Goal: Navigation & Orientation: Understand site structure

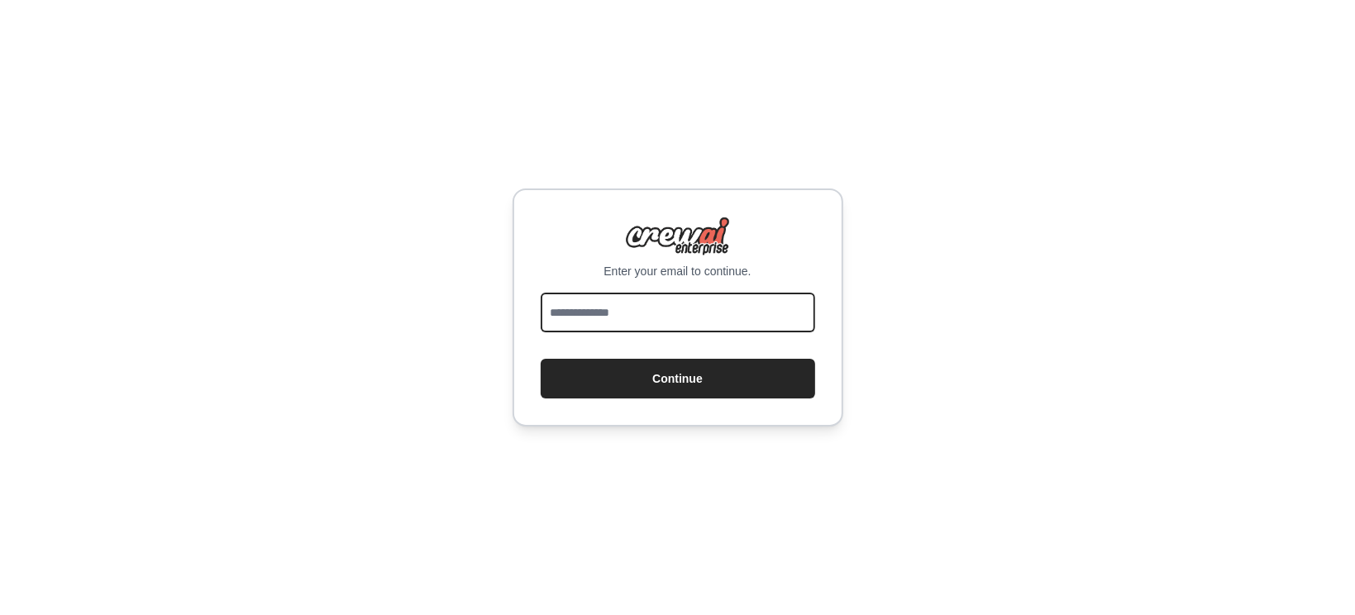
click at [639, 303] on input "email" at bounding box center [678, 313] width 274 height 40
type input "**********"
click at [541, 359] on button "Continue" at bounding box center [678, 379] width 274 height 40
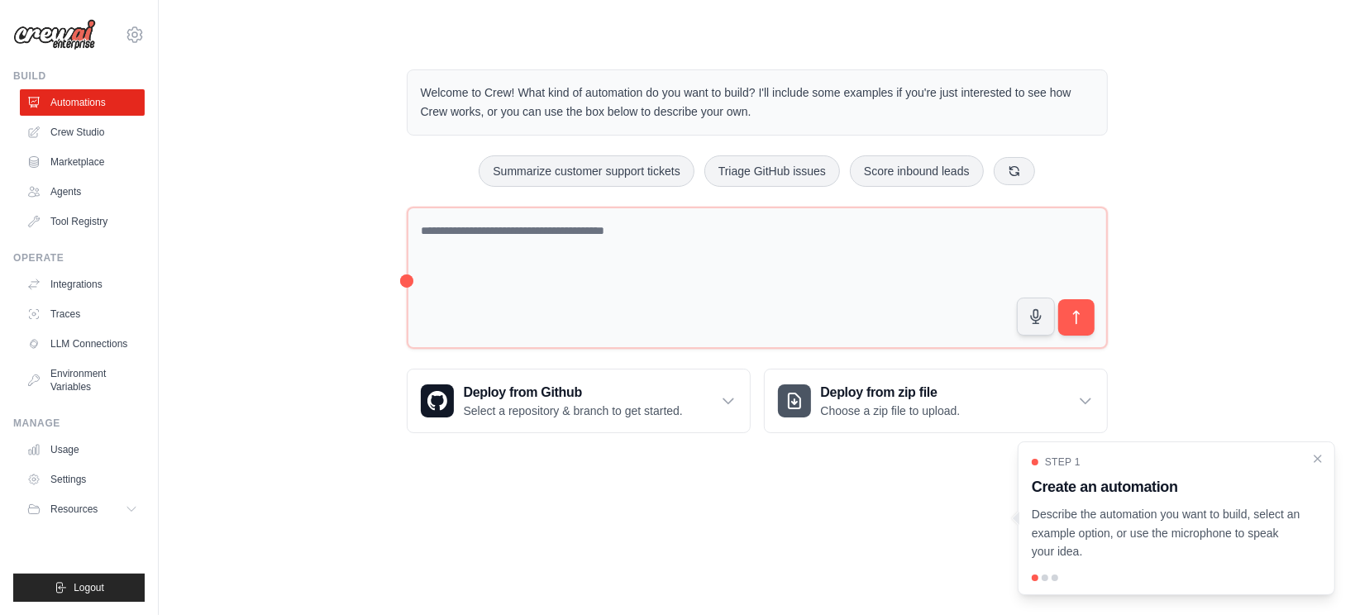
click at [309, 327] on div "Welcome to Crew! What kind of automation do you want to build? I'll include som…" at bounding box center [756, 251] width 1143 height 417
click at [731, 397] on icon at bounding box center [728, 401] width 17 height 17
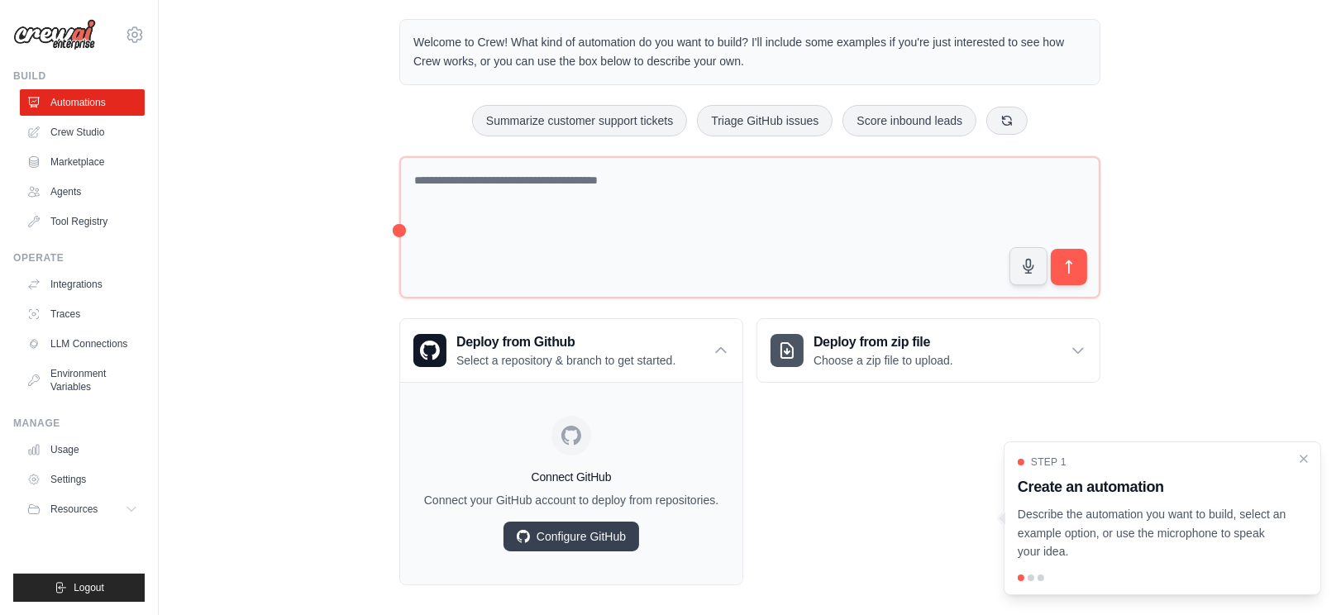
scroll to position [78, 0]
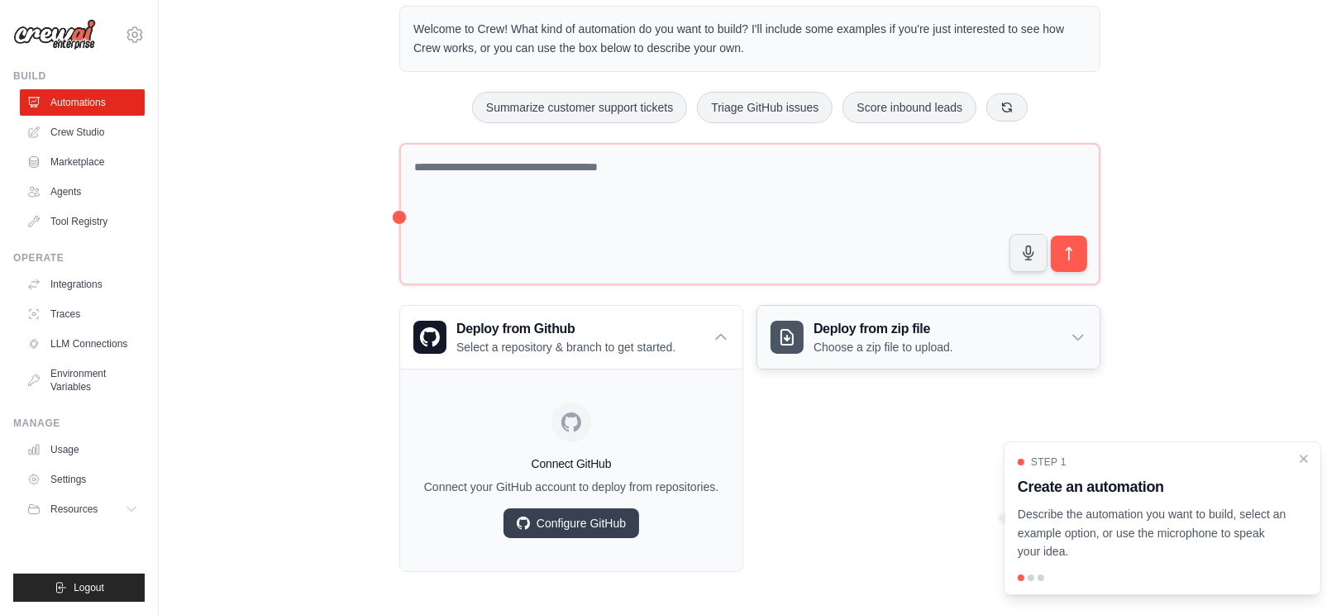
click at [1082, 329] on icon at bounding box center [1078, 337] width 17 height 17
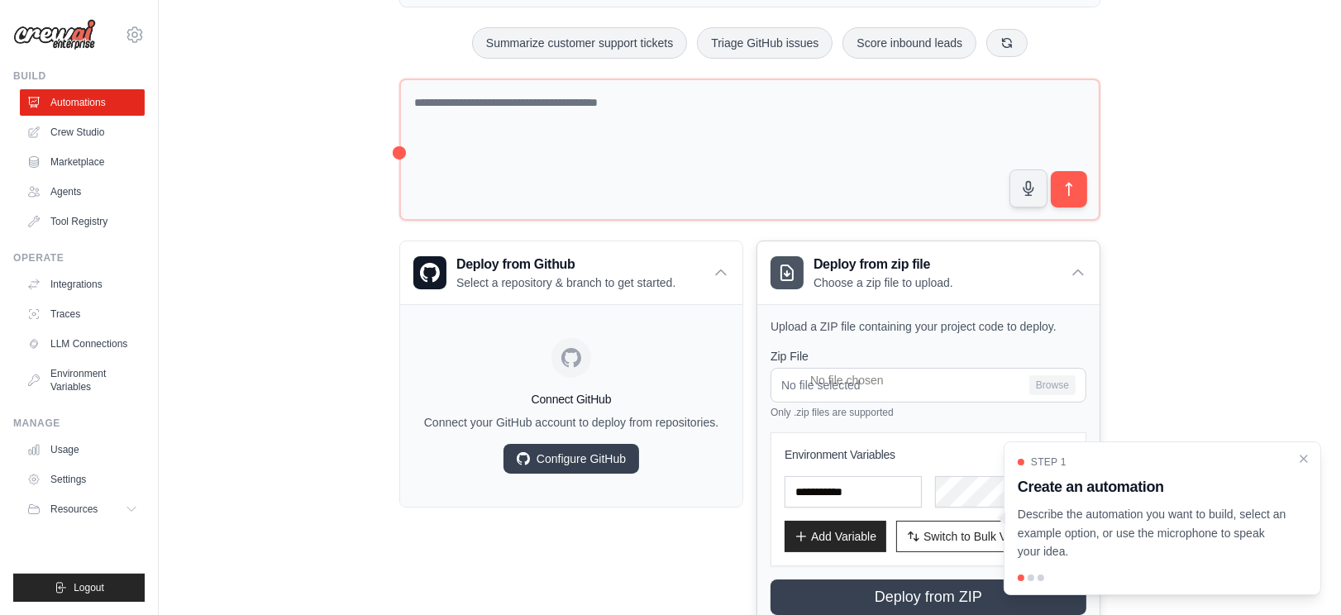
scroll to position [182, 0]
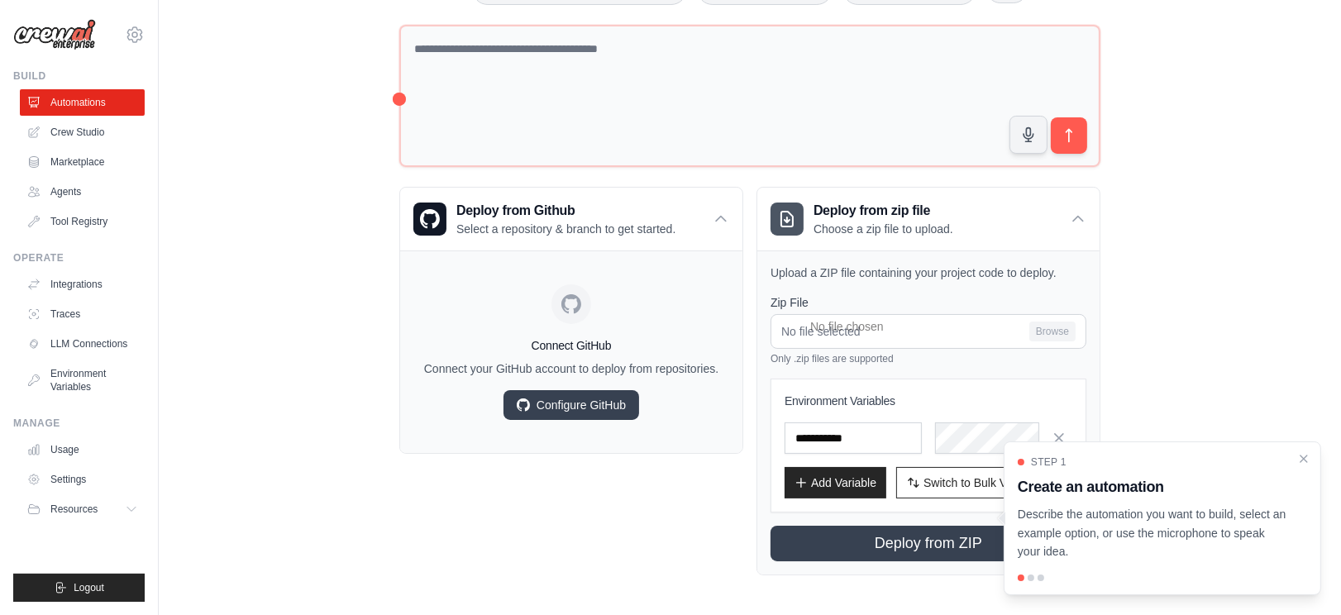
click at [1028, 579] on div at bounding box center [1031, 578] width 7 height 7
click at [1105, 524] on p "Describe the automation you want to build, select an example option, or use the…" at bounding box center [1153, 533] width 270 height 56
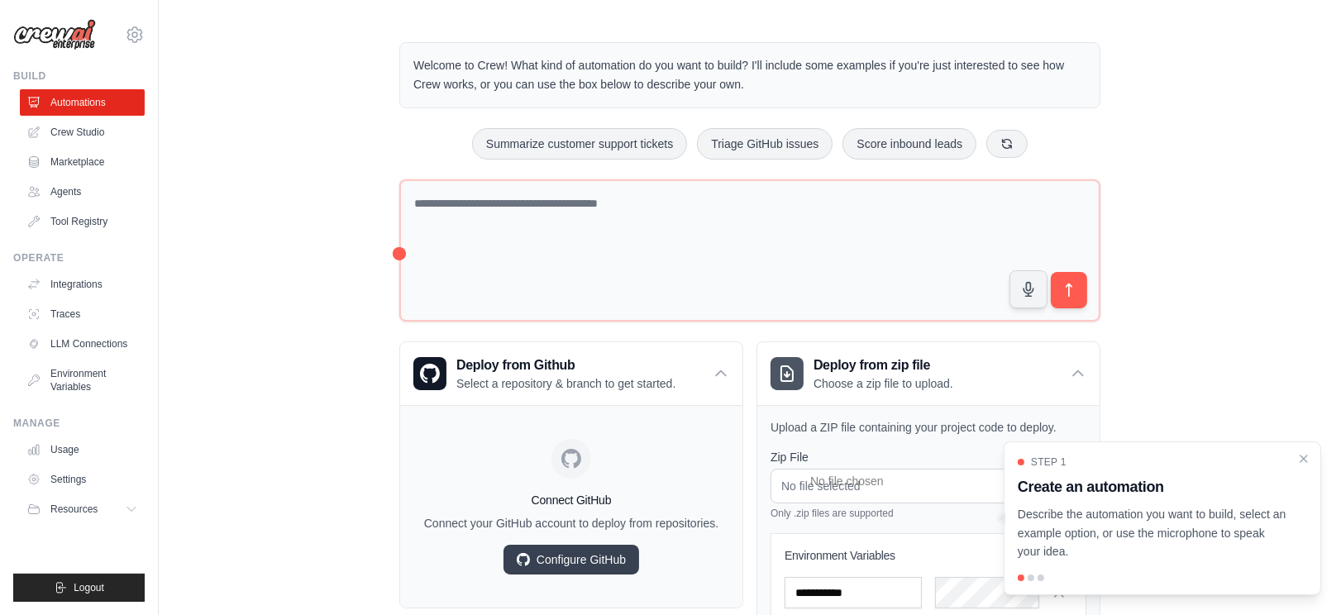
scroll to position [0, 0]
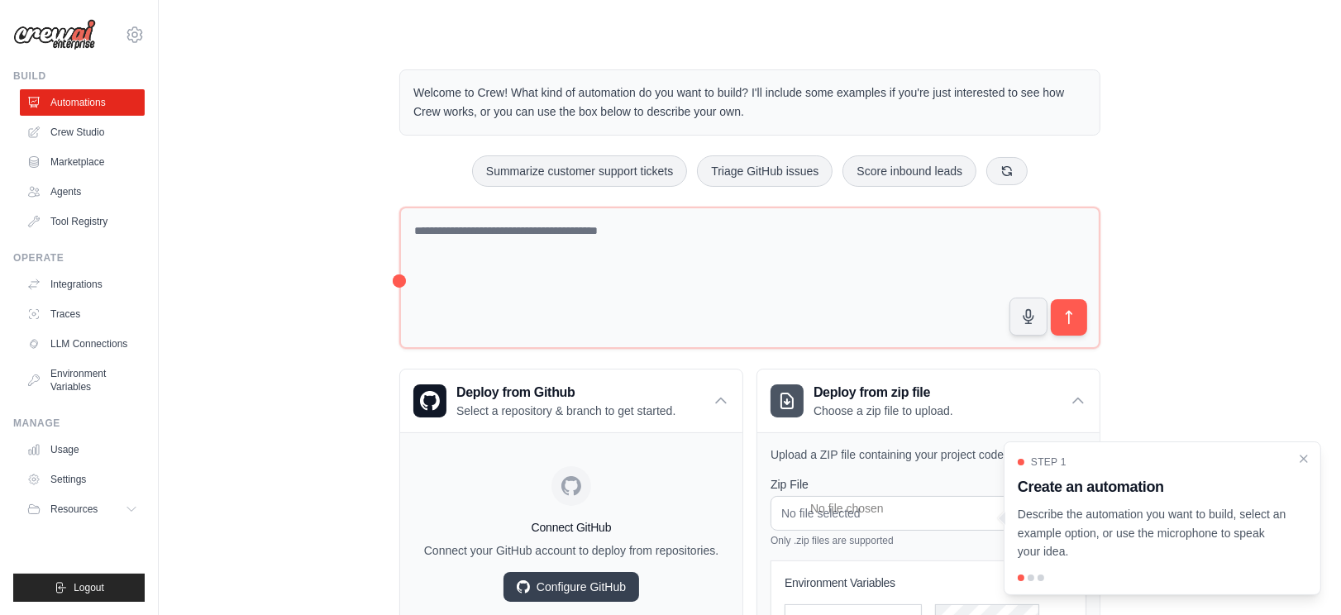
click at [289, 246] on div "Welcome to Crew! What kind of automation do you want to build? I'll include som…" at bounding box center [749, 413] width 1129 height 741
click at [332, 310] on div "Welcome to Crew! What kind of automation do you want to build? I'll include som…" at bounding box center [749, 413] width 1129 height 741
click at [83, 135] on link "Crew Studio" at bounding box center [83, 132] width 125 height 26
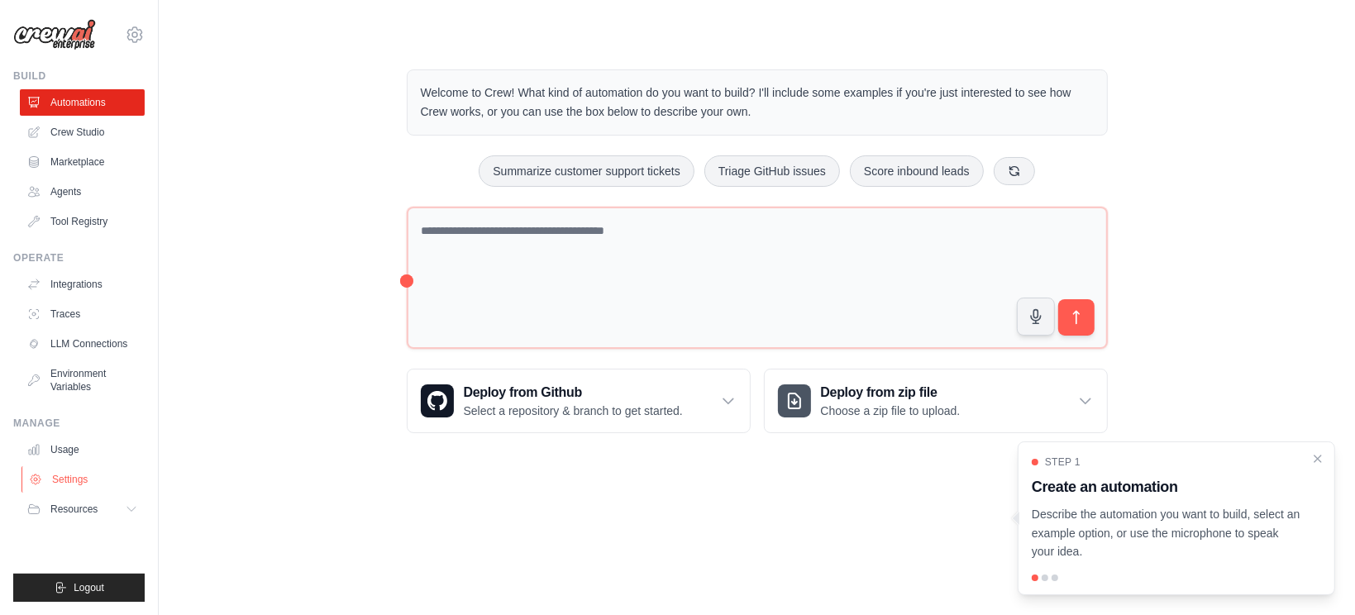
click at [71, 475] on link "Settings" at bounding box center [83, 479] width 125 height 26
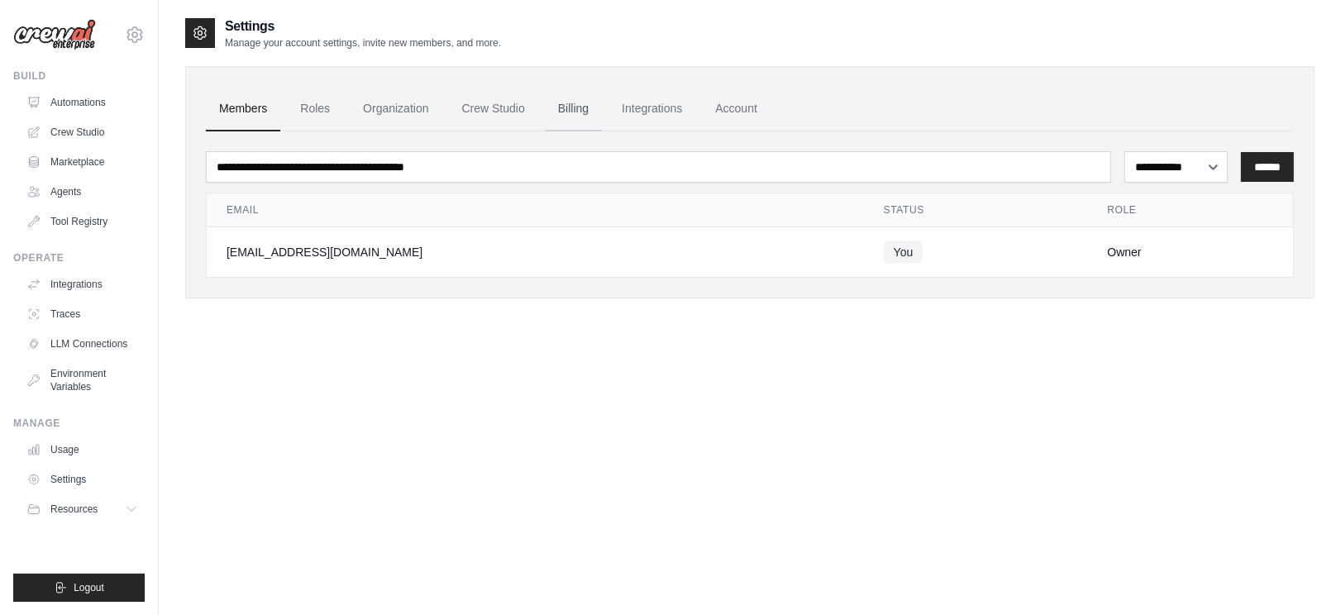
click at [582, 107] on link "Billing" at bounding box center [573, 109] width 57 height 45
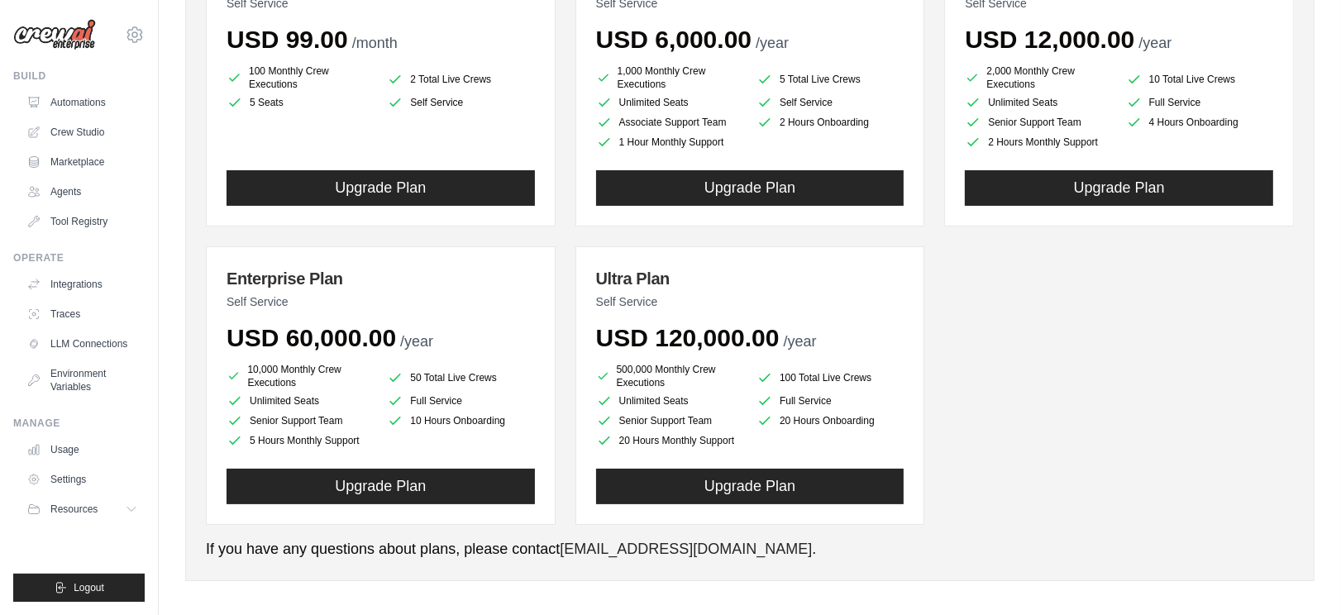
scroll to position [289, 0]
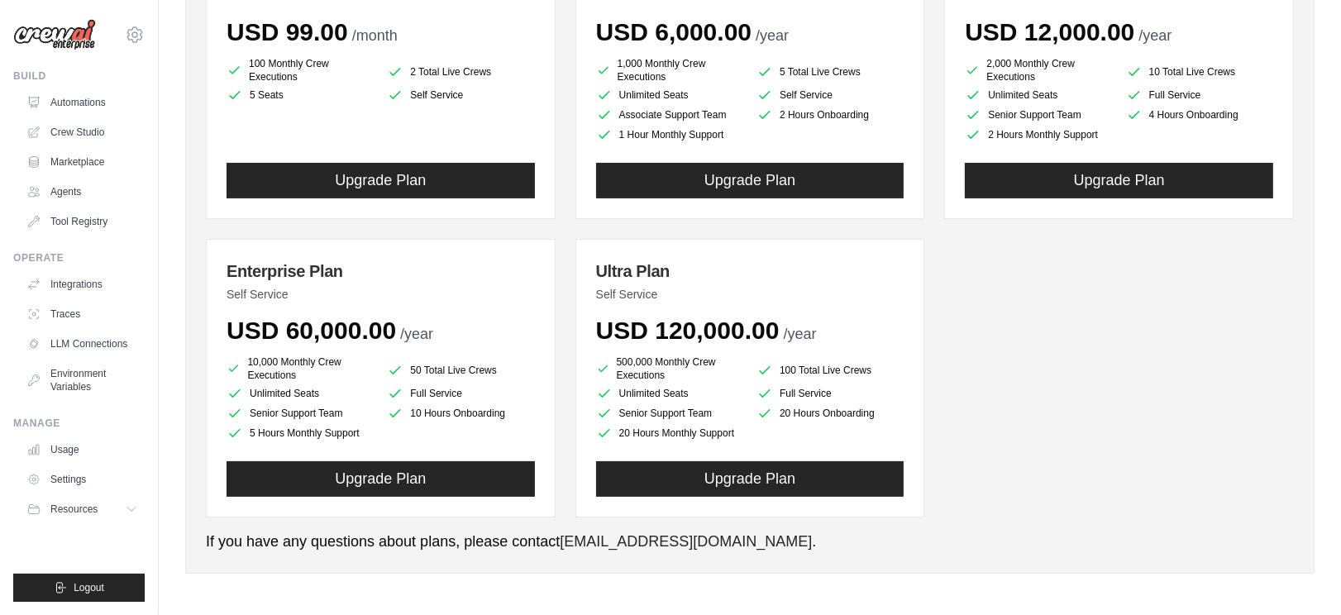
click at [576, 371] on div "Ultra Plan Self Service USD 120,000.00 /year 500,000 Monthly Crew Executions 10…" at bounding box center [750, 378] width 350 height 279
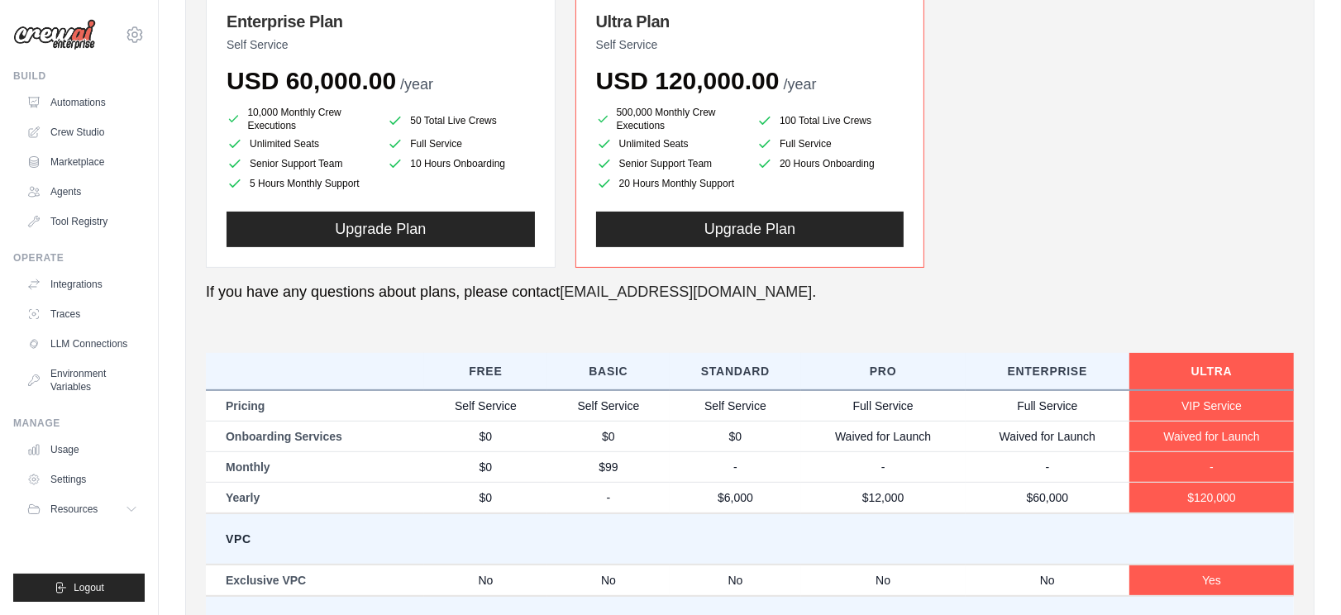
scroll to position [789, 0]
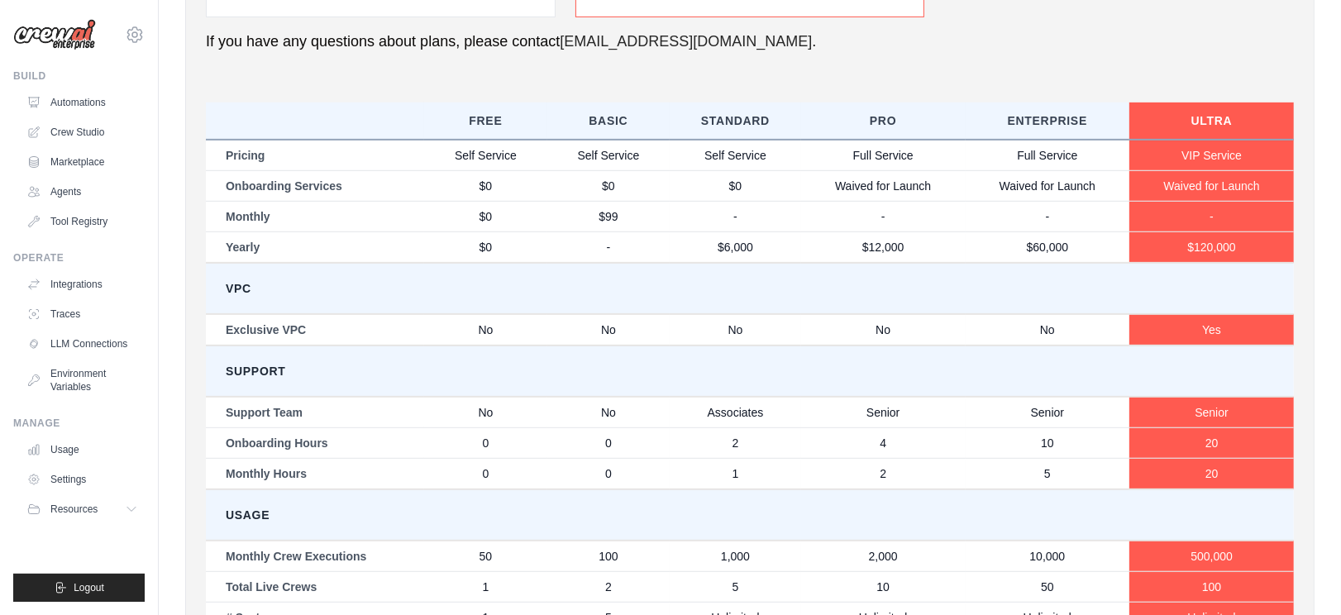
click at [508, 298] on td "VPC" at bounding box center [750, 288] width 1088 height 51
click at [522, 291] on td "VPC" at bounding box center [750, 288] width 1088 height 51
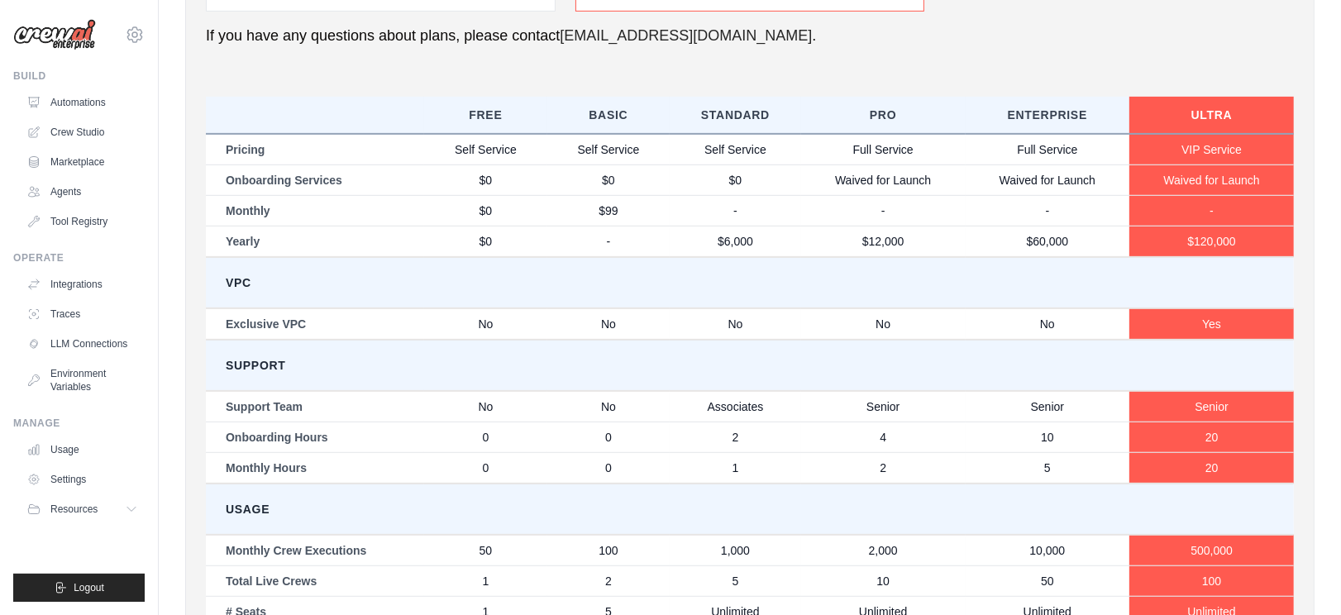
scroll to position [885, 0]
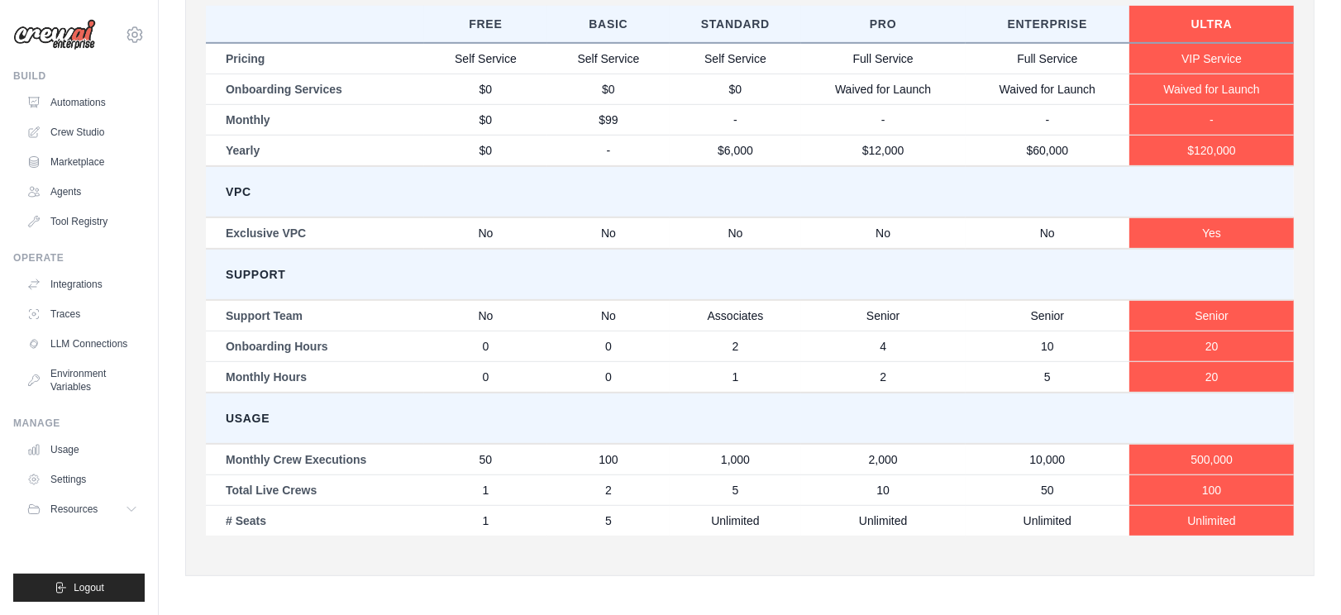
click at [519, 285] on td "Support" at bounding box center [750, 274] width 1088 height 51
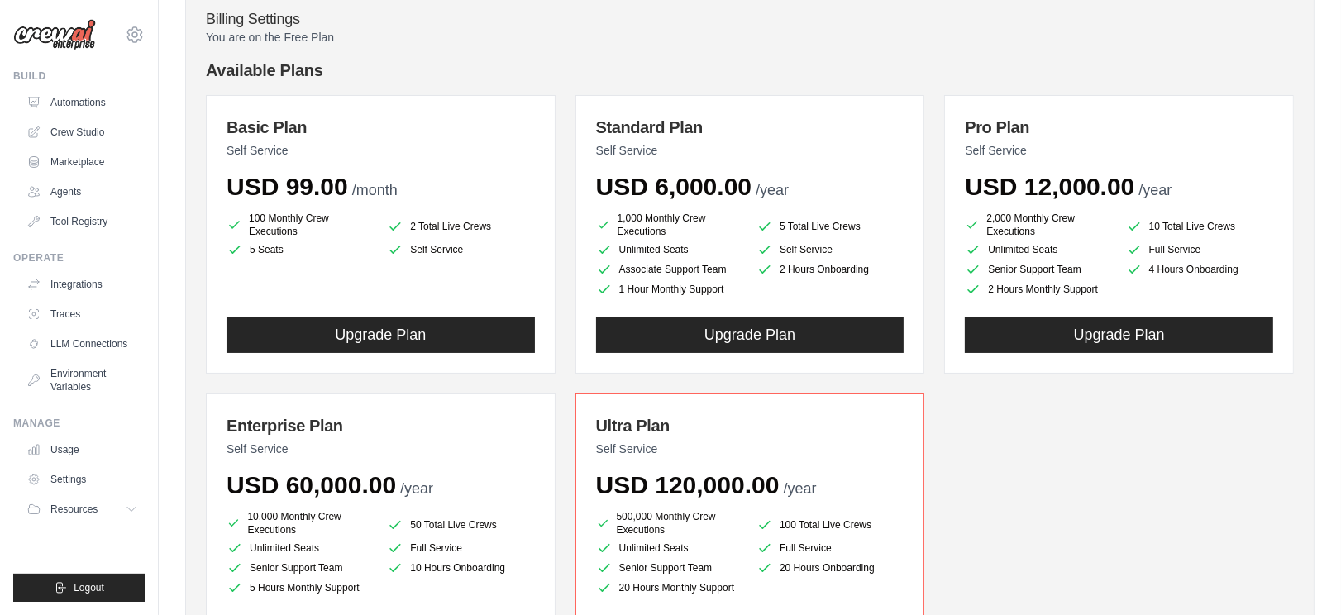
scroll to position [183, 0]
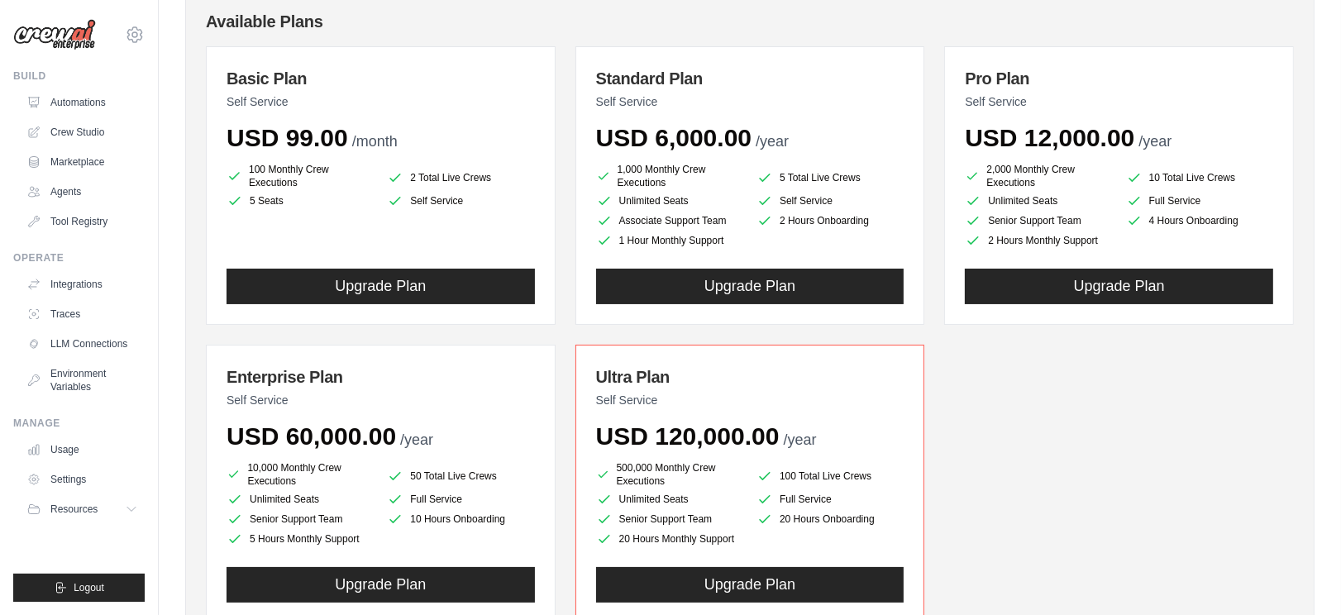
click at [565, 327] on div "Basic Plan Self Service USD 99.00 /month 100 Monthly Crew Executions 2 Total Li…" at bounding box center [750, 334] width 1088 height 577
click at [567, 336] on div "Basic Plan Self Service USD 99.00 /month 100 Monthly Crew Executions 2 Total Li…" at bounding box center [750, 334] width 1088 height 577
click at [561, 334] on div "Basic Plan Self Service USD 99.00 /month 100 Monthly Crew Executions 2 Total Li…" at bounding box center [750, 334] width 1088 height 577
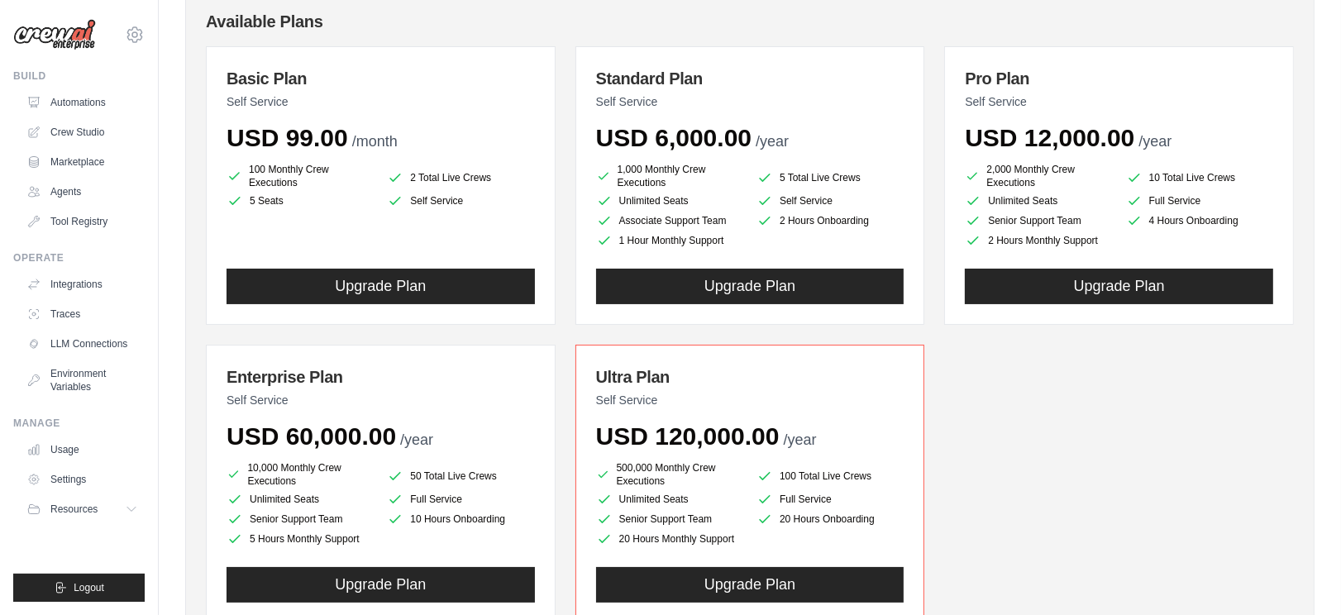
click at [561, 334] on div "Basic Plan Self Service USD 99.00 /month 100 Monthly Crew Executions 2 Total Li…" at bounding box center [750, 334] width 1088 height 577
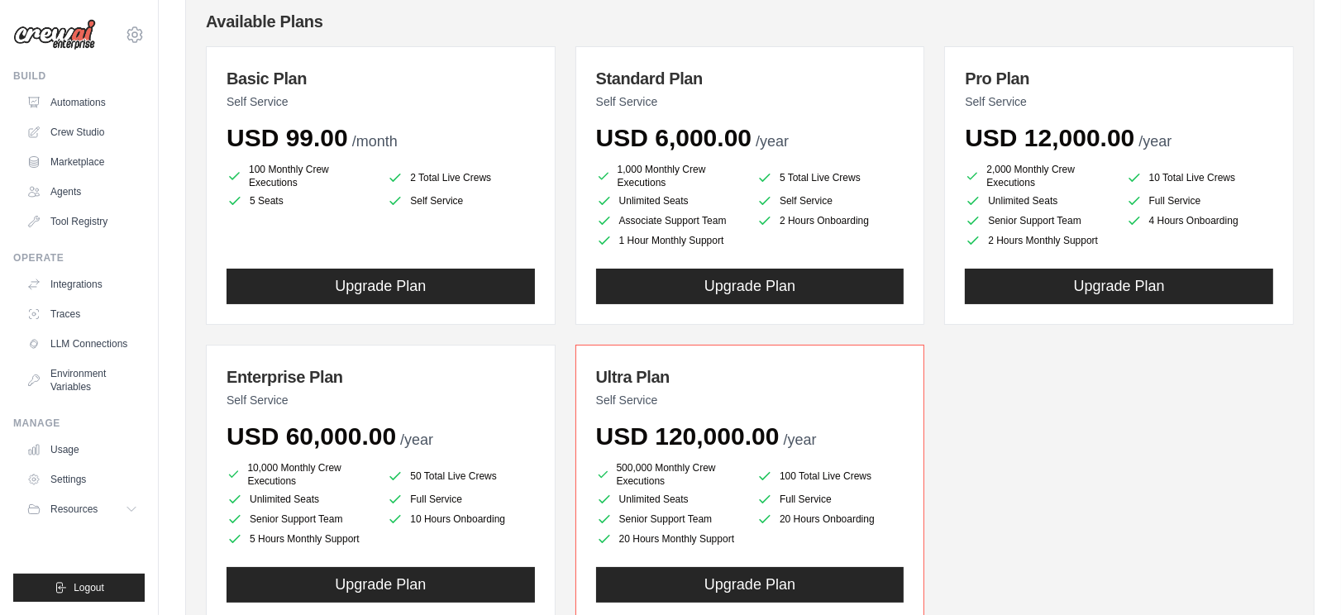
click at [561, 334] on div "Basic Plan Self Service USD 99.00 /month 100 Monthly Crew Executions 2 Total Li…" at bounding box center [750, 334] width 1088 height 577
click at [556, 336] on div "Basic Plan Self Service USD 99.00 /month 100 Monthly Crew Executions 2 Total Li…" at bounding box center [750, 334] width 1088 height 577
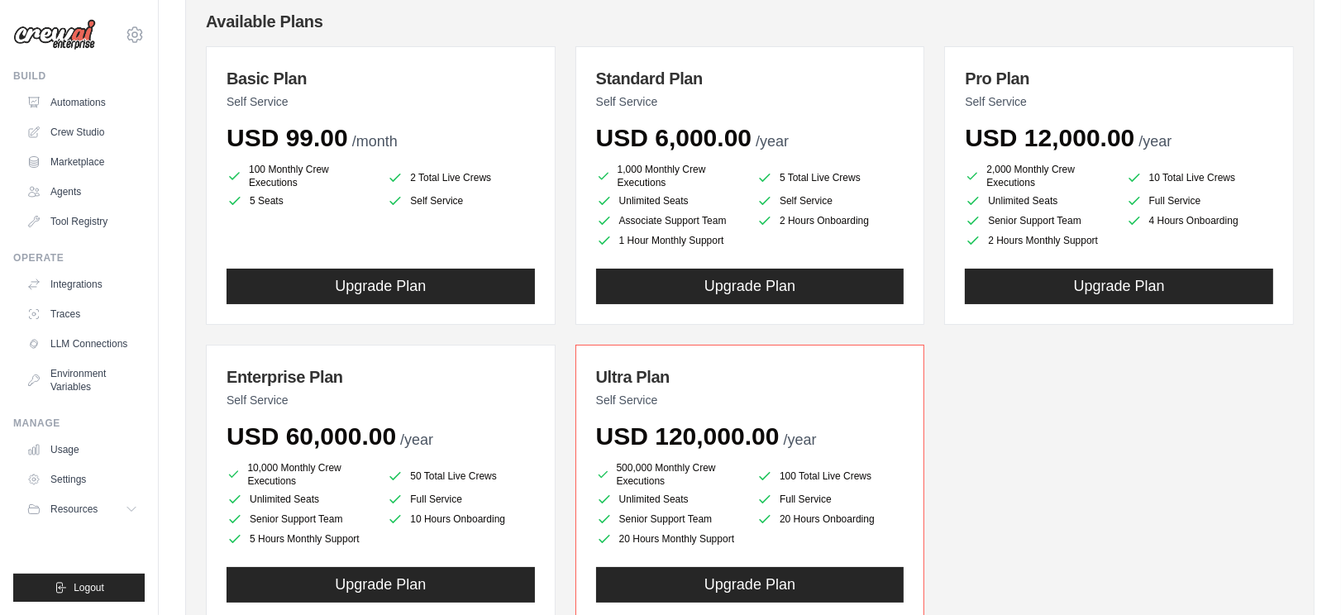
click at [556, 336] on div "Basic Plan Self Service USD 99.00 /month 100 Monthly Crew Executions 2 Total Li…" at bounding box center [750, 334] width 1088 height 577
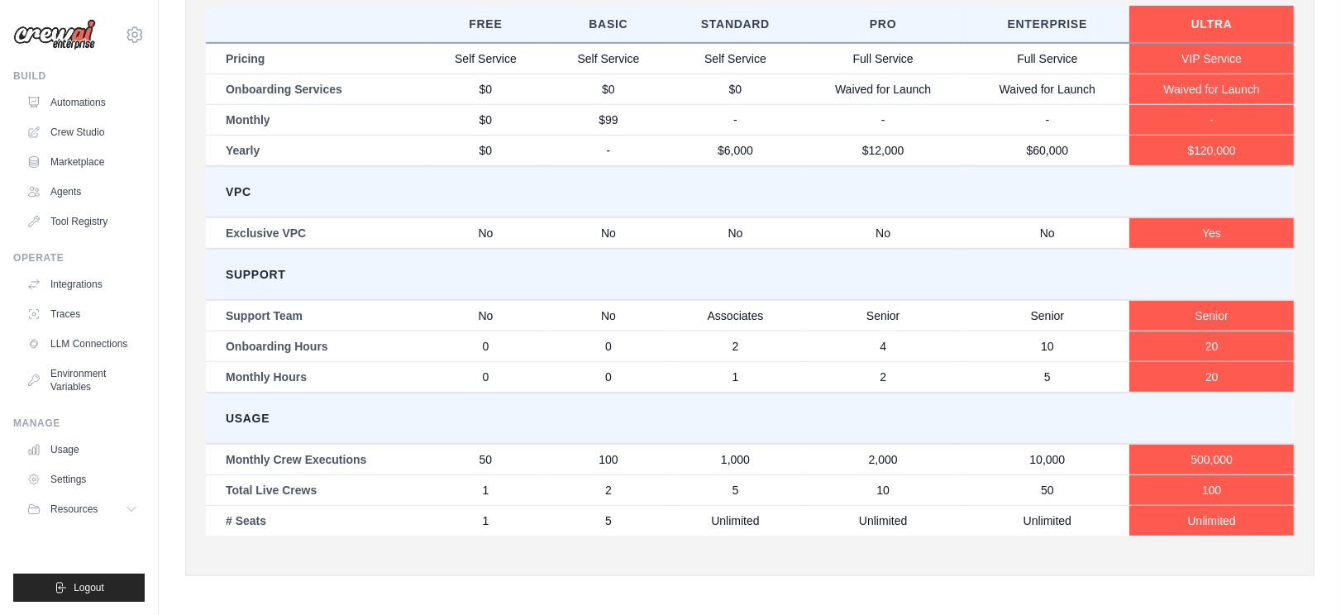
scroll to position [702, 0]
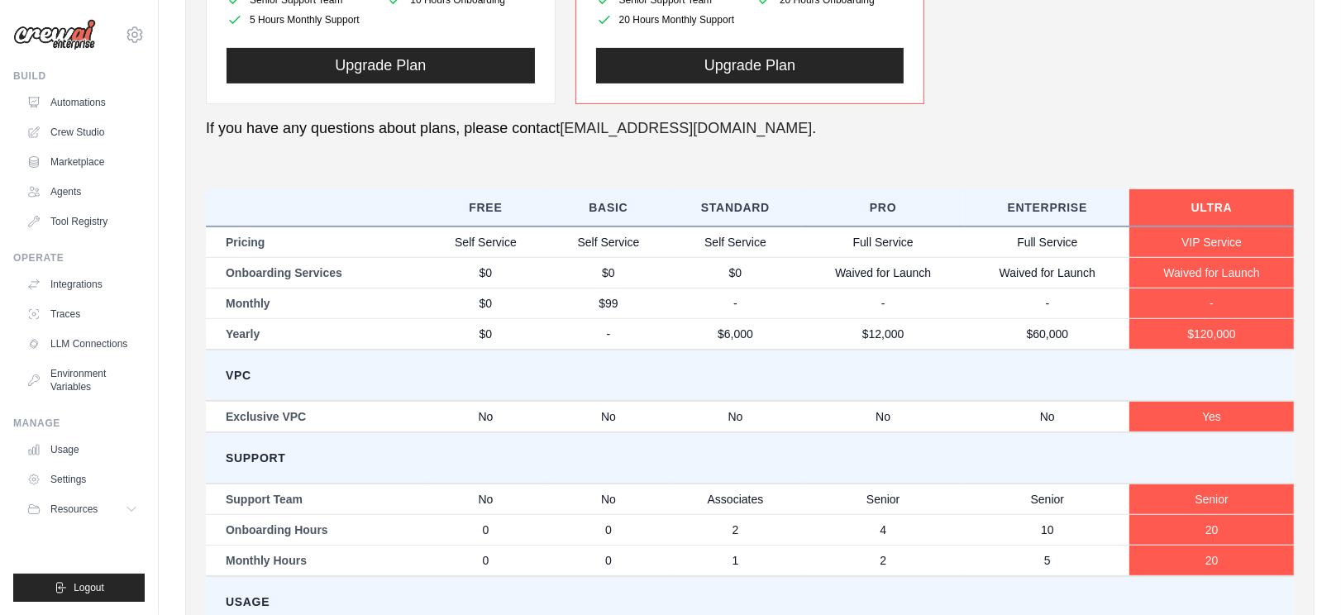
click at [597, 370] on td "VPC" at bounding box center [750, 375] width 1088 height 51
click at [636, 375] on td "VPC" at bounding box center [750, 375] width 1088 height 51
drag, startPoint x: 714, startPoint y: 329, endPoint x: 775, endPoint y: 335, distance: 61.5
click at [775, 335] on td "$6,000" at bounding box center [735, 333] width 131 height 31
click at [832, 367] on td "VPC" at bounding box center [750, 375] width 1088 height 51
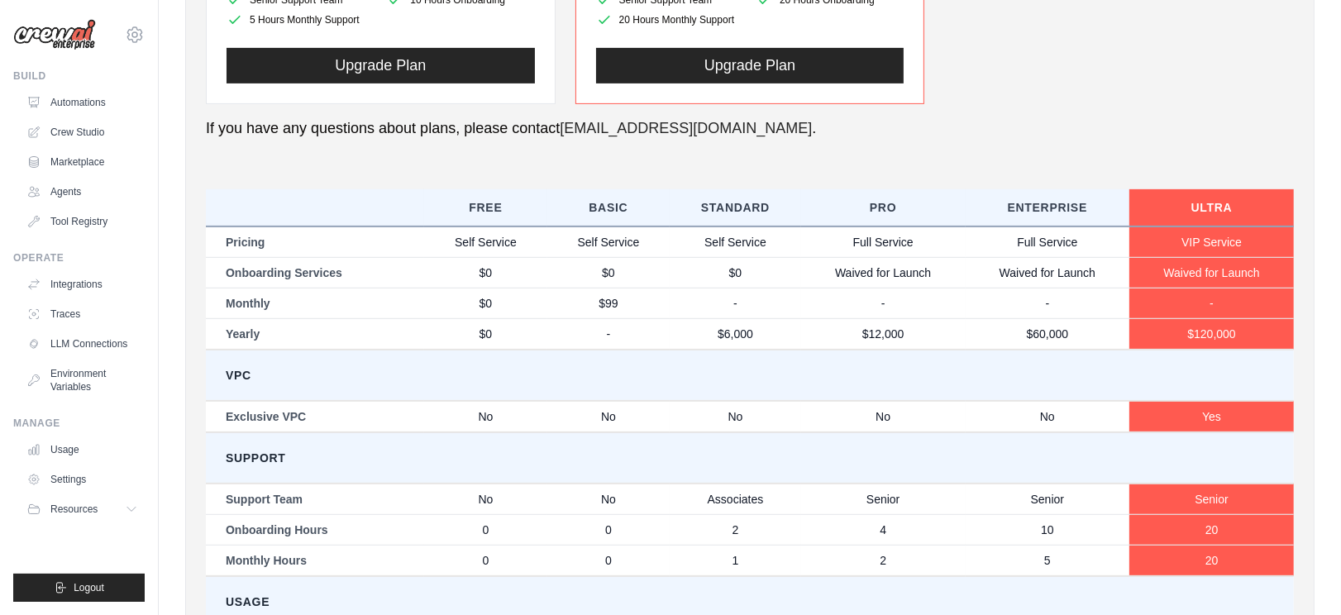
click at [1078, 347] on tbody "Pricing Self Service Self Service Self Service Full Service Full Service VIP Se…" at bounding box center [750, 473] width 1088 height 493
click at [1041, 363] on td "VPC" at bounding box center [750, 375] width 1088 height 51
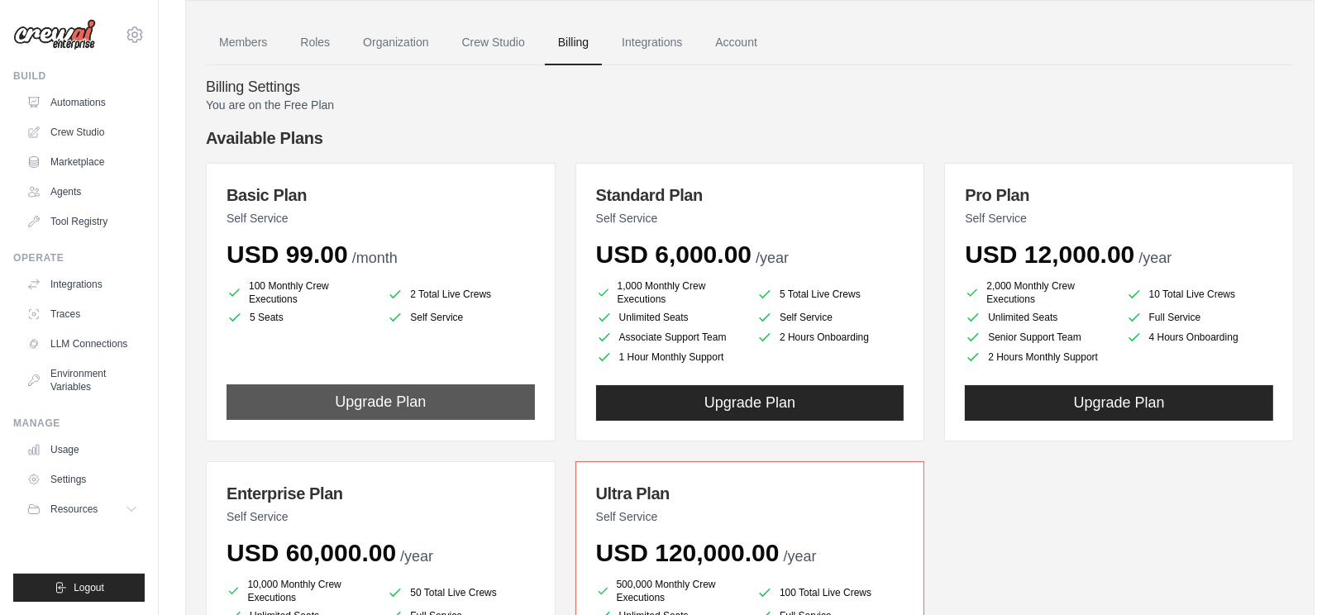
scroll to position [0, 0]
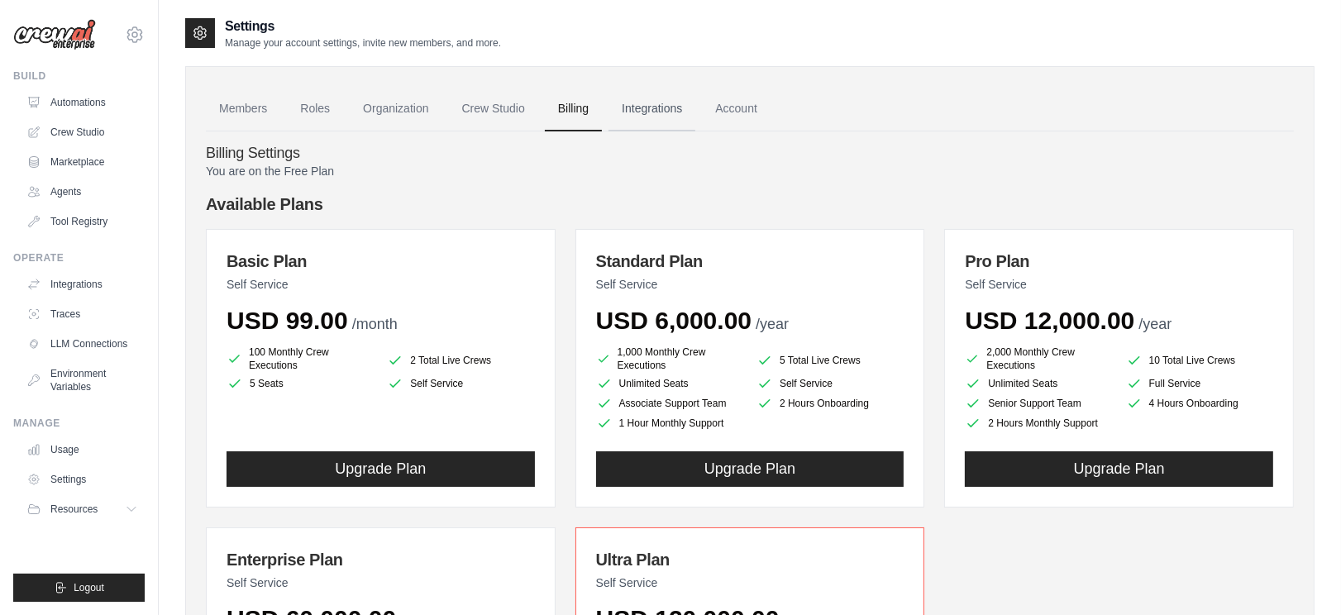
click at [674, 100] on link "Integrations" at bounding box center [652, 109] width 87 height 45
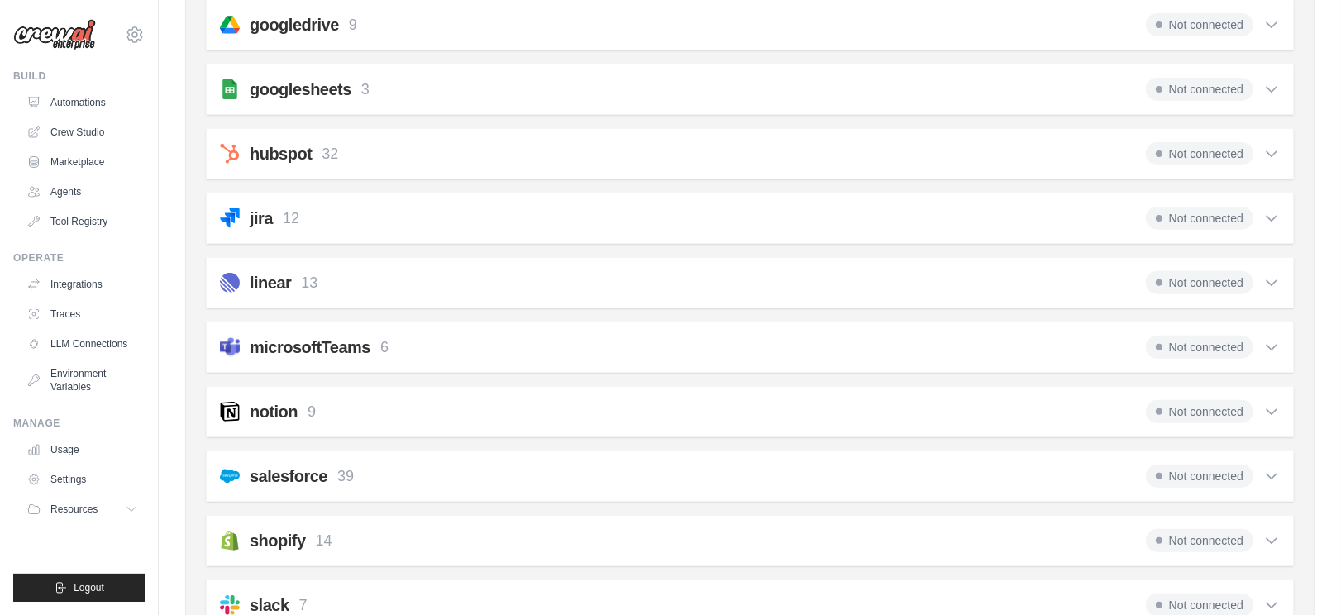
scroll to position [563, 0]
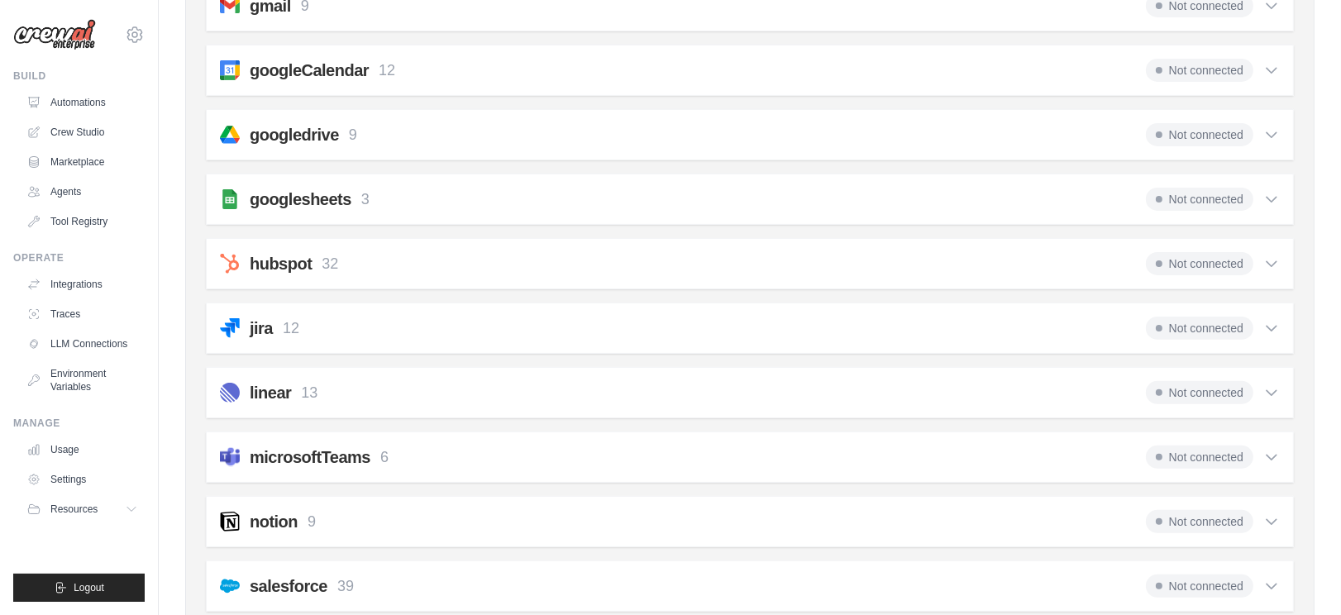
click at [1276, 452] on icon at bounding box center [1271, 457] width 17 height 17
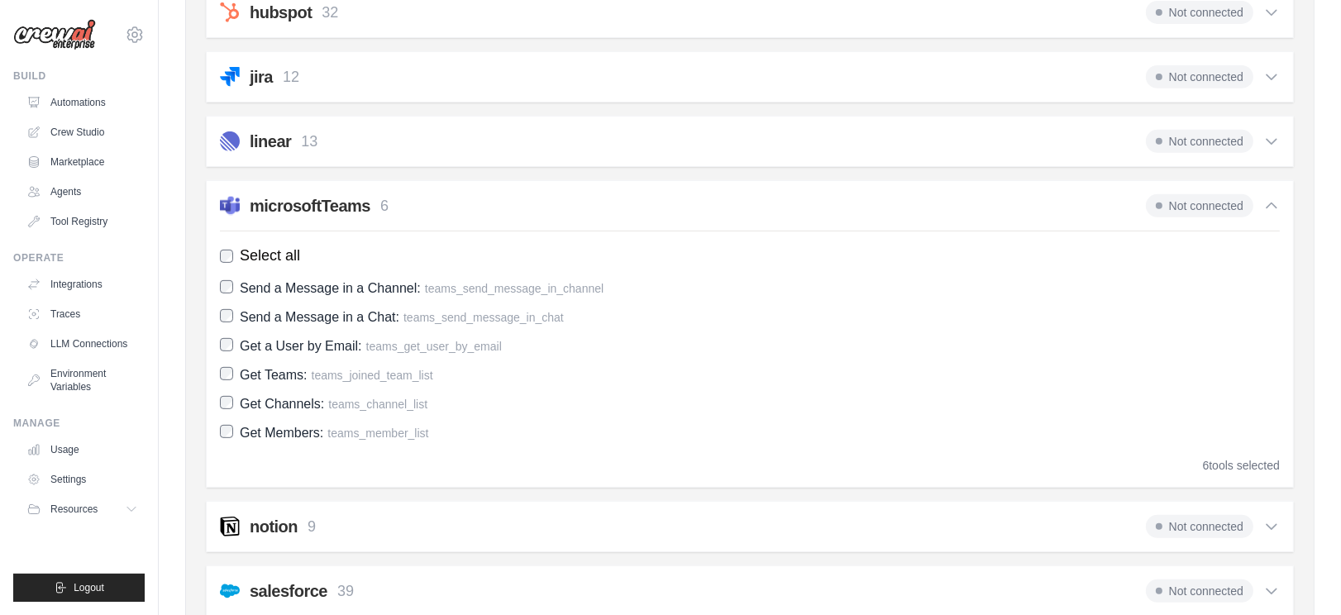
scroll to position [655, 0]
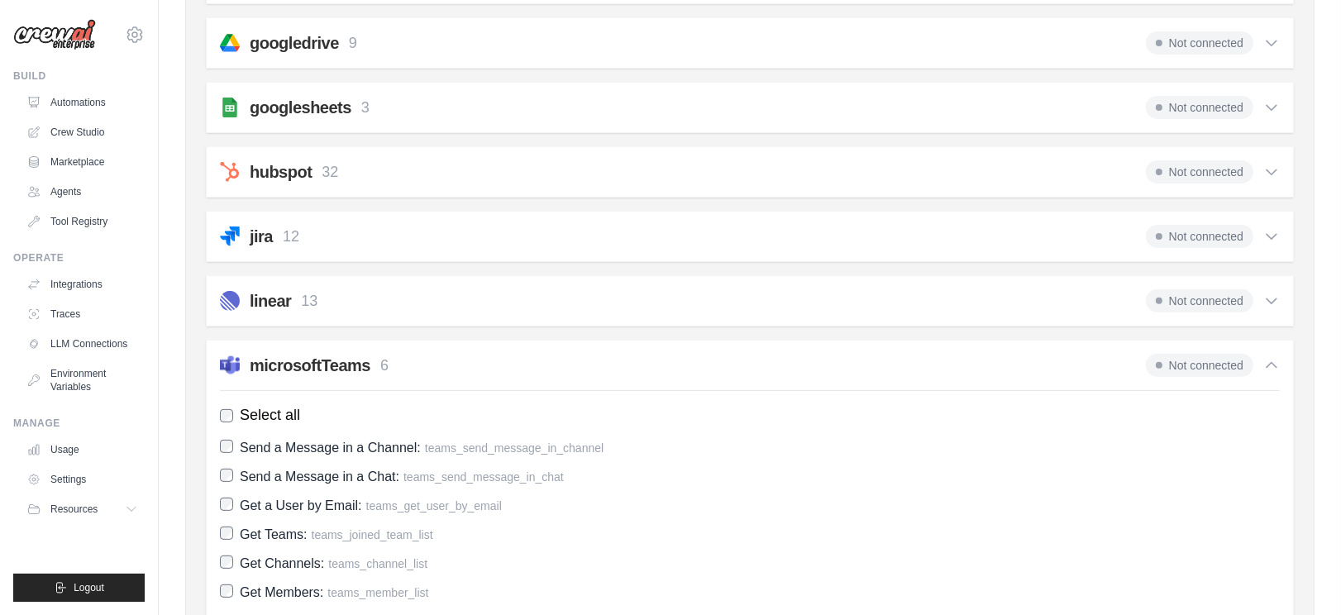
click at [1264, 367] on icon at bounding box center [1271, 365] width 17 height 17
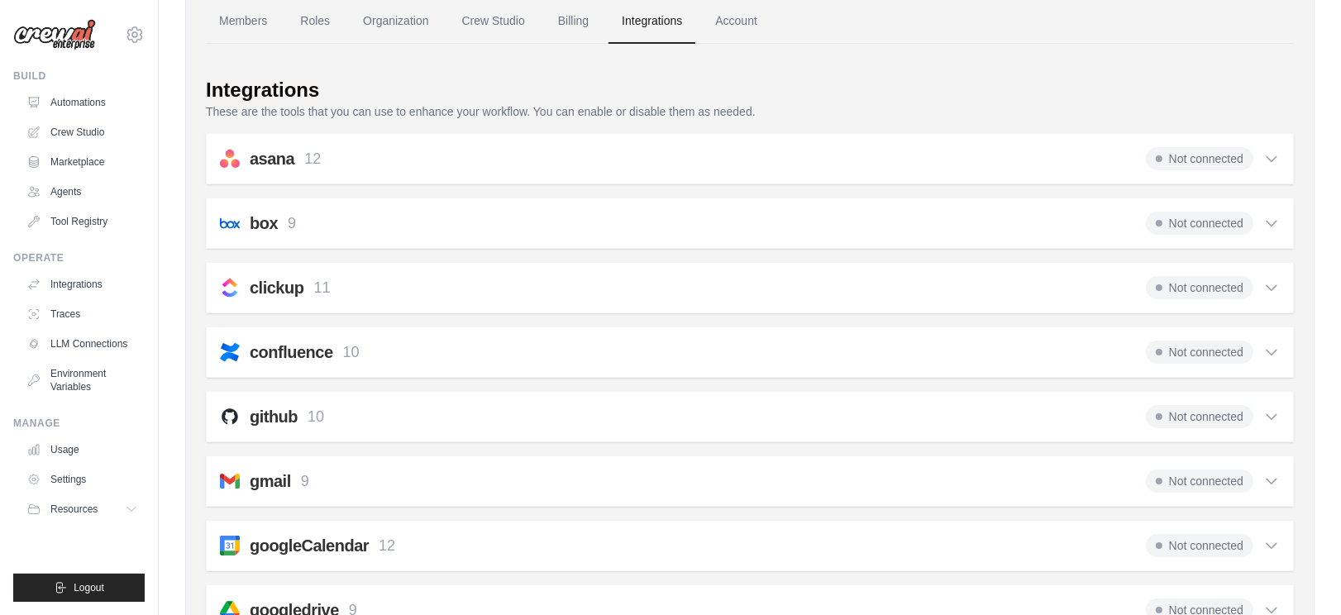
scroll to position [0, 0]
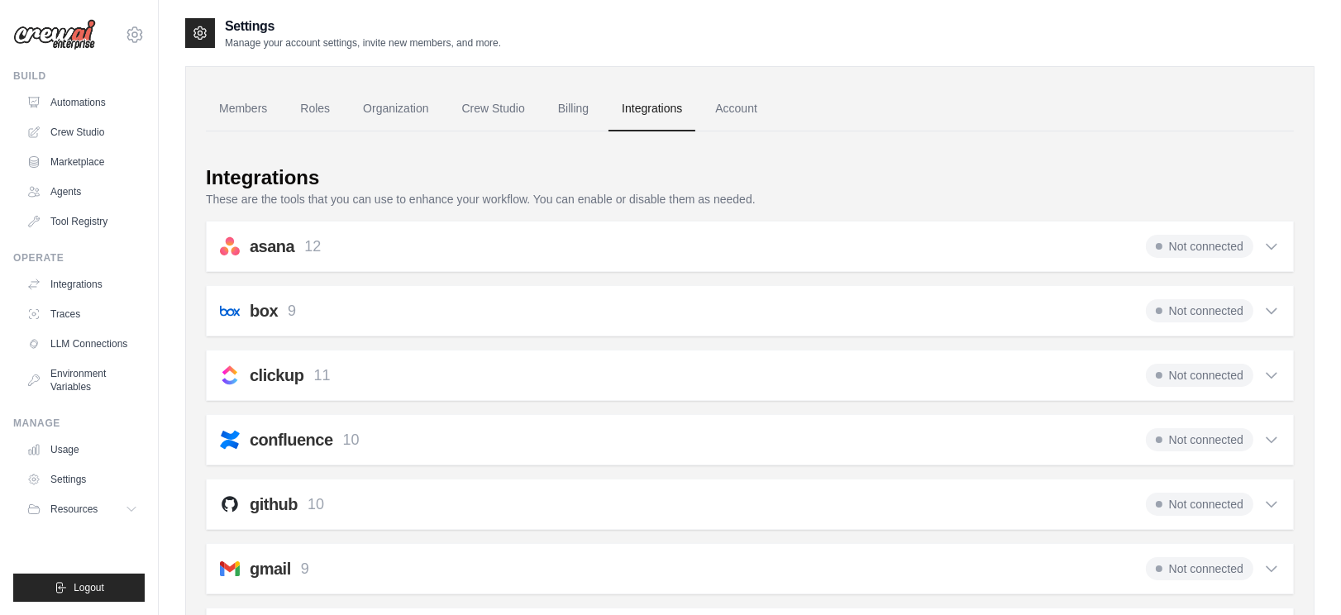
click at [1273, 249] on icon at bounding box center [1271, 246] width 17 height 17
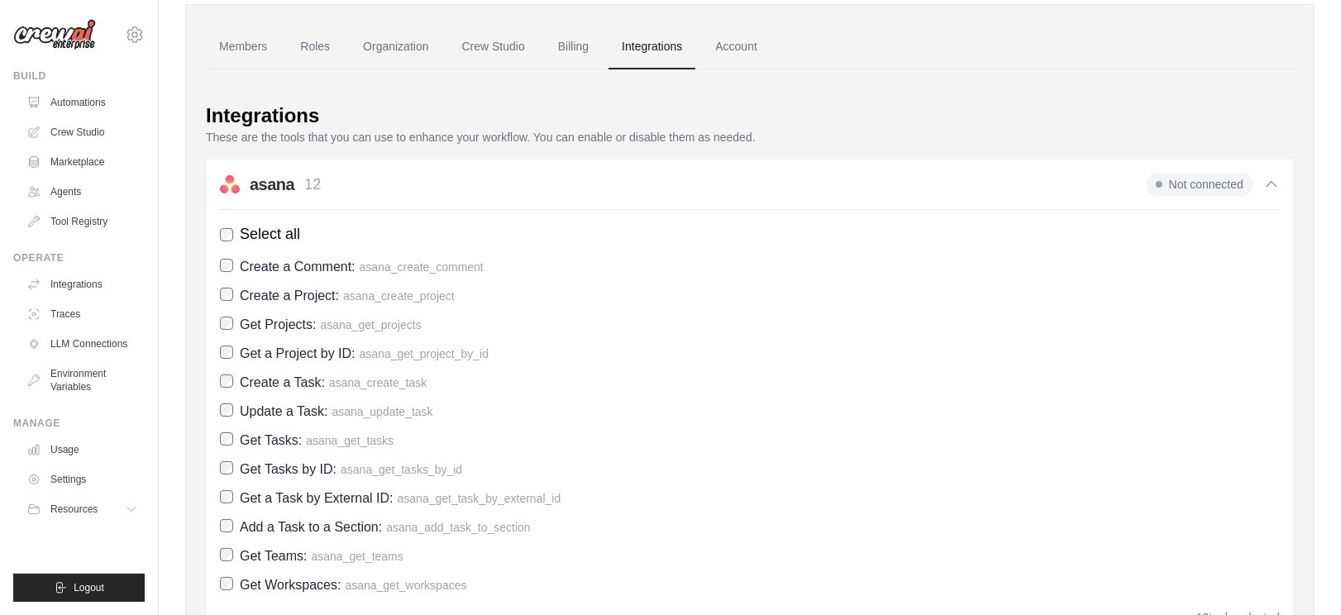
scroll to position [91, 0]
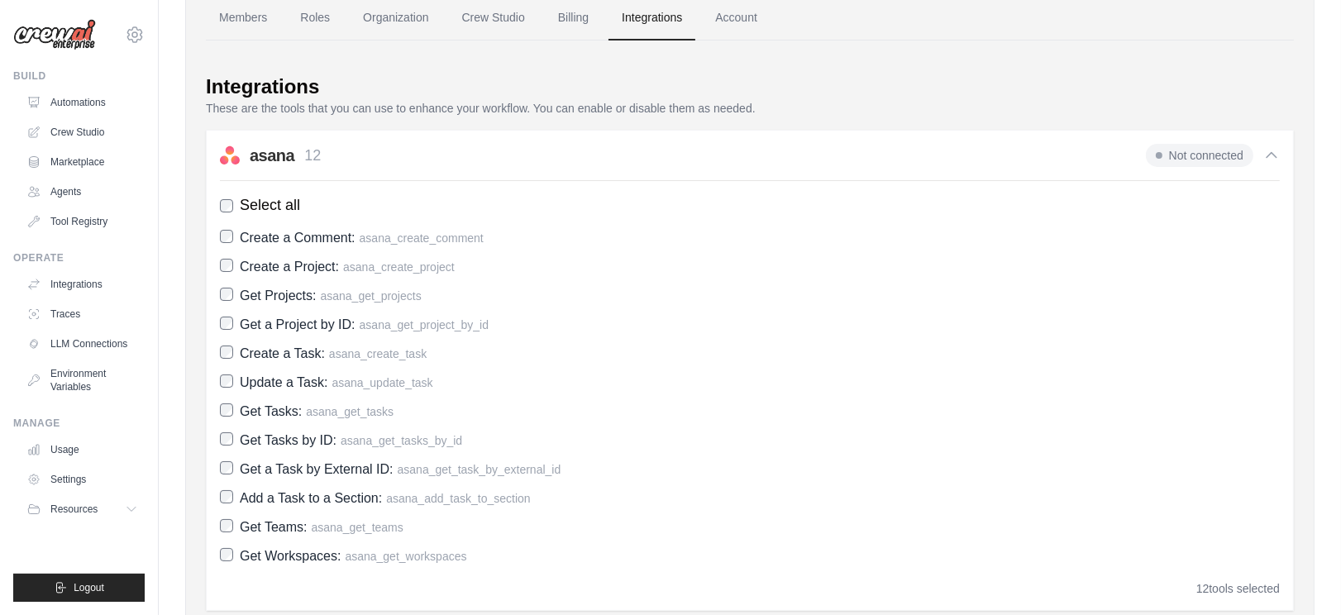
click at [1274, 152] on icon at bounding box center [1271, 155] width 17 height 17
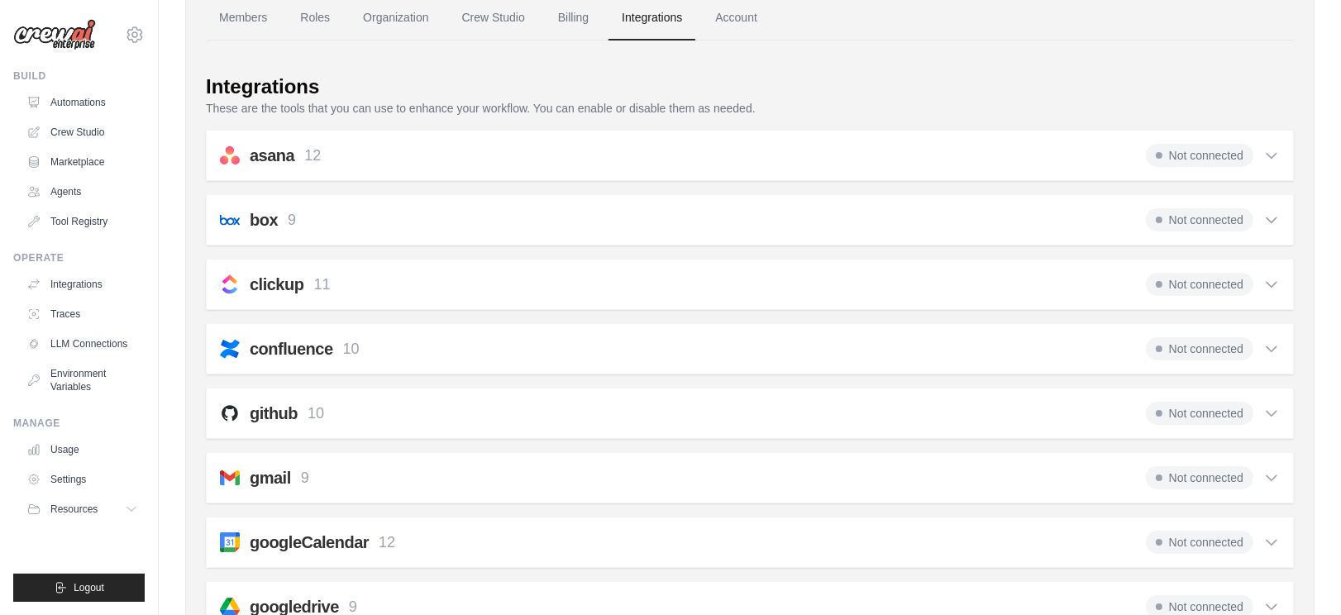
click at [1271, 217] on icon at bounding box center [1271, 220] width 17 height 17
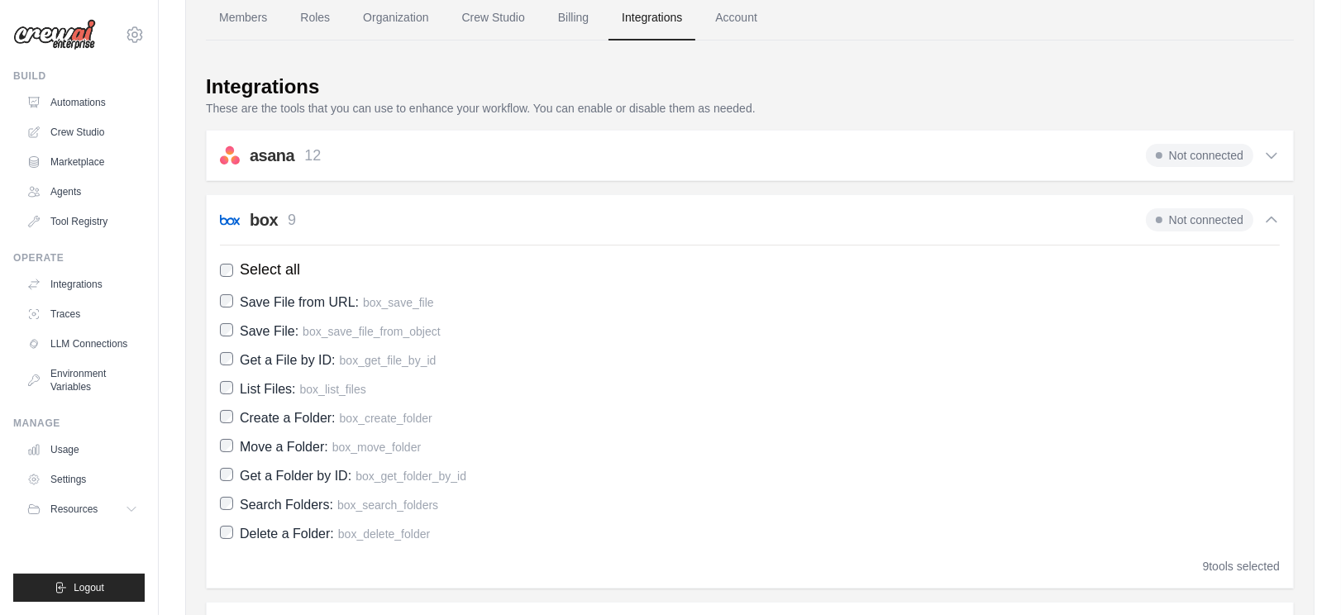
click at [1271, 217] on icon at bounding box center [1272, 219] width 10 height 5
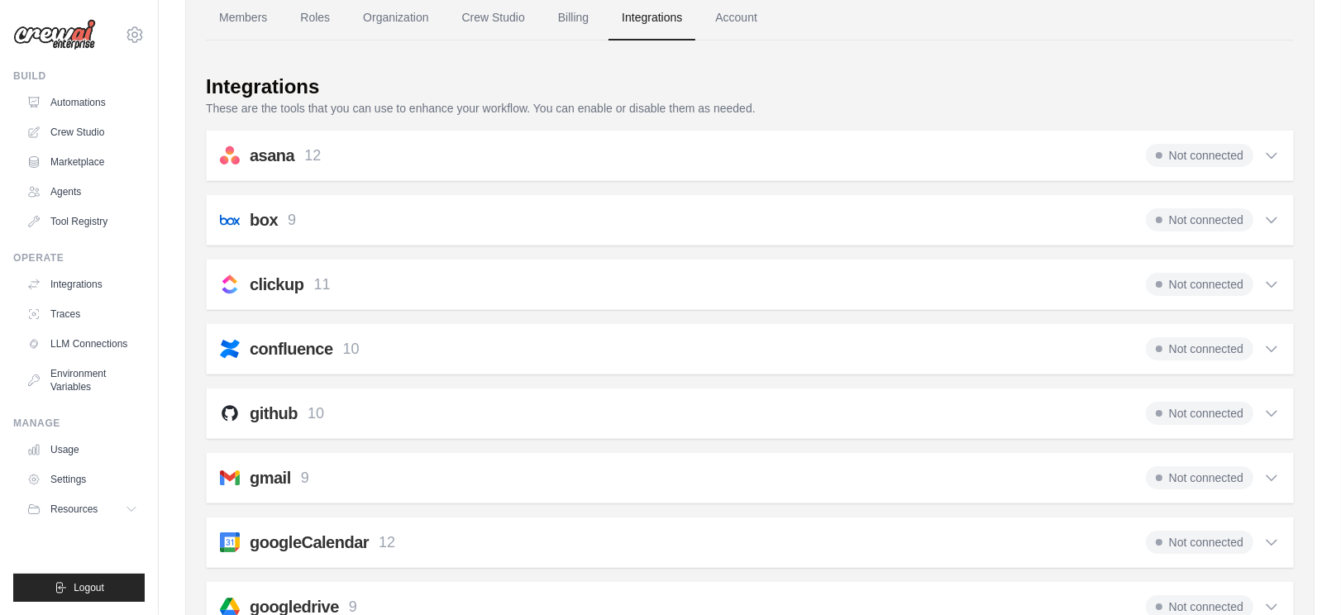
click at [1276, 283] on icon at bounding box center [1271, 284] width 17 height 17
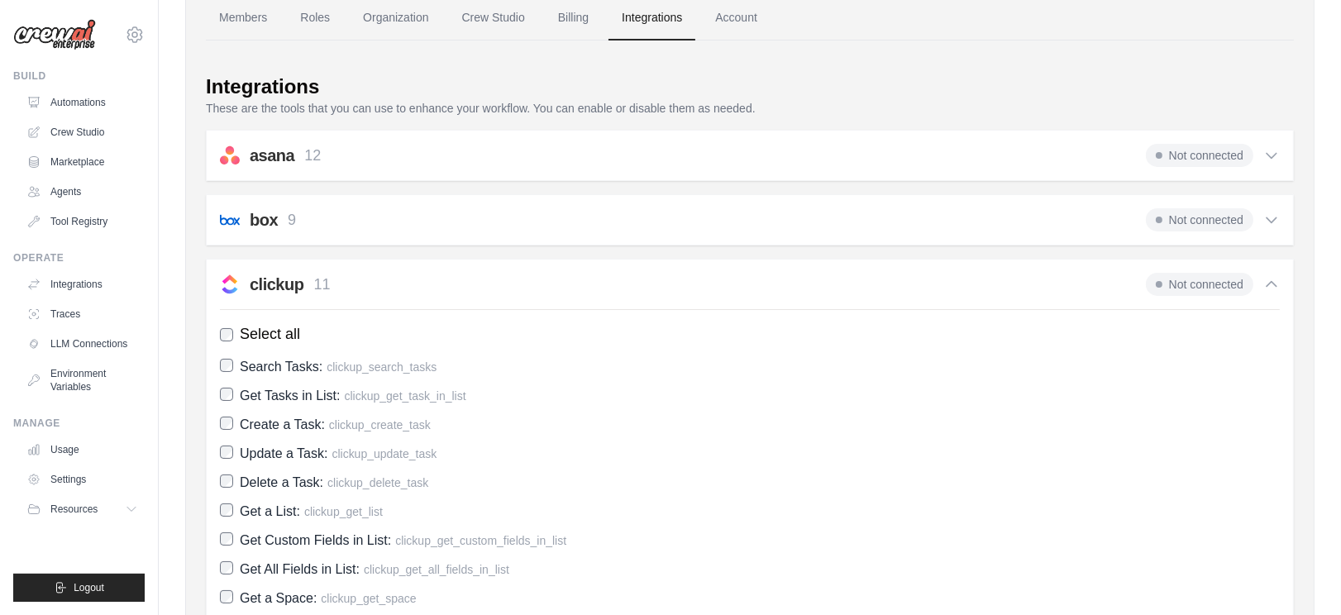
click at [1276, 283] on icon at bounding box center [1271, 284] width 17 height 17
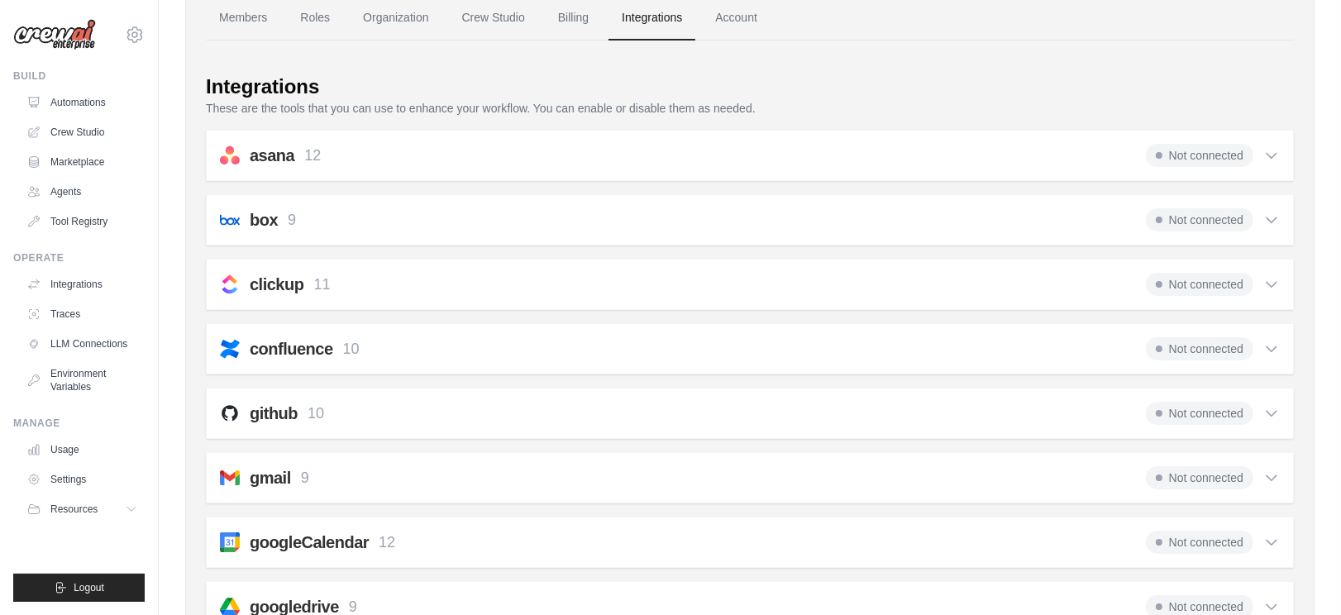
scroll to position [183, 0]
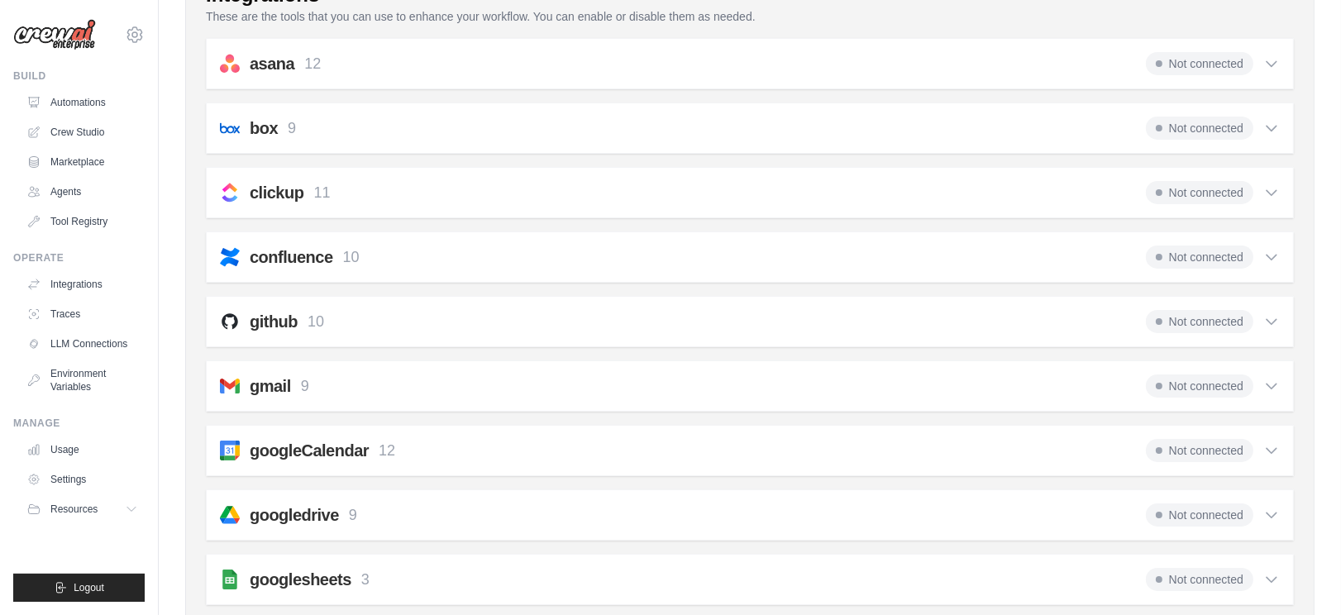
click at [1268, 255] on icon at bounding box center [1272, 257] width 10 height 5
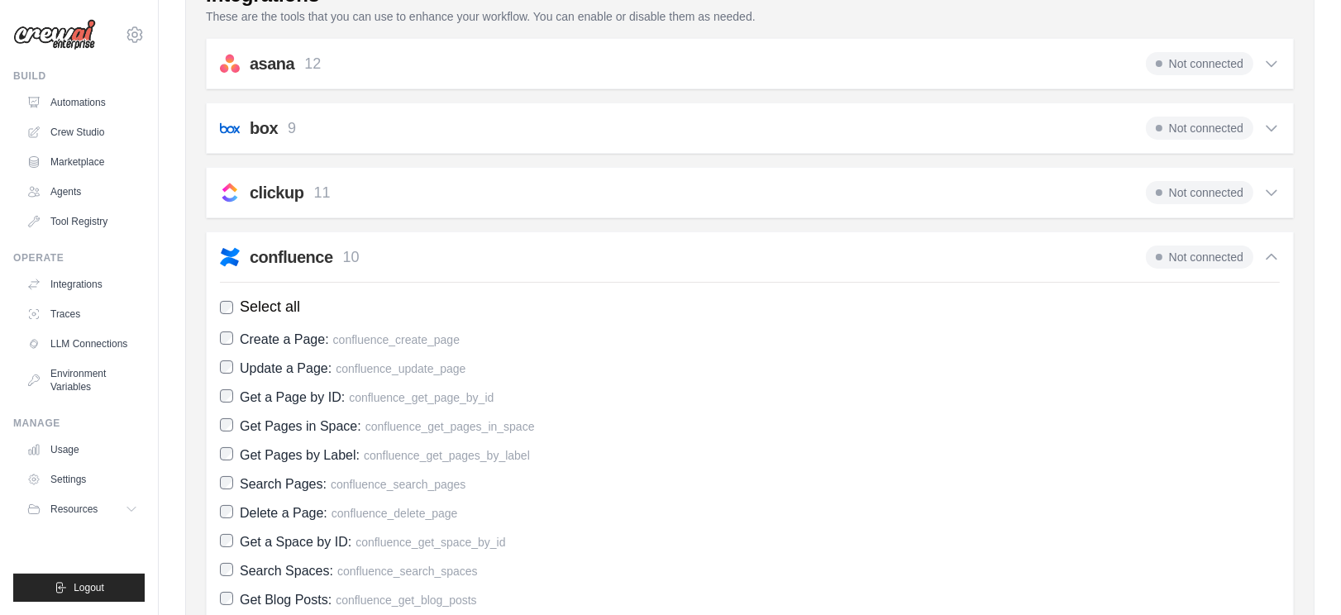
click at [1268, 254] on icon at bounding box center [1271, 257] width 17 height 17
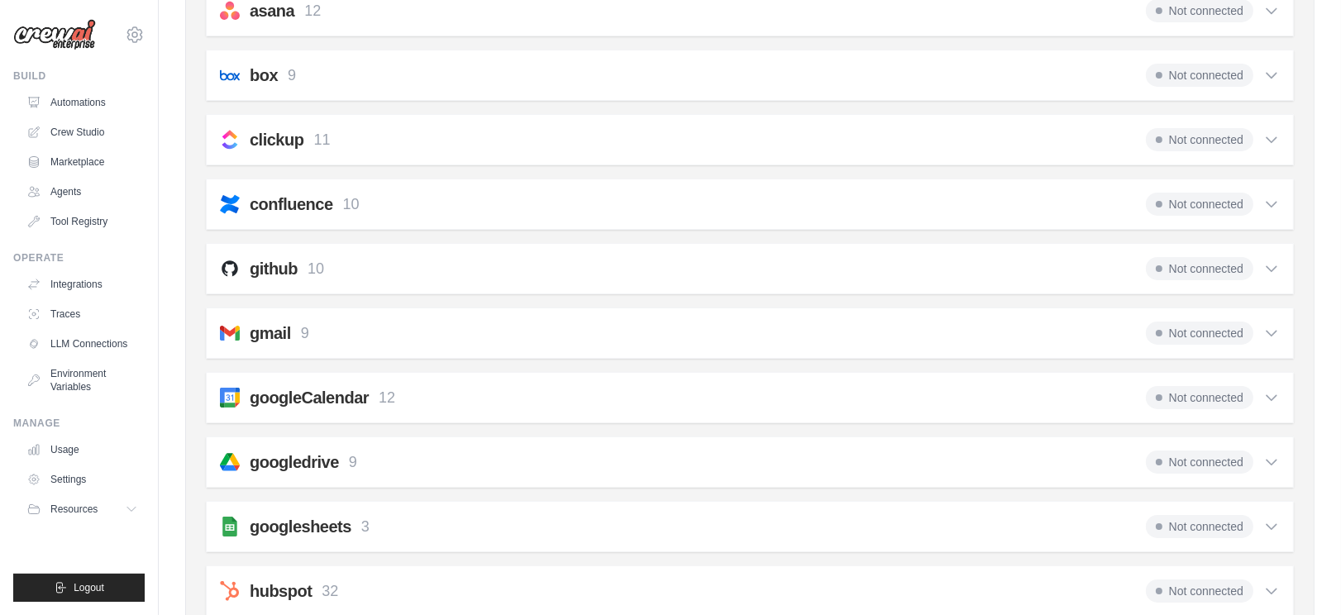
scroll to position [275, 0]
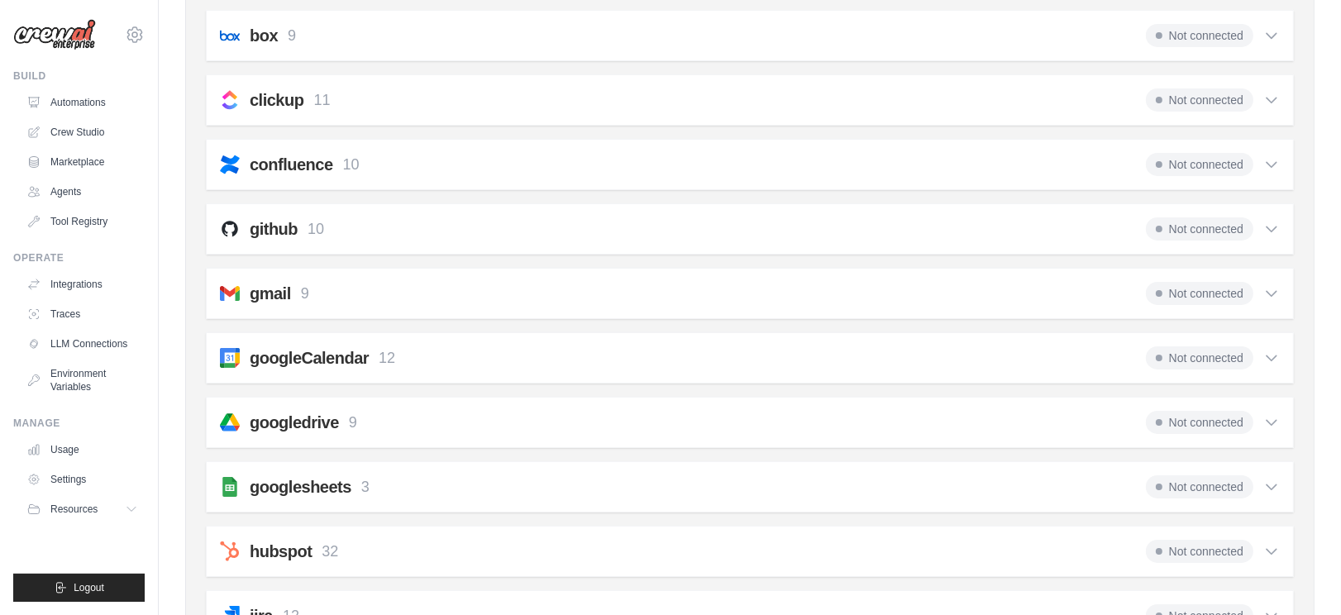
click at [1272, 226] on icon at bounding box center [1271, 229] width 17 height 17
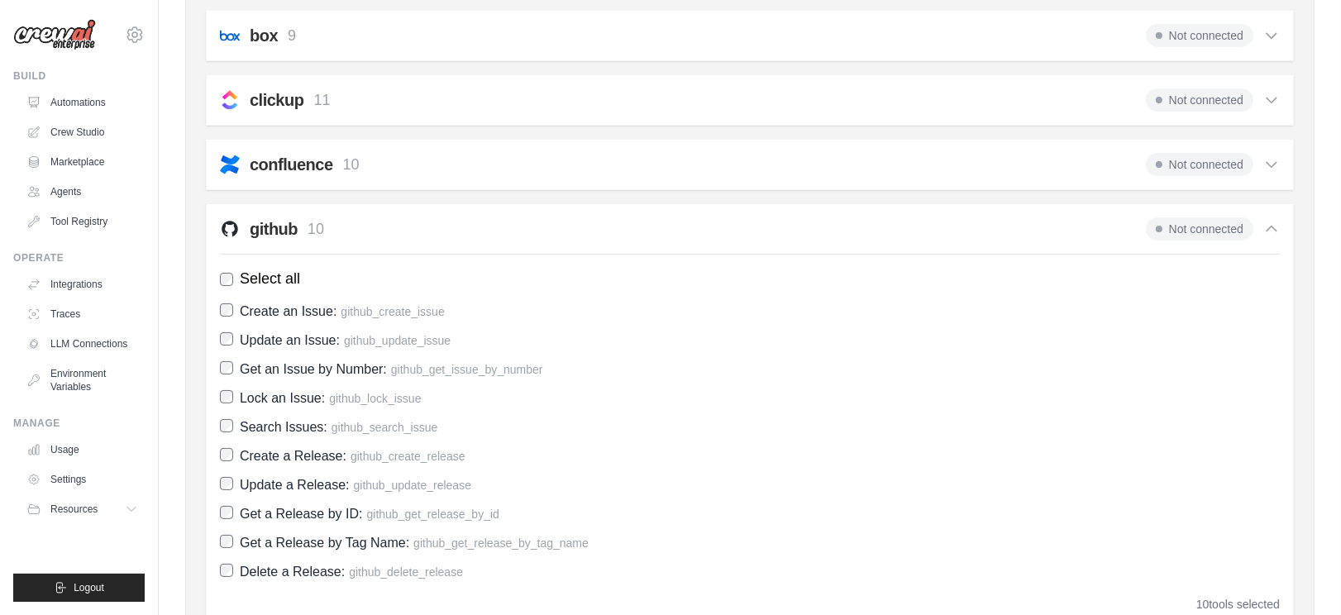
click at [1272, 226] on icon at bounding box center [1271, 229] width 17 height 17
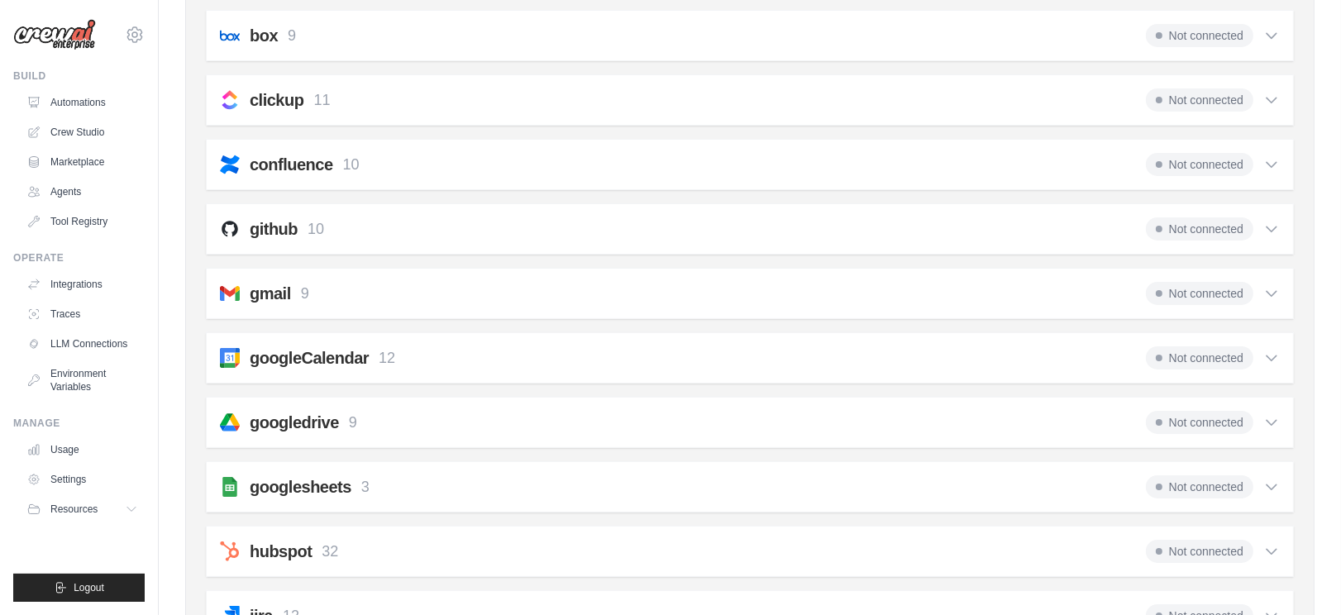
click at [1278, 295] on icon at bounding box center [1271, 293] width 17 height 17
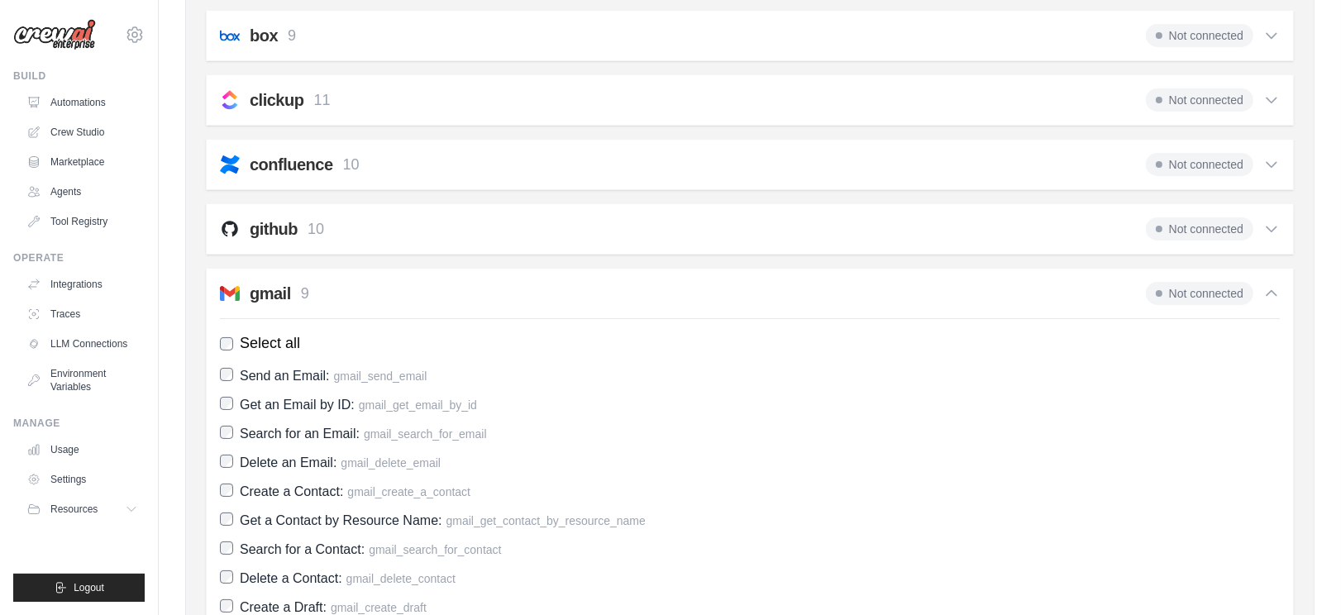
click at [1278, 295] on icon at bounding box center [1271, 293] width 17 height 17
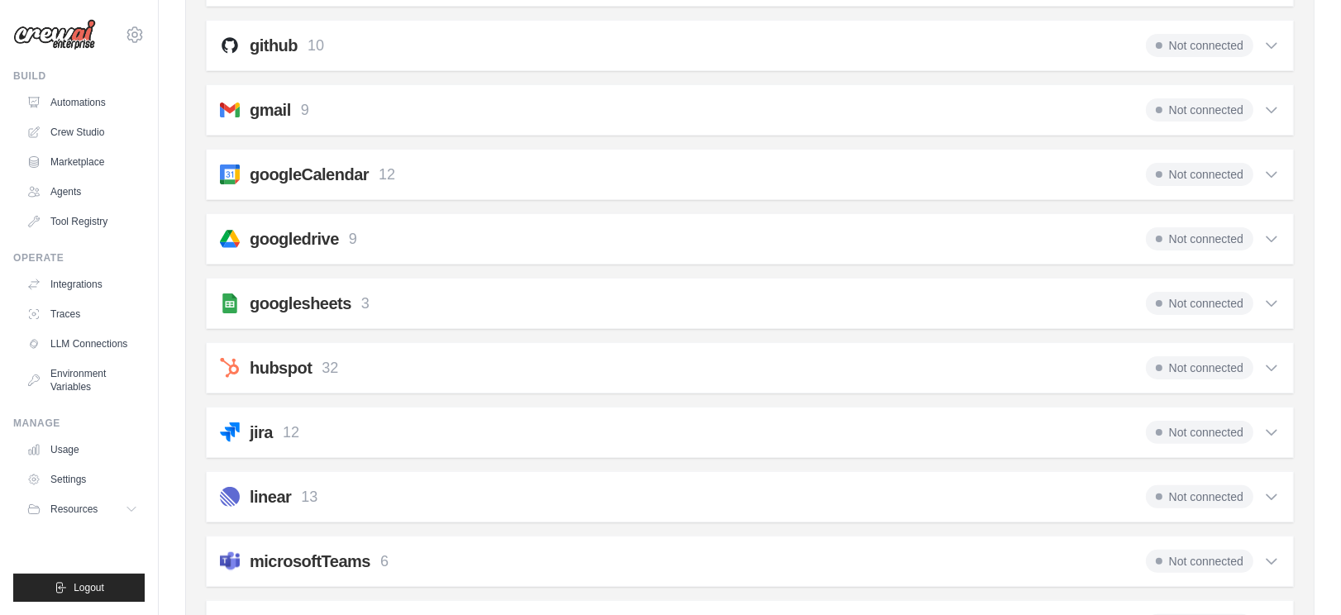
scroll to position [551, 0]
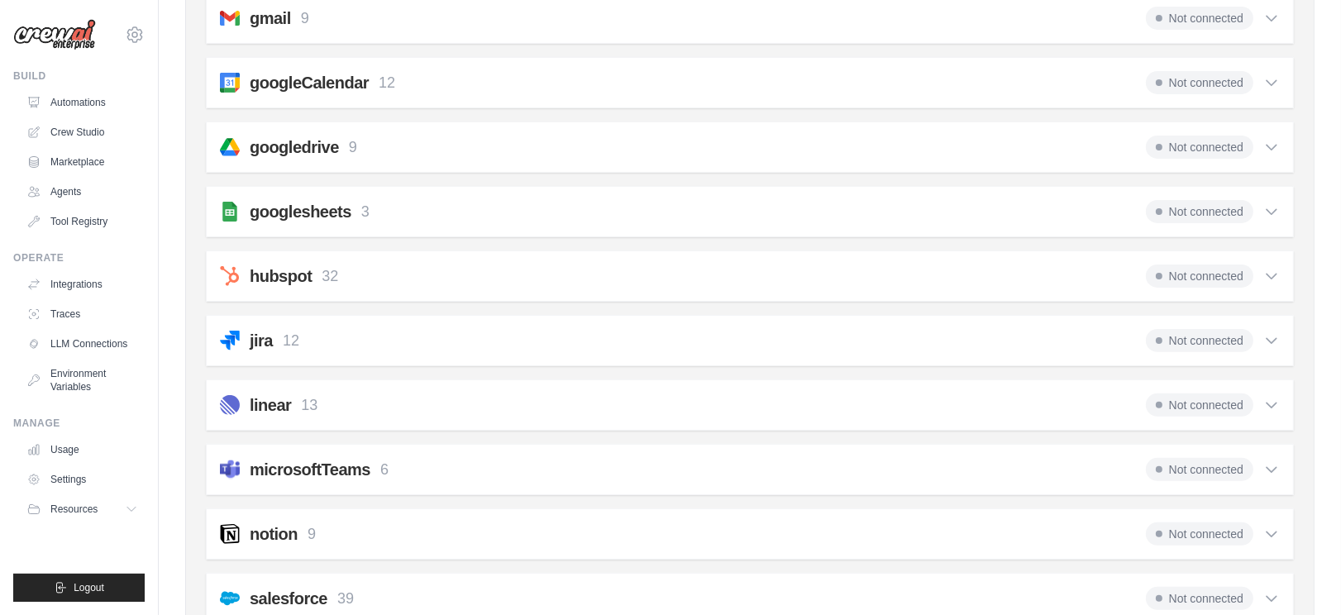
click at [1273, 274] on icon at bounding box center [1272, 276] width 10 height 5
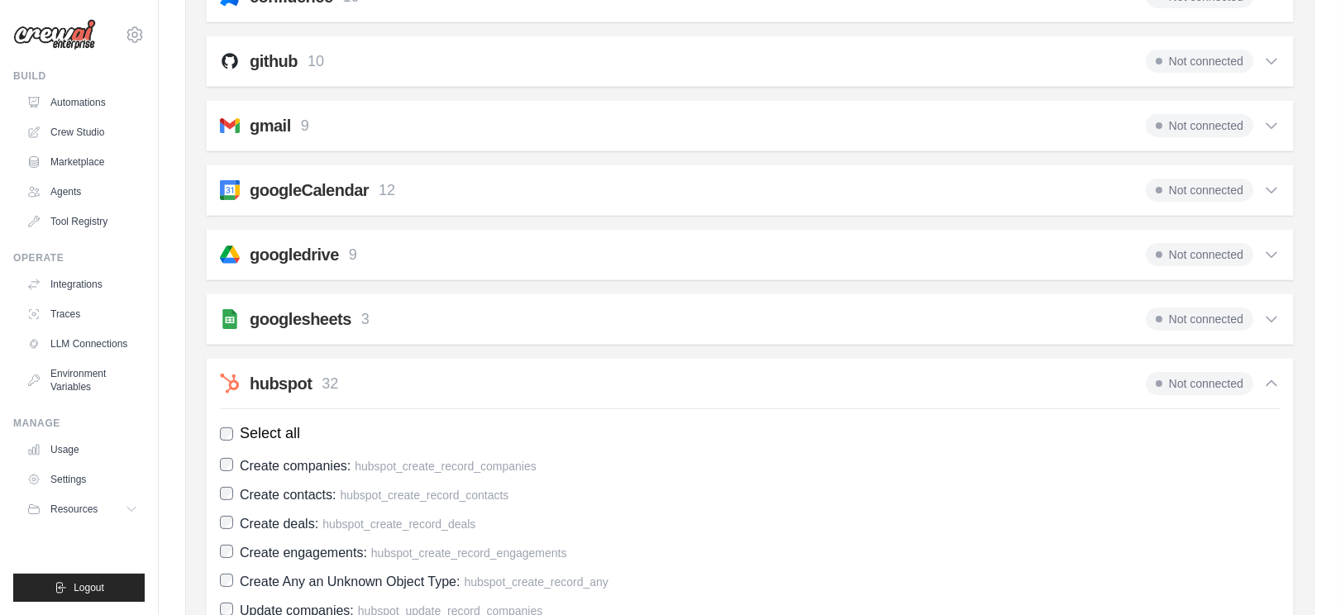
scroll to position [642, 0]
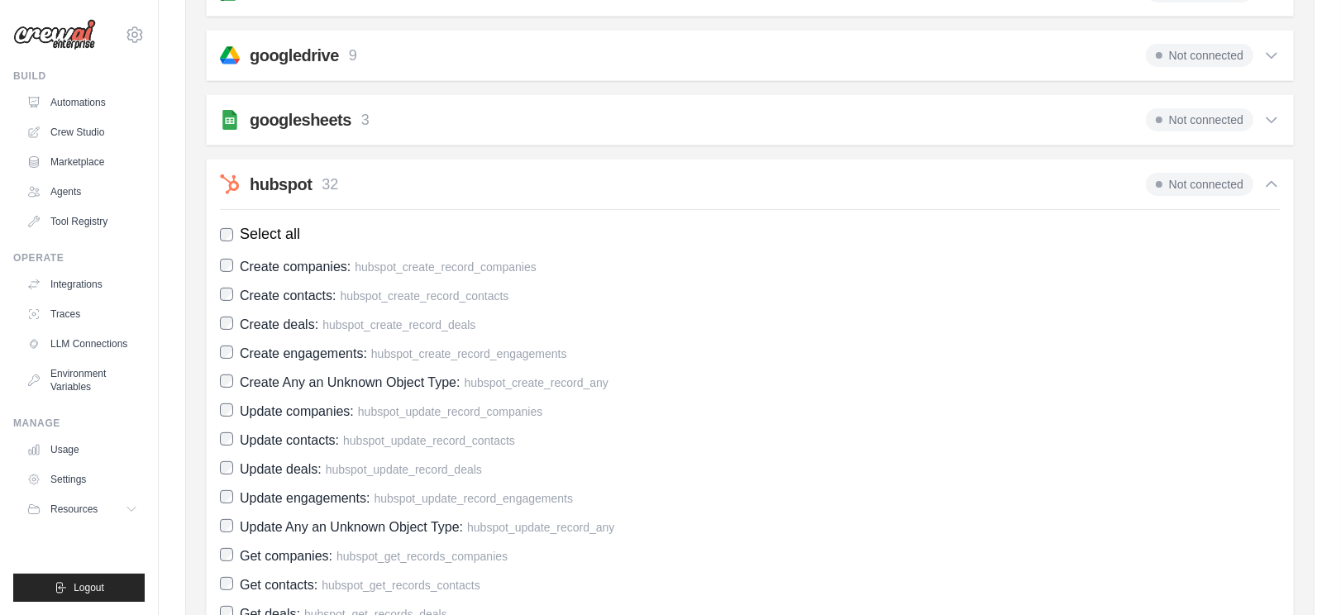
click at [1271, 182] on icon at bounding box center [1271, 184] width 17 height 17
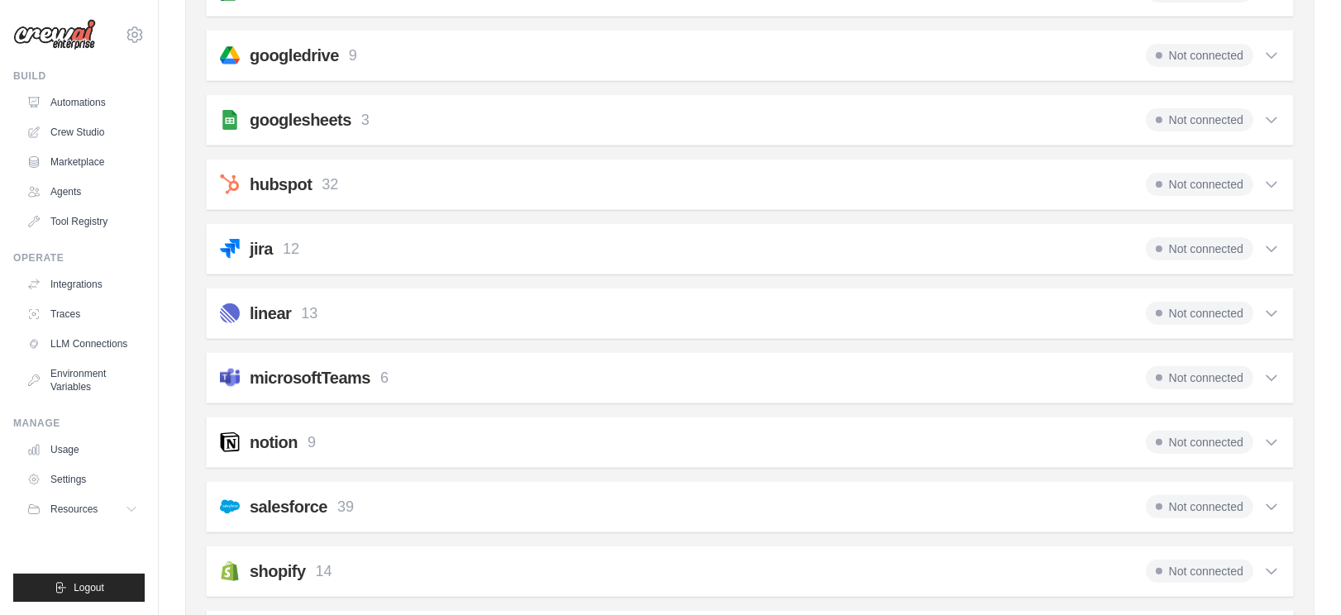
click at [548, 503] on div "salesforce 39 Not connected" at bounding box center [750, 506] width 1060 height 23
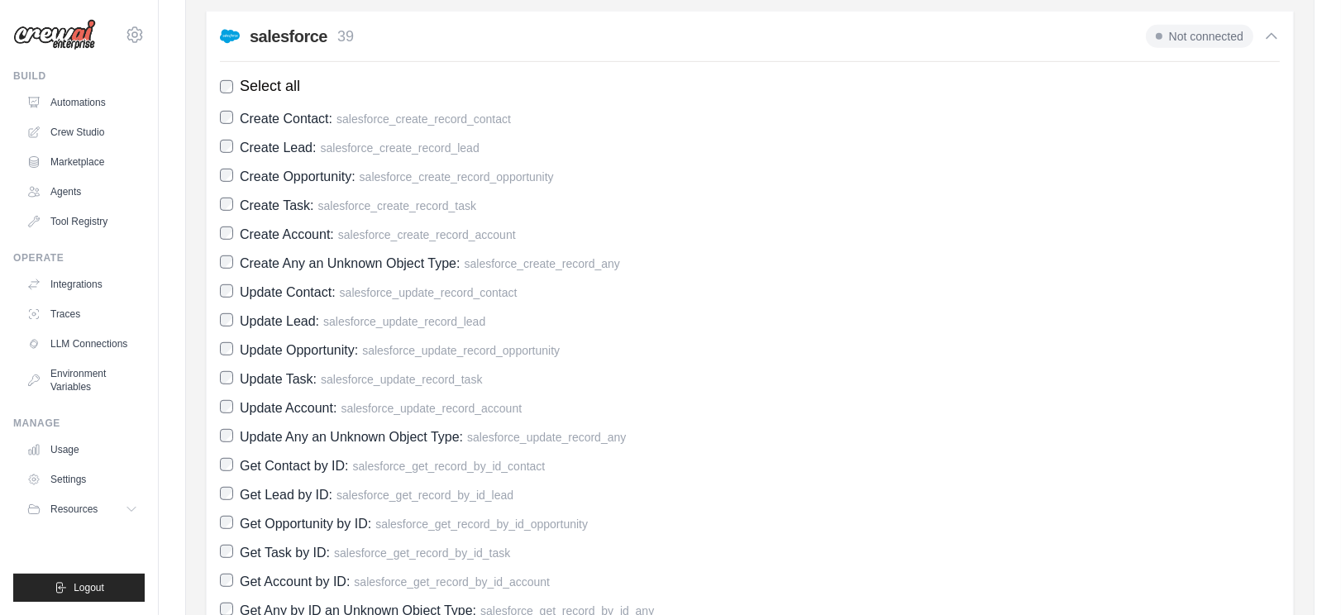
scroll to position [1102, 0]
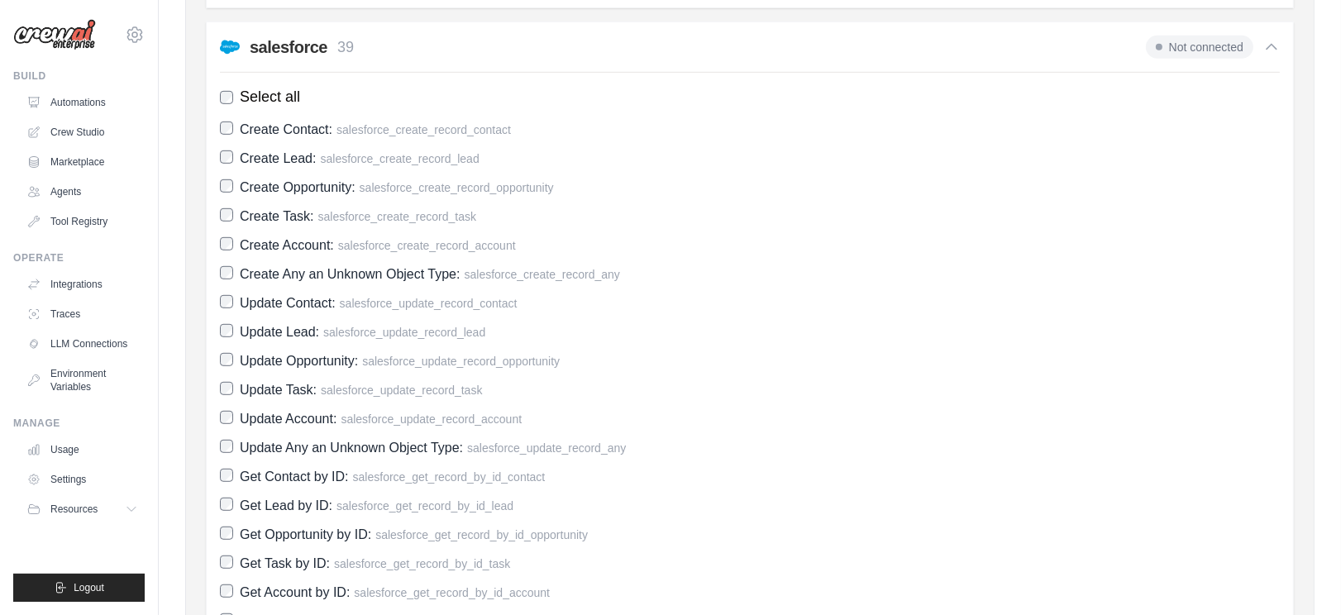
click at [858, 360] on label "Update Opportunity: salesforce_update_record_opportunity" at bounding box center [750, 361] width 1060 height 22
click at [851, 364] on label "Update Opportunity: salesforce_update_record_opportunity" at bounding box center [750, 361] width 1060 height 22
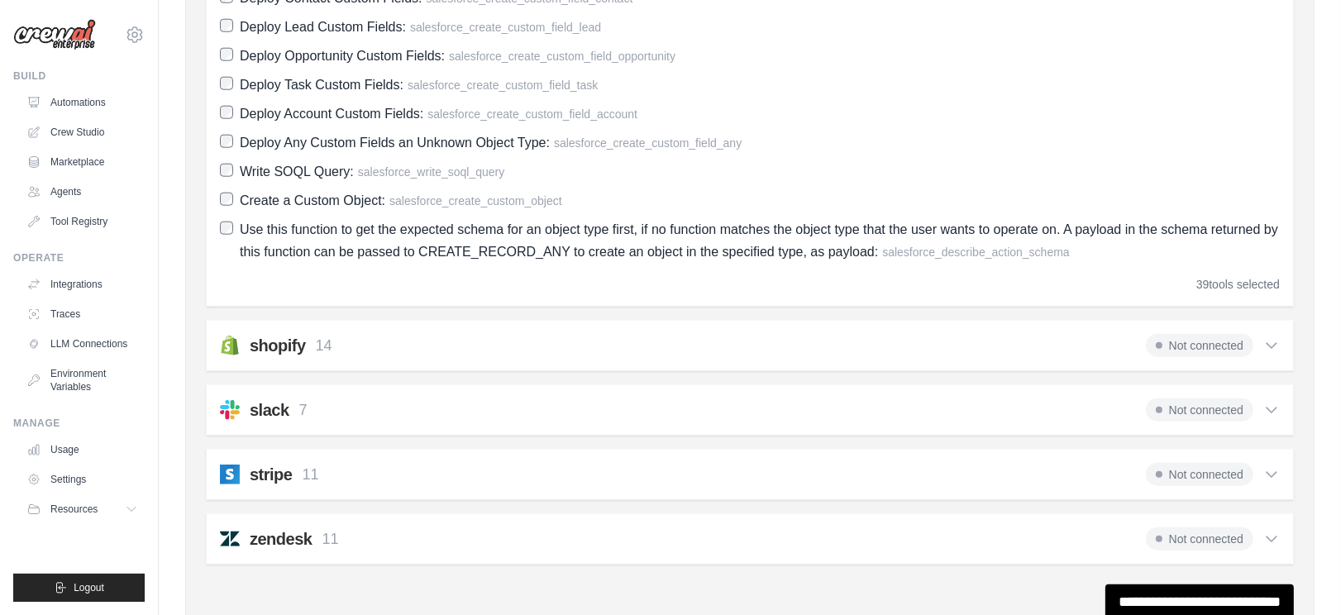
scroll to position [2112, 0]
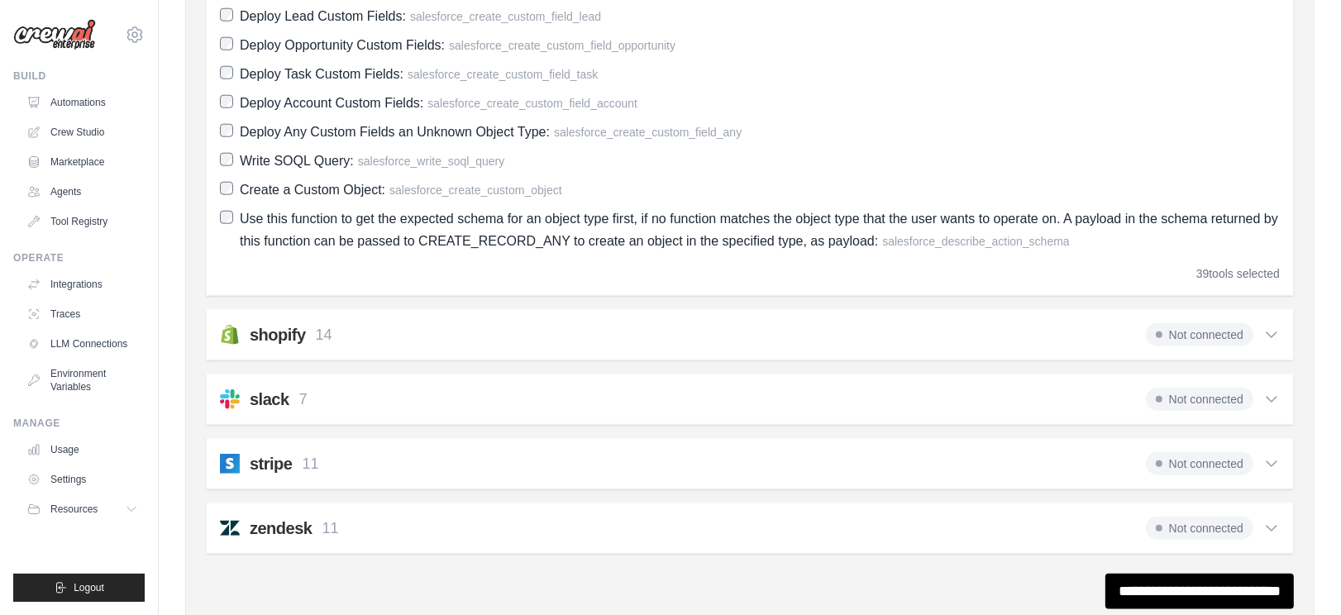
click at [512, 329] on div "shopify 14 Not connected" at bounding box center [750, 334] width 1060 height 23
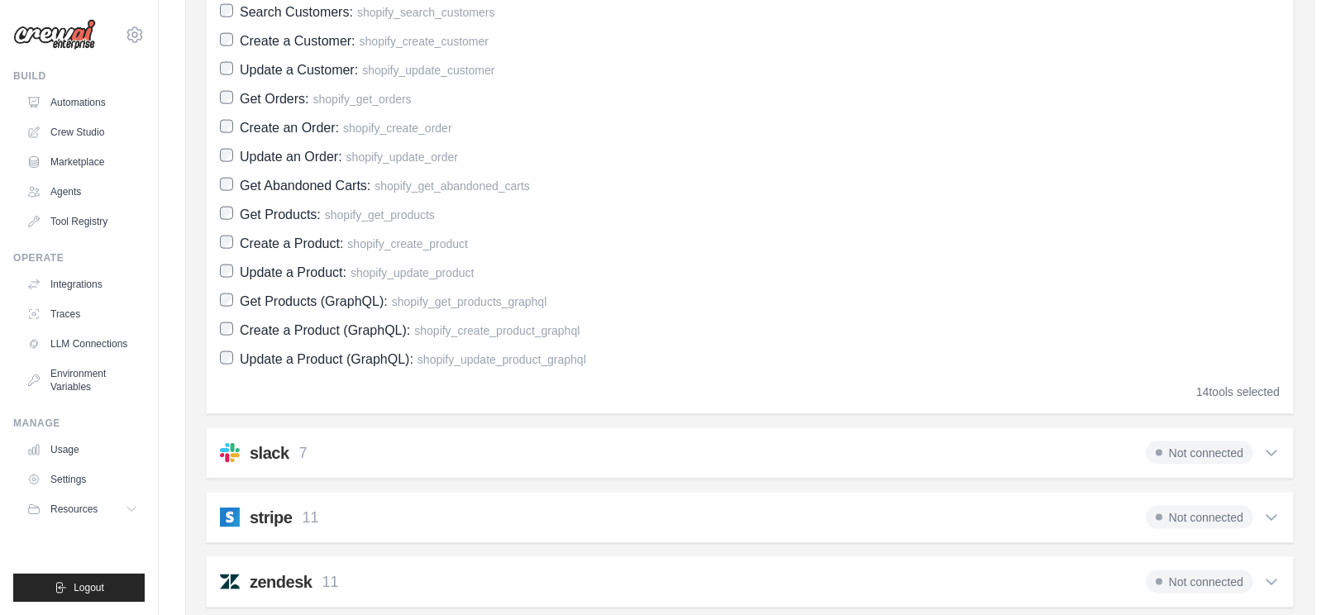
scroll to position [2652, 0]
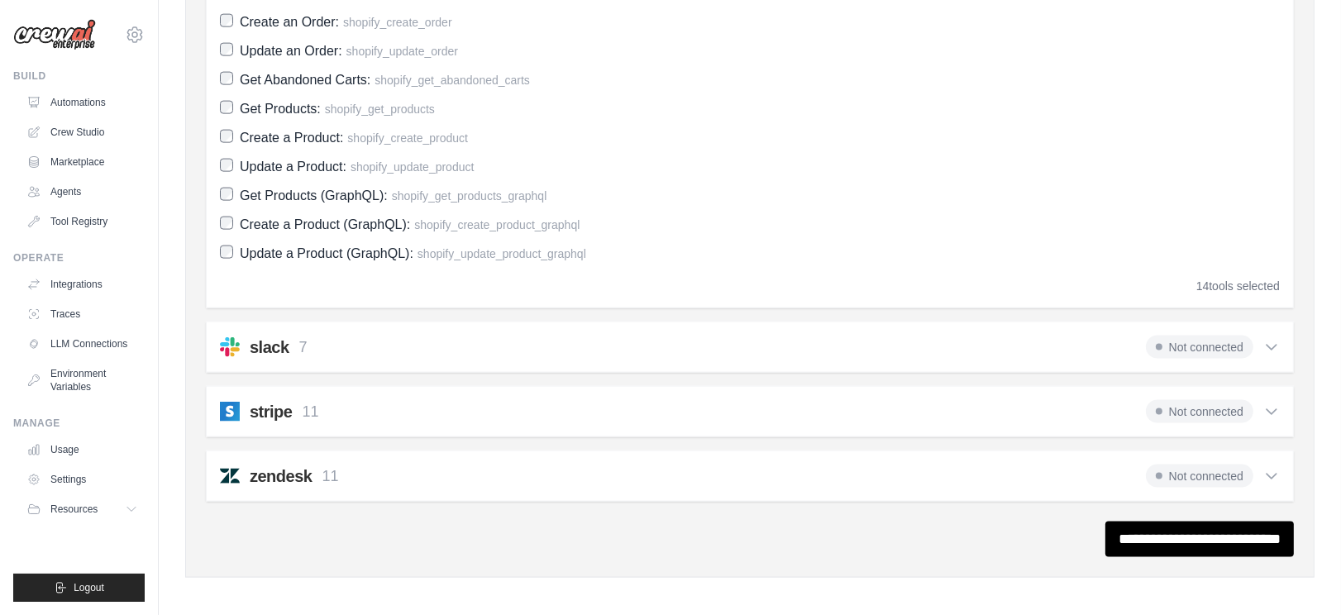
click at [647, 343] on div "slack 7 Not connected" at bounding box center [750, 347] width 1060 height 23
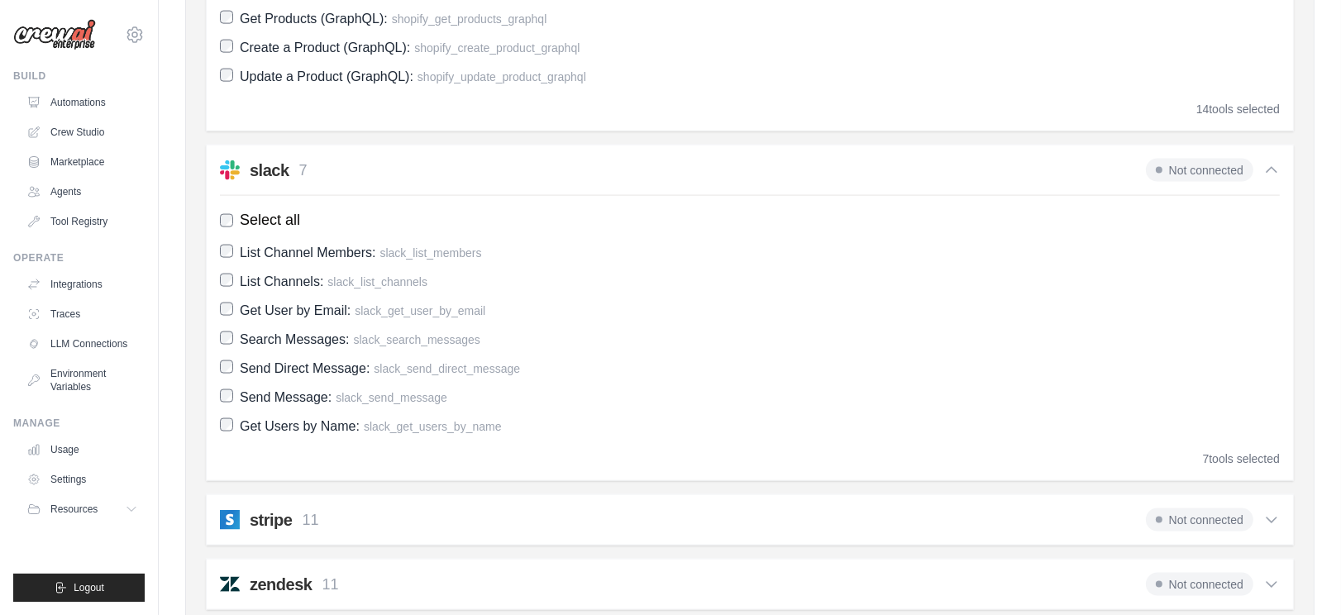
scroll to position [2928, 0]
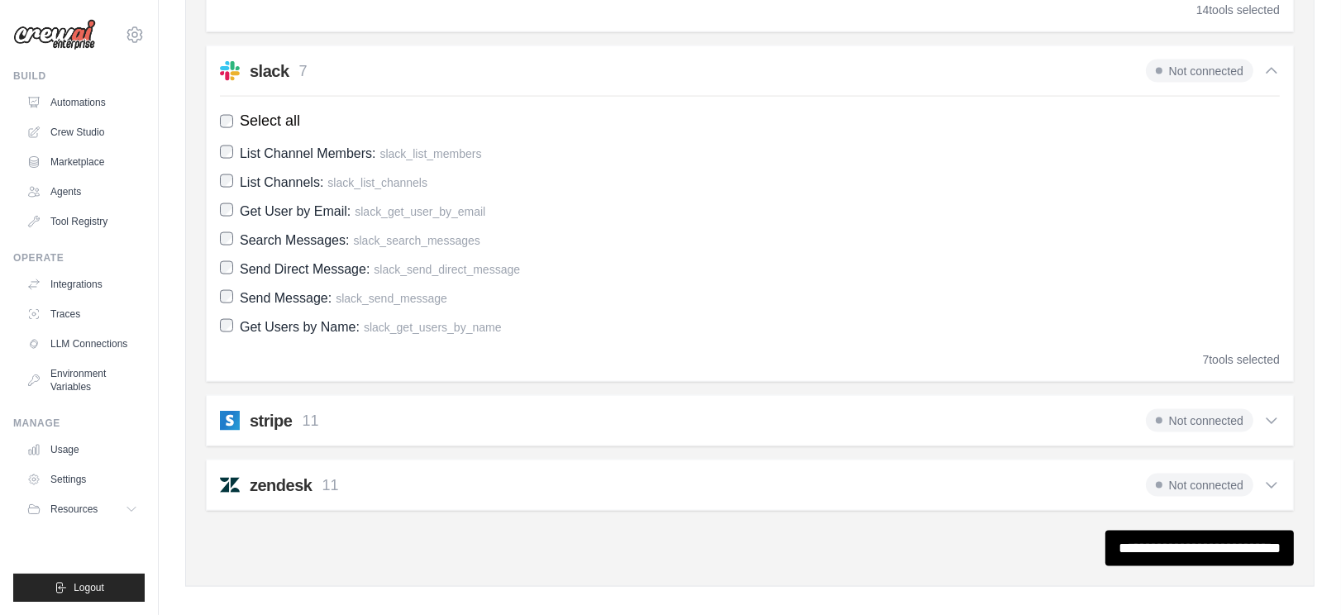
click at [509, 532] on div "**********" at bounding box center [750, 549] width 1088 height 36
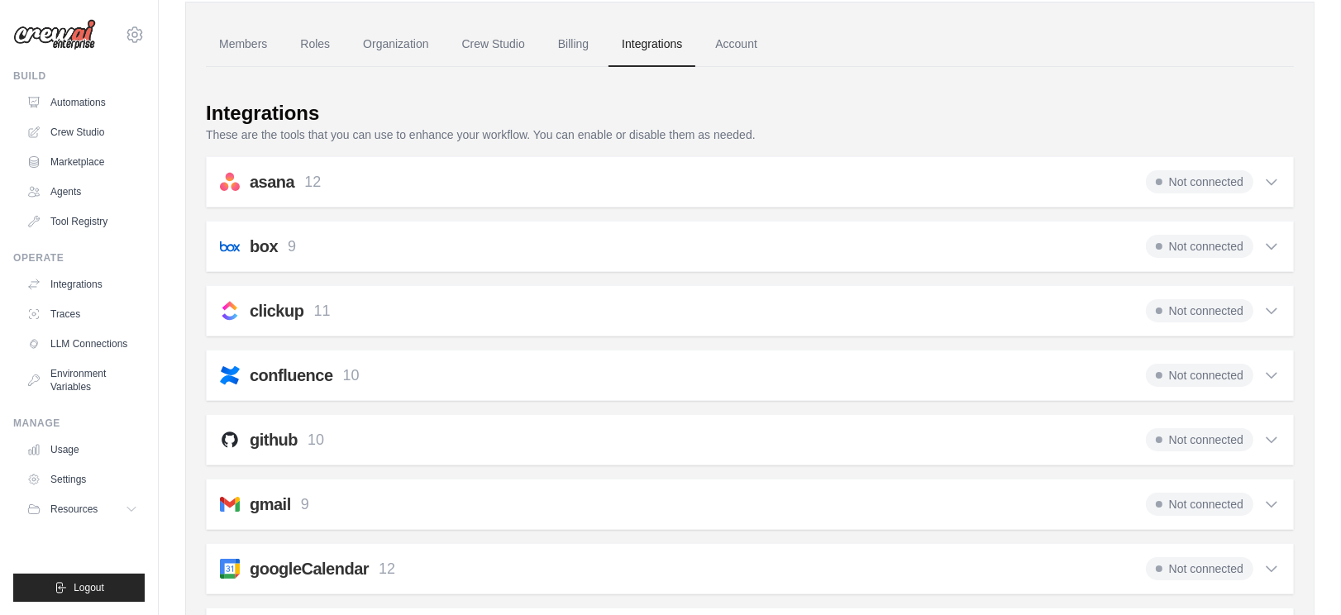
scroll to position [0, 0]
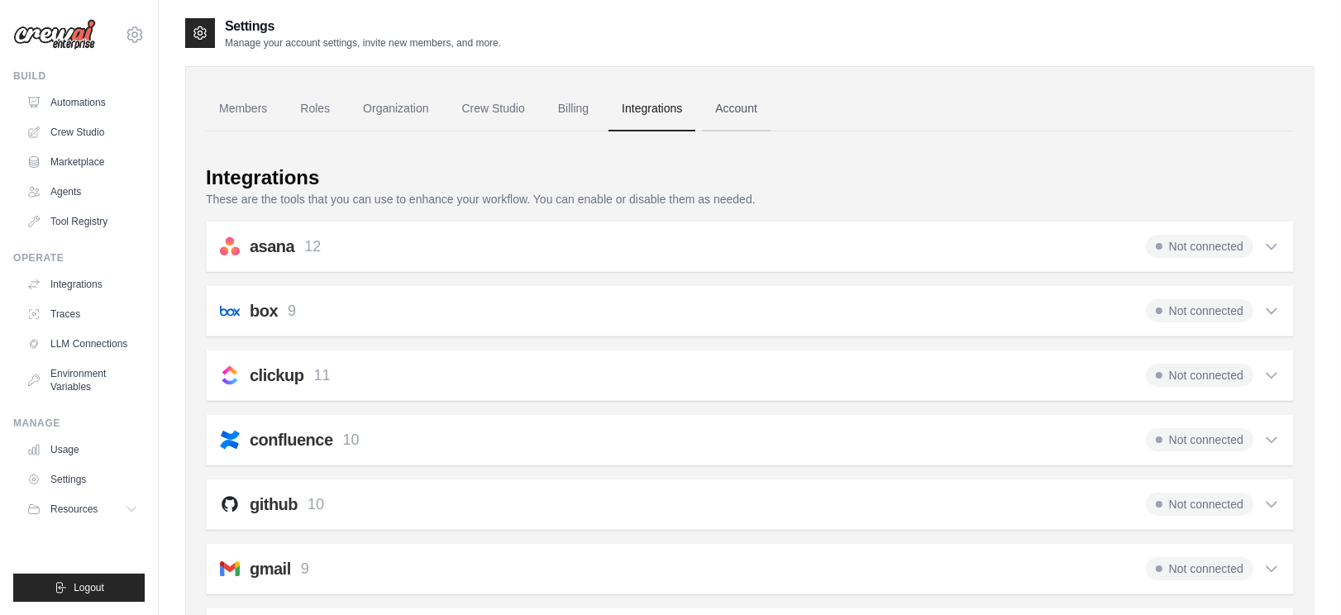
click at [753, 113] on link "Account" at bounding box center [736, 109] width 69 height 45
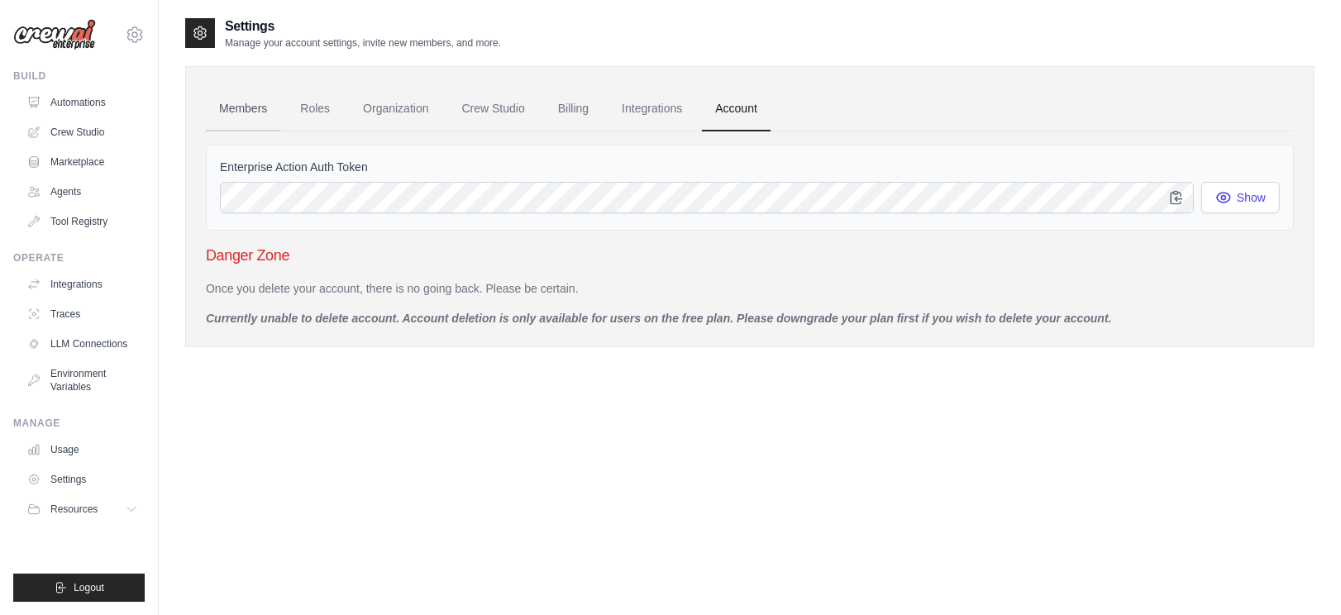
click at [236, 103] on link "Members" at bounding box center [243, 109] width 74 height 45
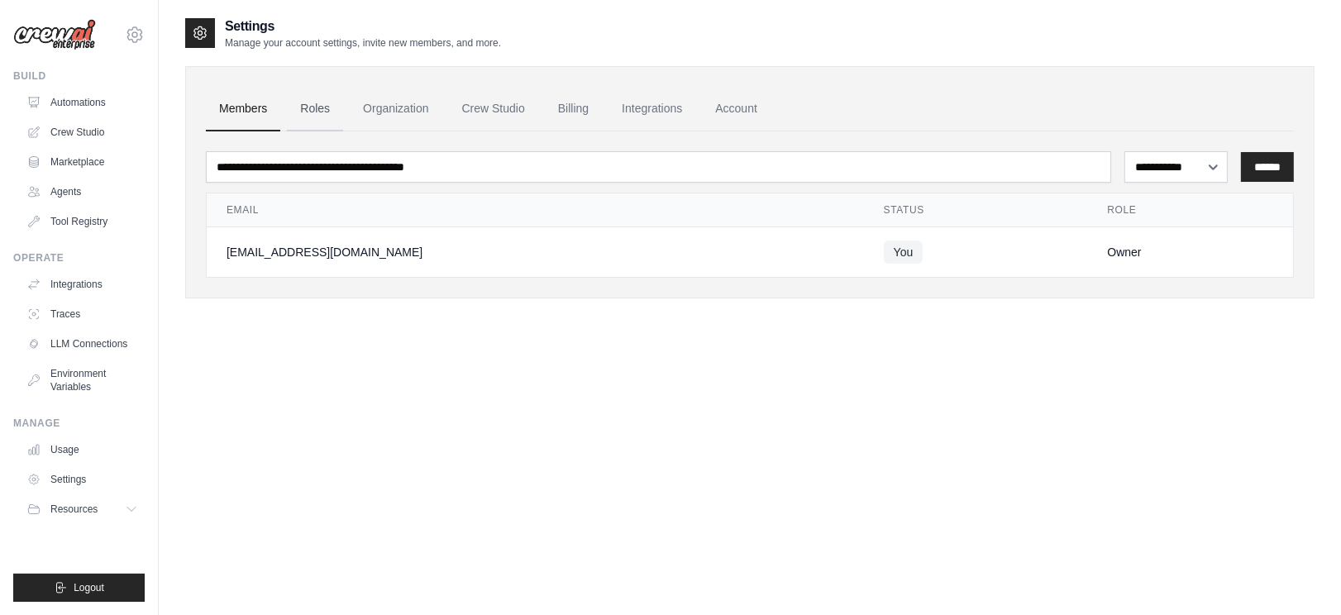
click at [322, 112] on link "Roles" at bounding box center [315, 109] width 56 height 45
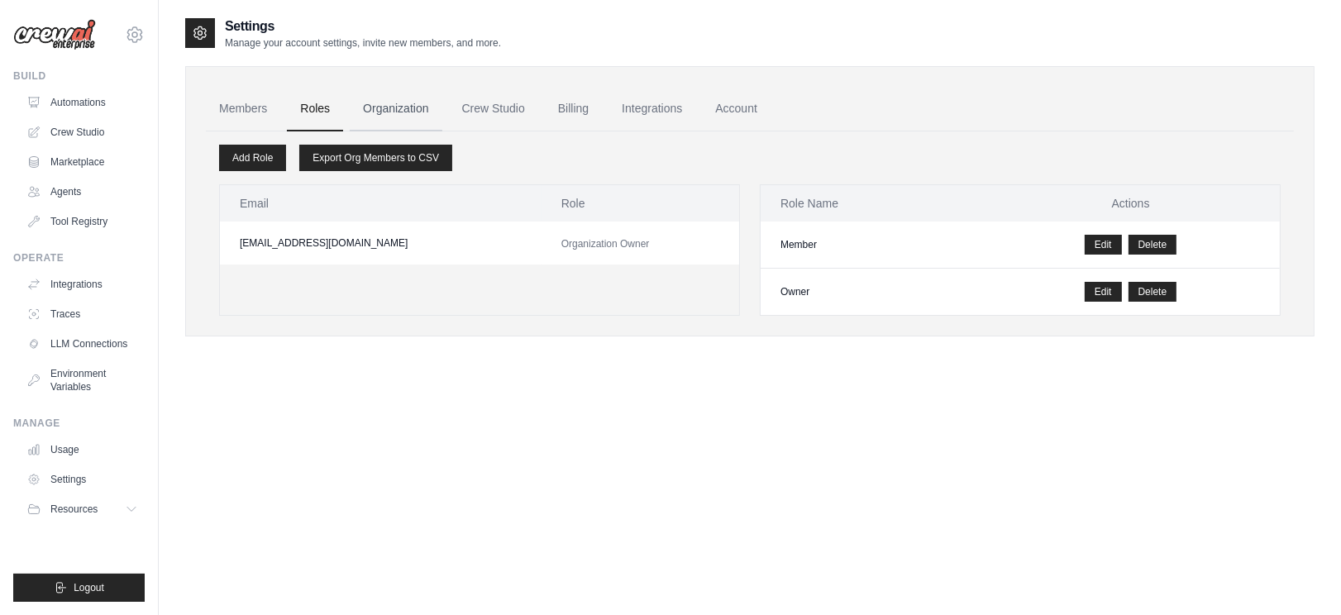
click at [416, 107] on link "Organization" at bounding box center [396, 109] width 92 height 45
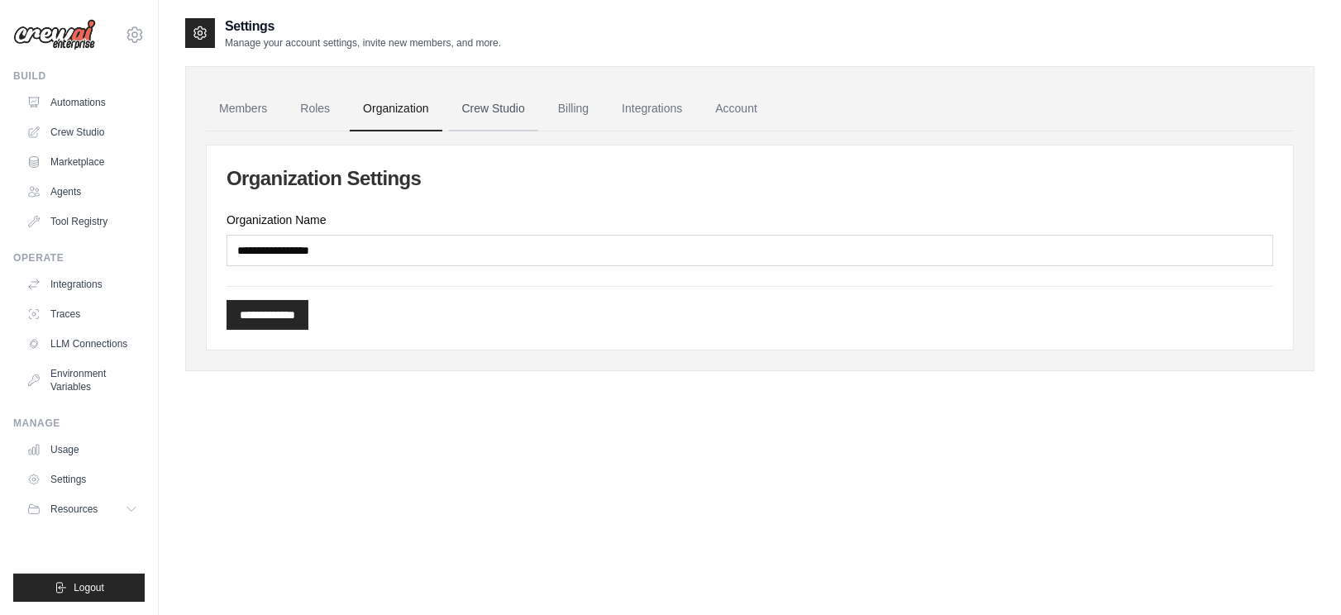
click at [532, 103] on link "Crew Studio" at bounding box center [493, 109] width 89 height 45
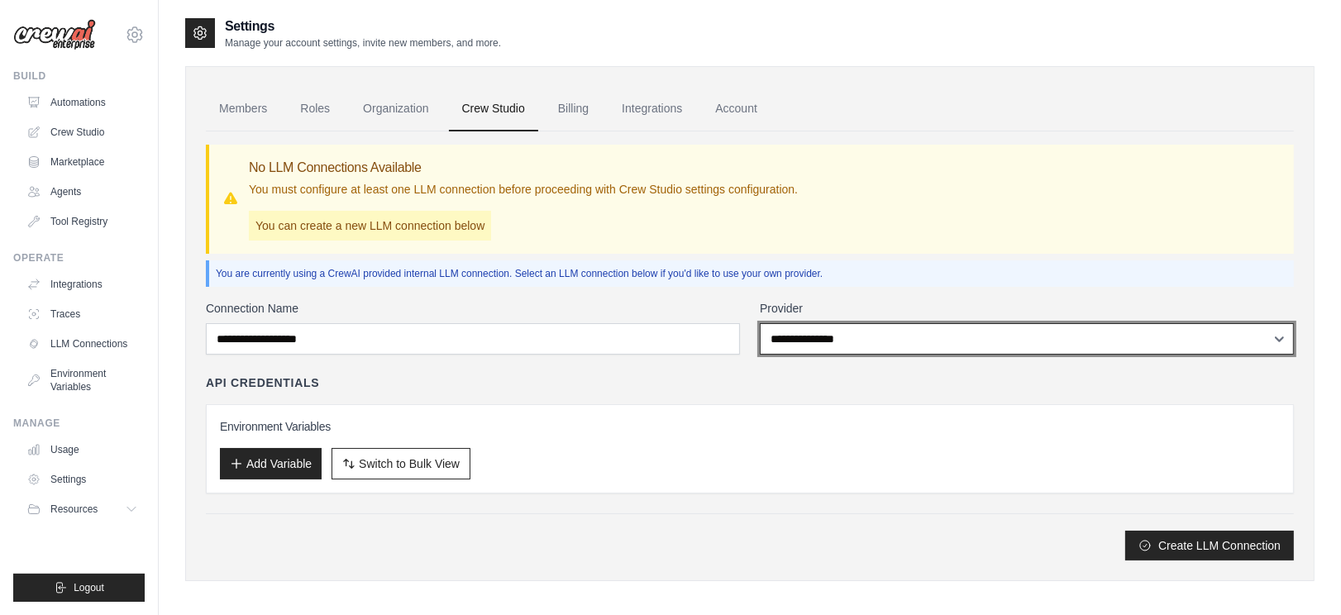
click at [896, 335] on select "**********" at bounding box center [1027, 338] width 534 height 31
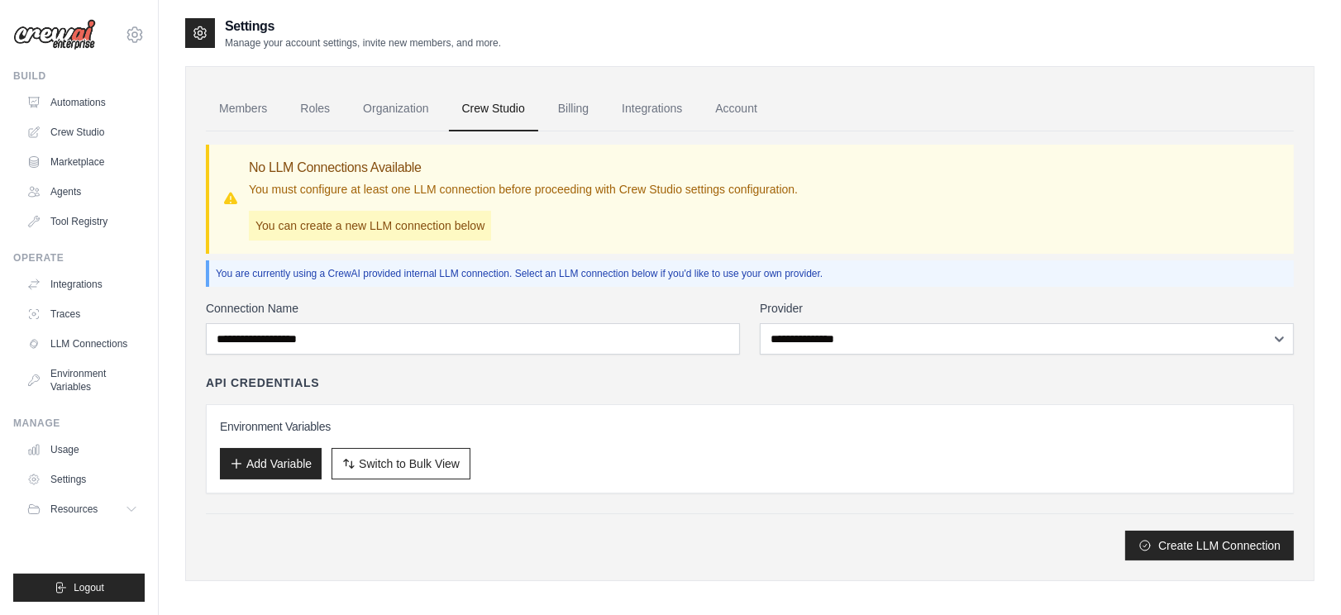
click at [515, 378] on div "API Credentials" at bounding box center [750, 383] width 1088 height 17
click at [80, 189] on link "Agents" at bounding box center [83, 192] width 125 height 26
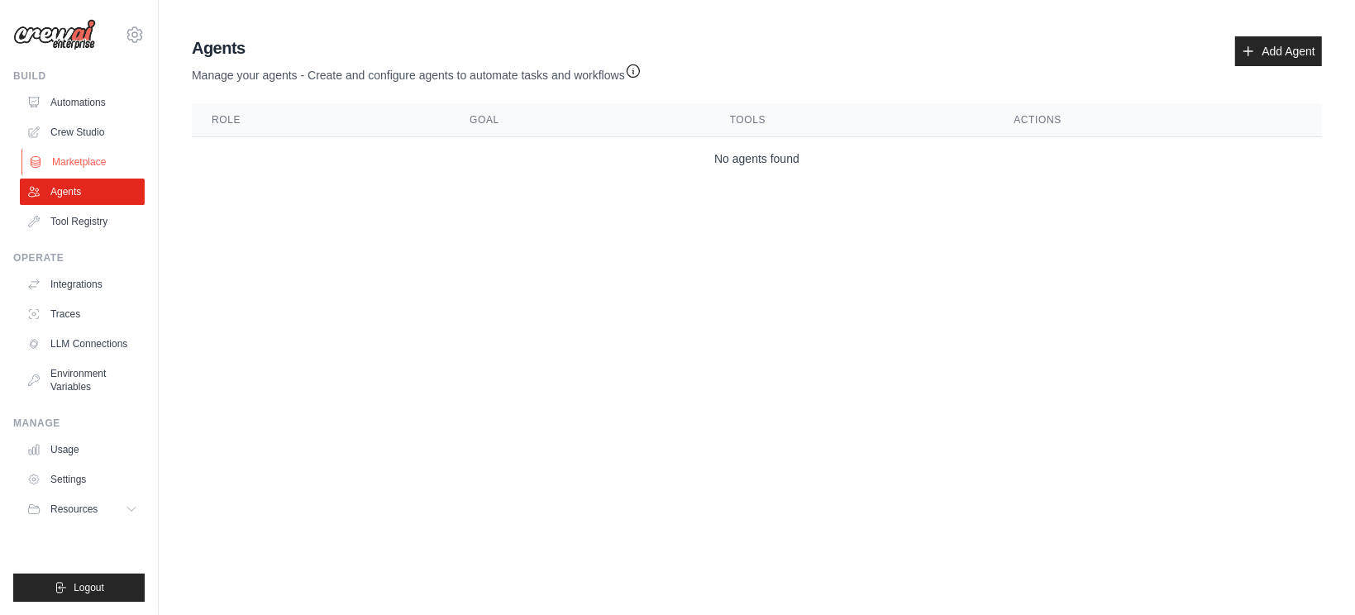
click at [82, 160] on link "Marketplace" at bounding box center [83, 162] width 125 height 26
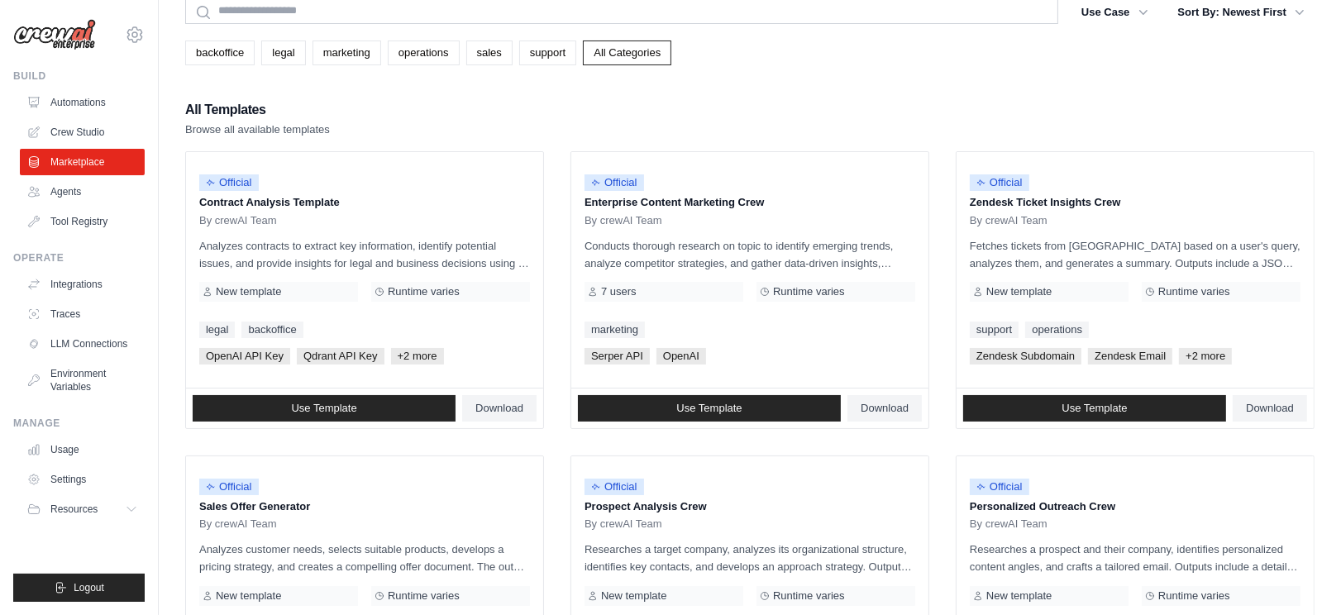
scroll to position [91, 0]
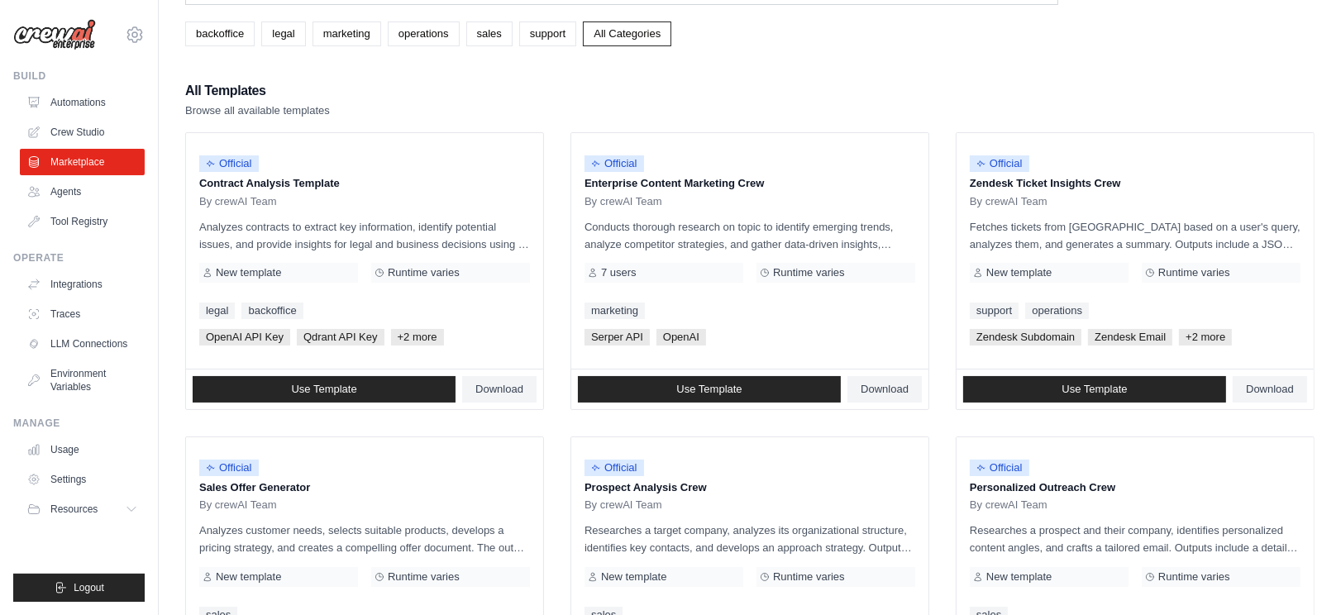
click at [543, 276] on li "Official Contract Analysis Template By crewAI Team Analyzes contracts to extrac…" at bounding box center [364, 271] width 359 height 278
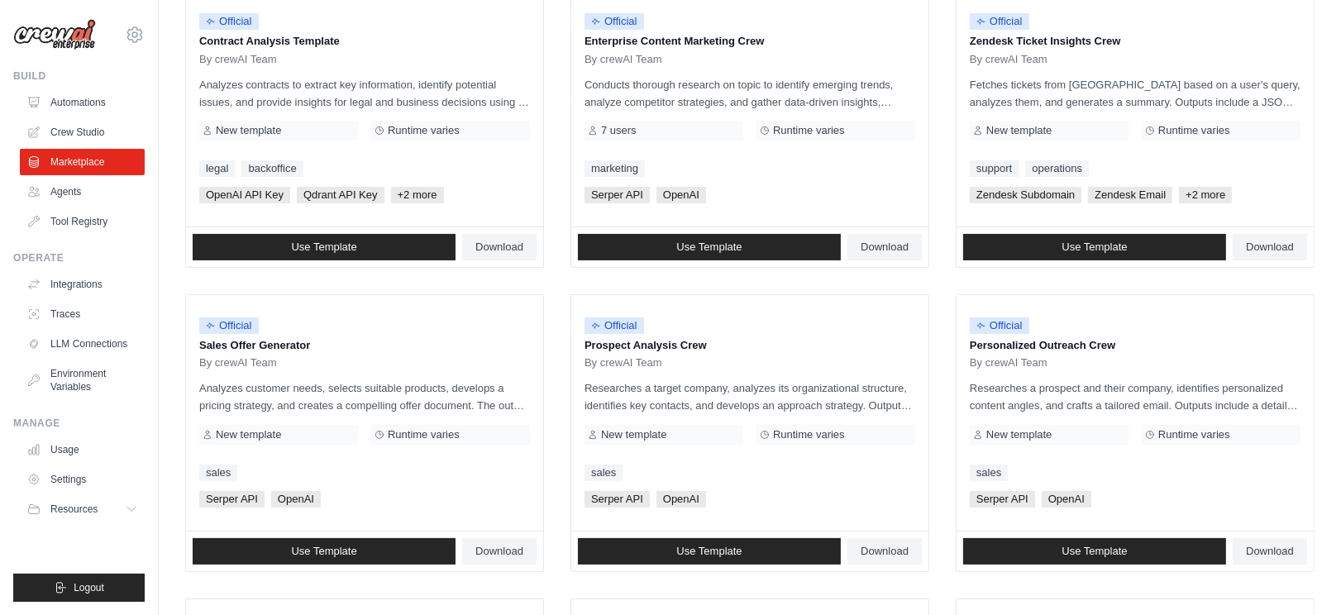
scroll to position [275, 0]
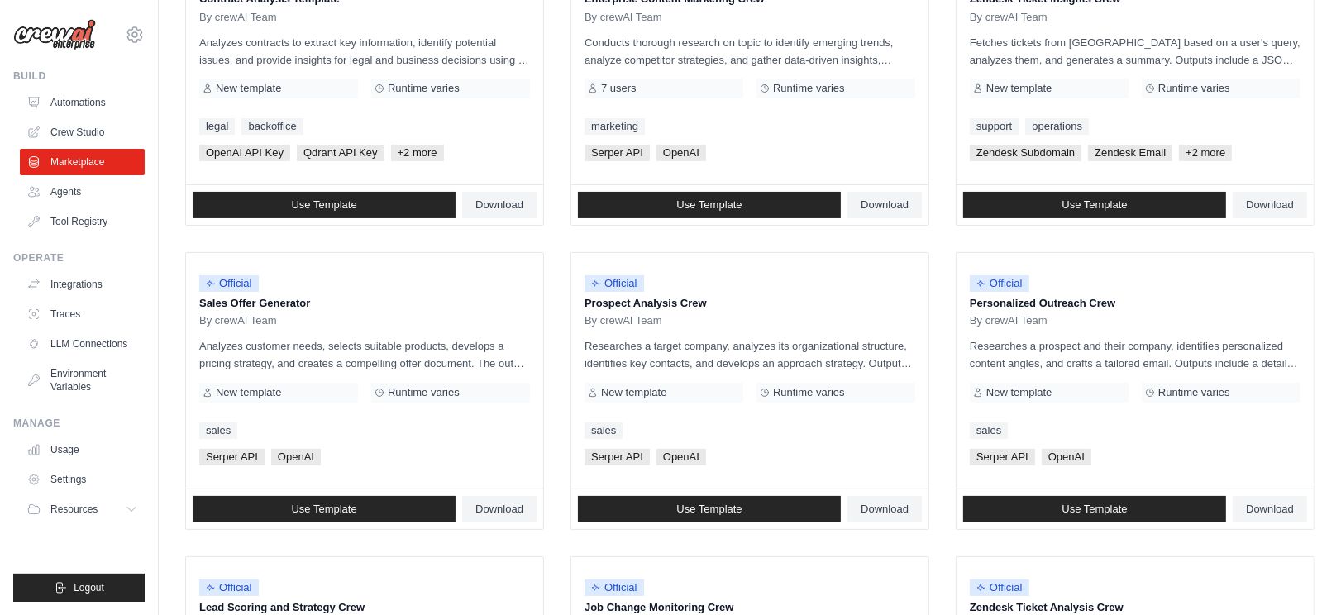
click at [555, 276] on ul "Official Contract Analysis Template By crewAI Team Analyzes contracts to extrac…" at bounding box center [749, 543] width 1129 height 1190
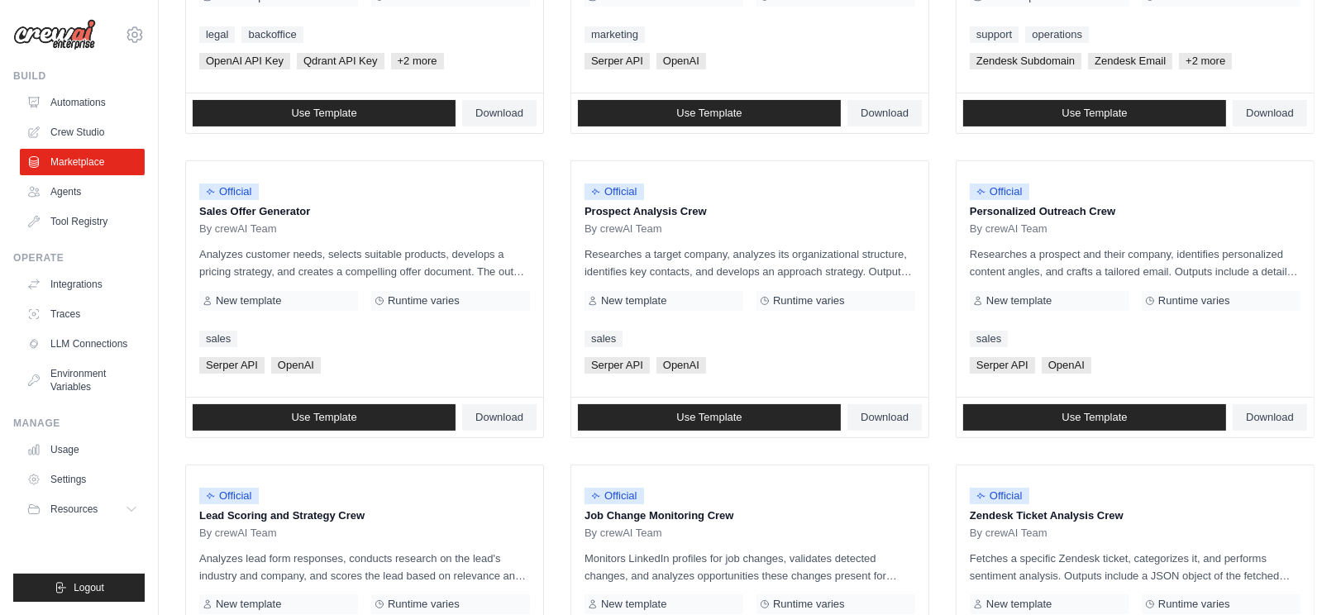
click at [555, 276] on ul "Official Contract Analysis Template By crewAI Team Analyzes contracts to extrac…" at bounding box center [749, 451] width 1129 height 1190
click at [554, 411] on ul "Official Contract Analysis Template By crewAI Team Analyzes contracts to extrac…" at bounding box center [749, 451] width 1129 height 1190
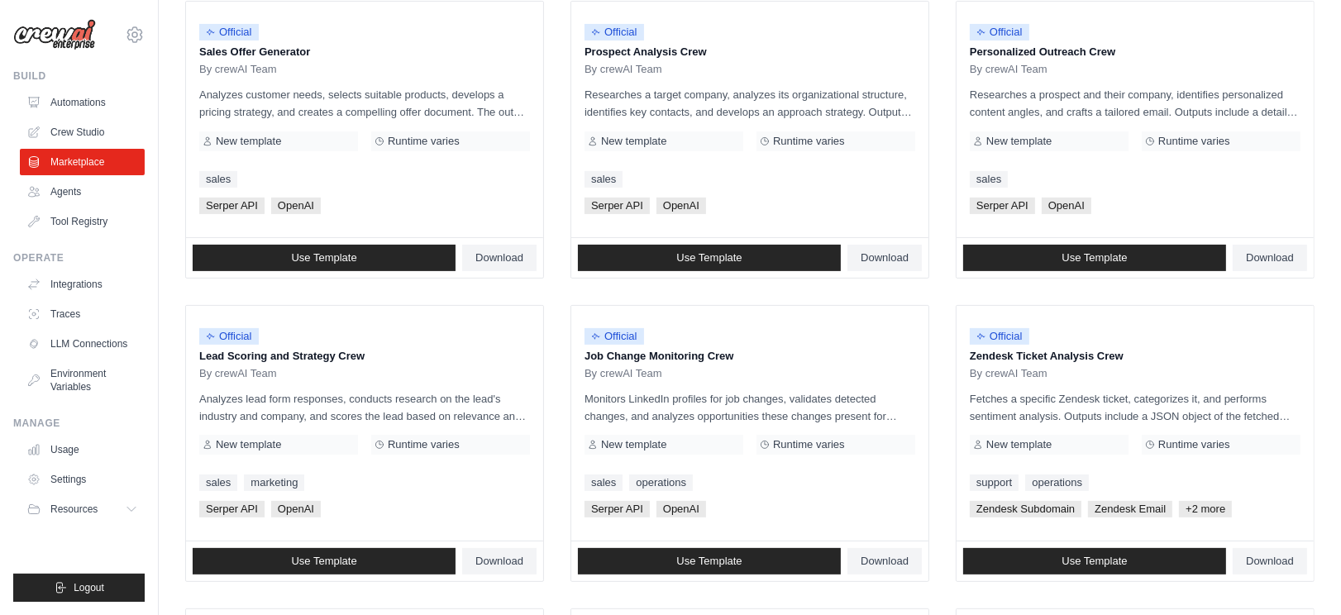
scroll to position [735, 0]
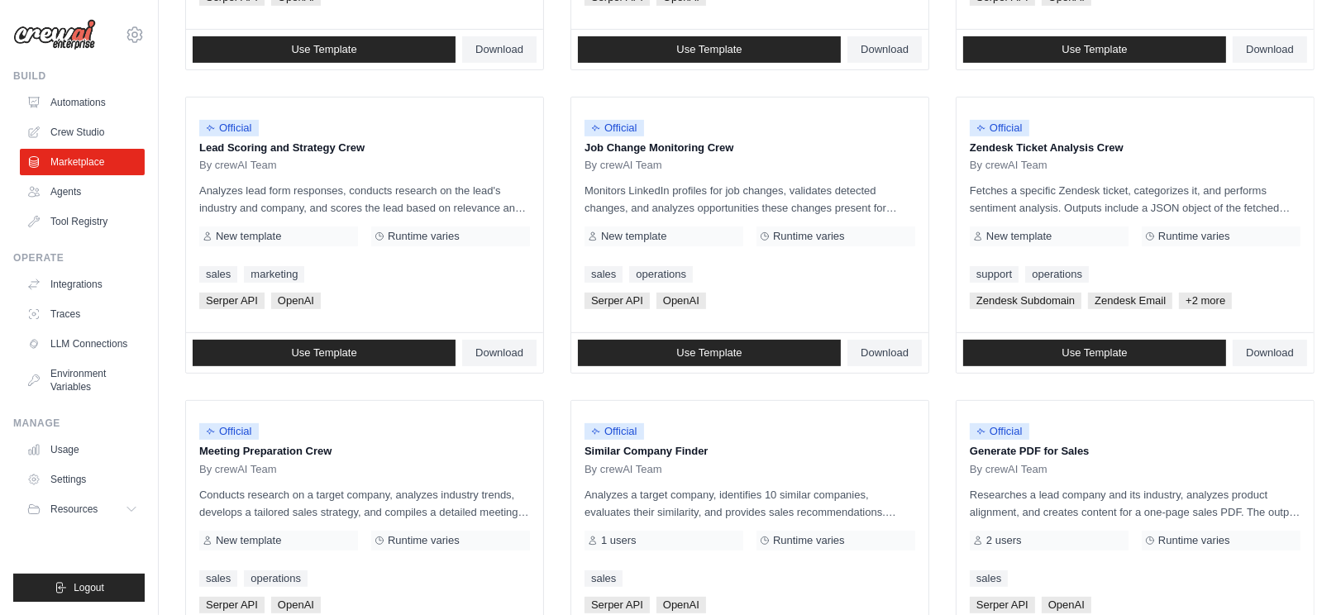
click at [557, 389] on ul "Official Contract Analysis Template By crewAI Team Analyzes contracts to extrac…" at bounding box center [749, 83] width 1129 height 1190
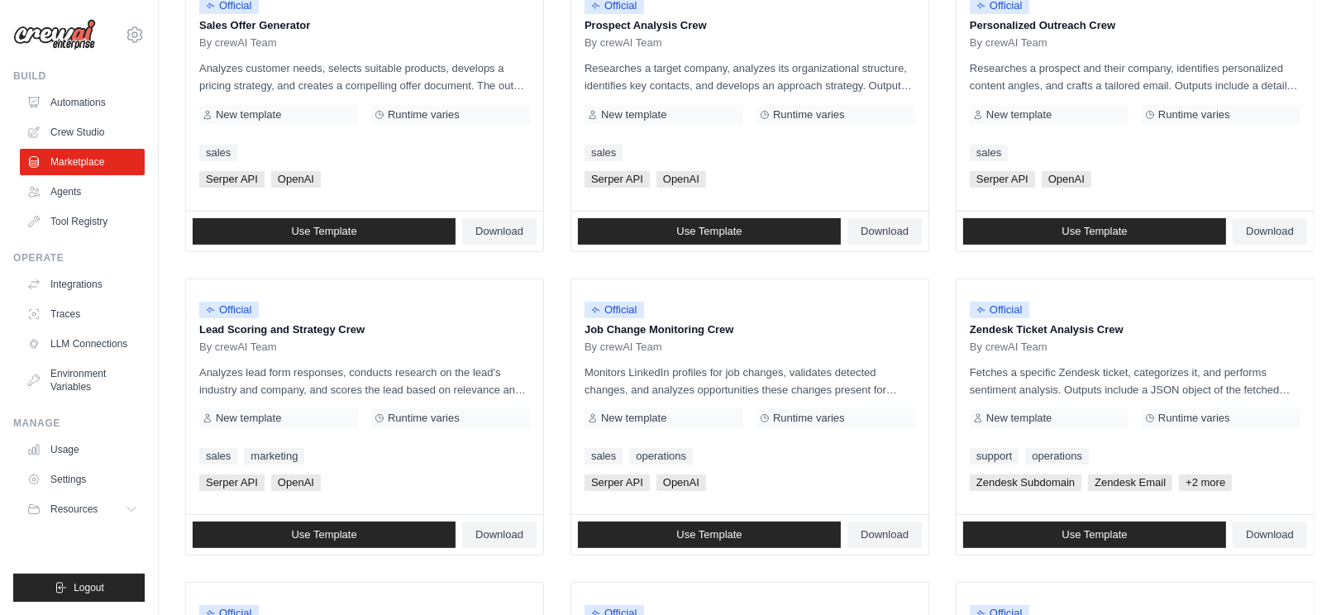
scroll to position [551, 0]
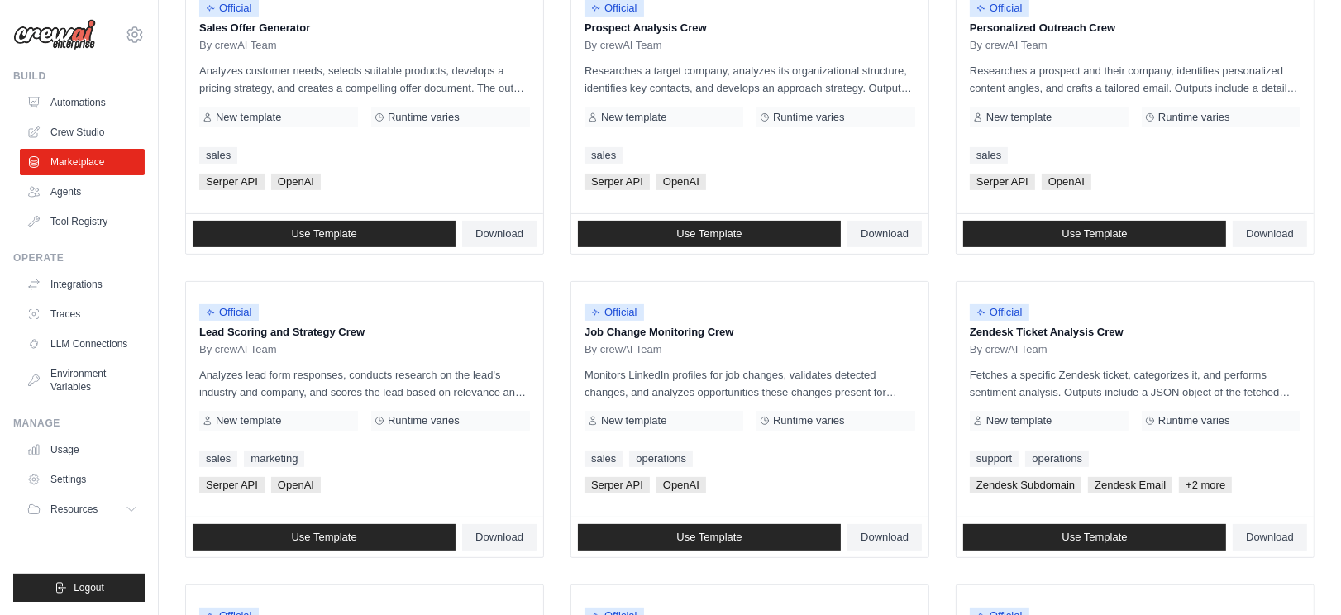
click at [557, 266] on ul "Official Contract Analysis Template By crewAI Team Analyzes contracts to extrac…" at bounding box center [749, 268] width 1129 height 1190
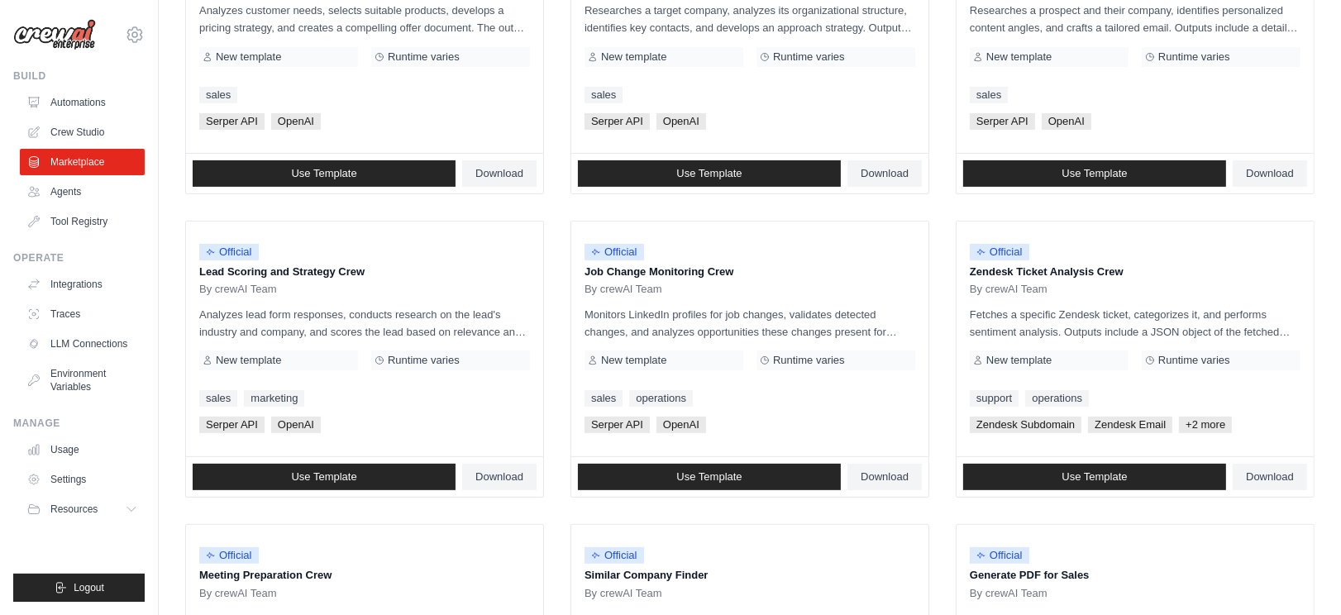
scroll to position [642, 0]
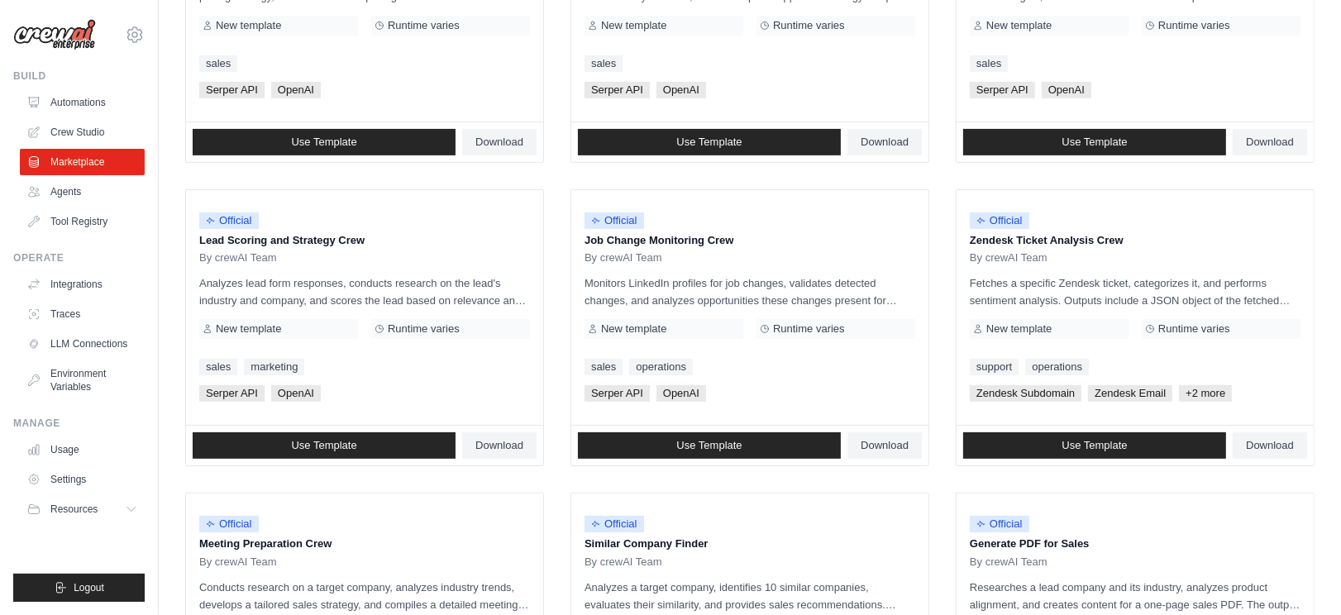
click at [553, 265] on ul "Official Contract Analysis Template By crewAI Team Analyzes contracts to extrac…" at bounding box center [749, 176] width 1129 height 1190
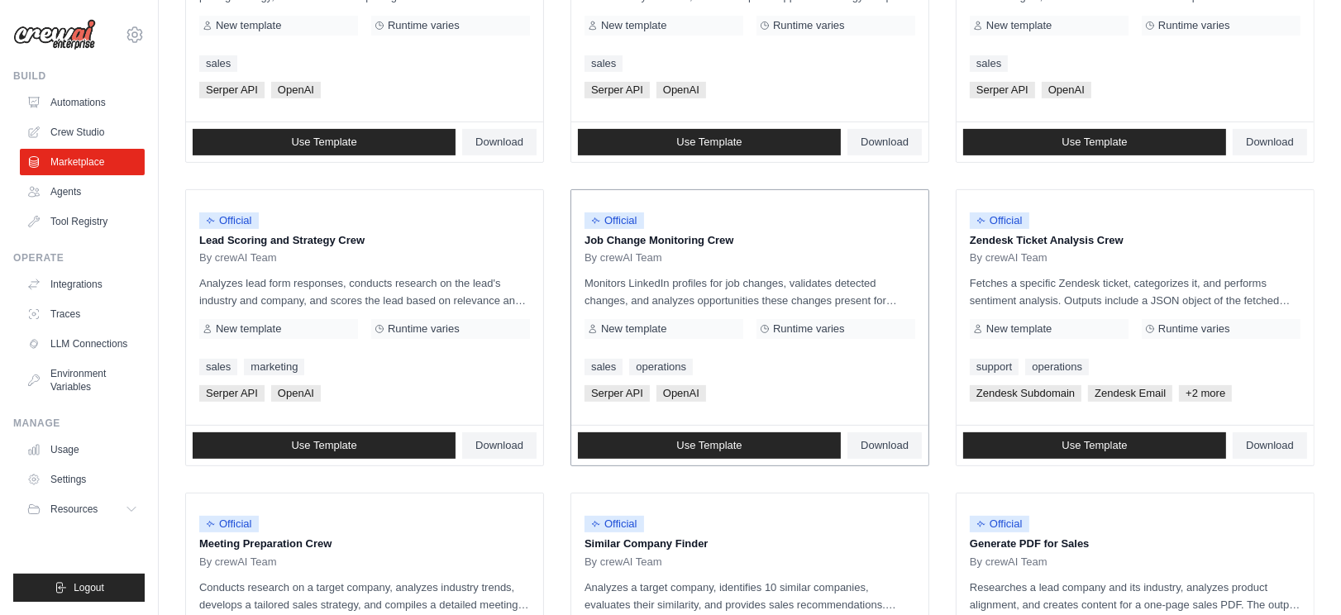
click at [816, 304] on p "Monitors LinkedIn profiles for job changes, validates detected changes, and ana…" at bounding box center [750, 291] width 331 height 35
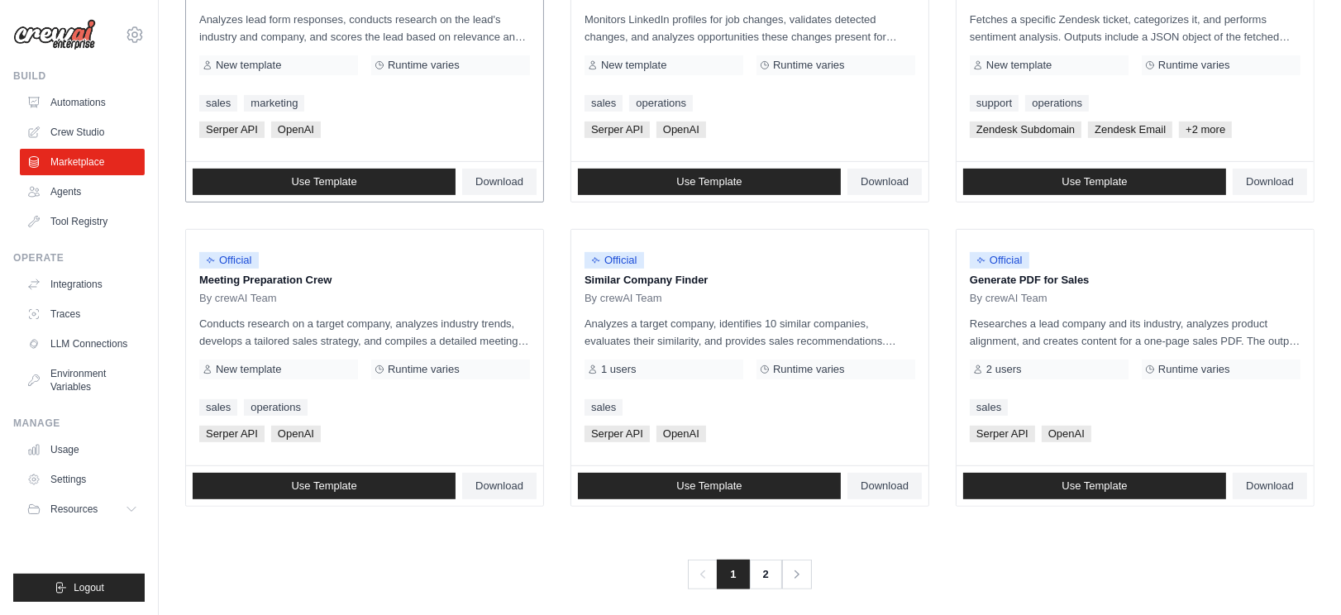
scroll to position [914, 0]
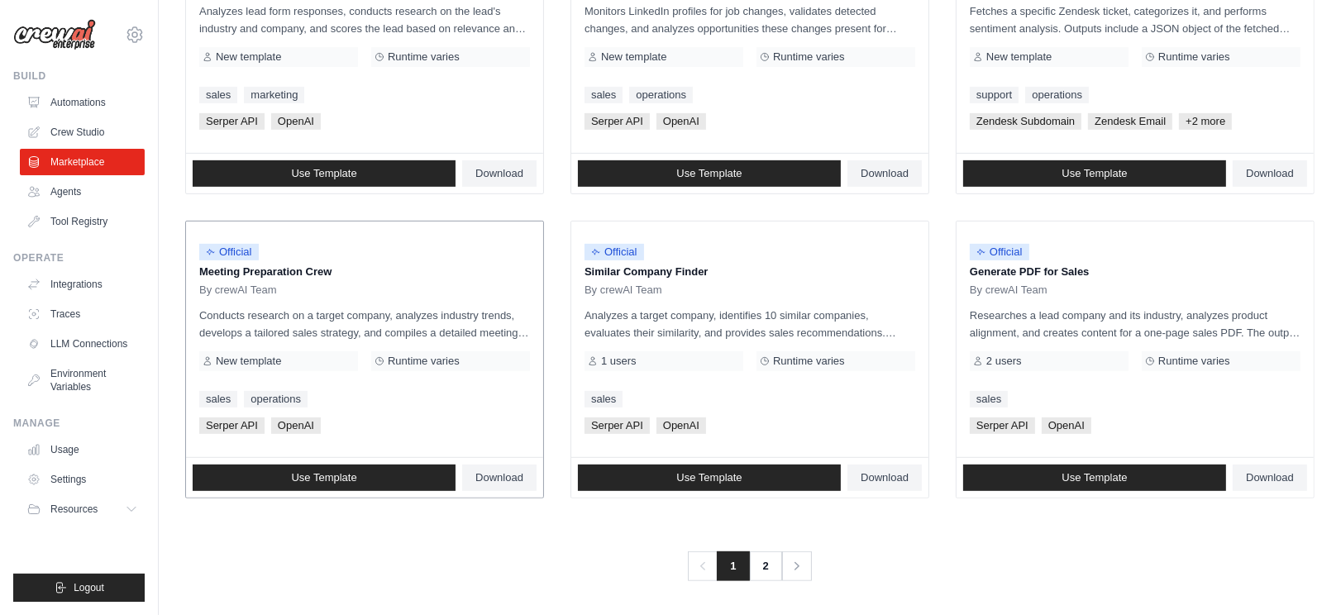
click at [543, 422] on li "Official Meeting Preparation Crew By crewAI Team Conducts research on a target …" at bounding box center [364, 360] width 359 height 278
click at [543, 419] on li "Official Meeting Preparation Crew By crewAI Team Conducts research on a target …" at bounding box center [364, 360] width 359 height 278
click at [785, 323] on p "Analyzes a target company, identifies 10 similar companies, evaluates their sim…" at bounding box center [750, 324] width 331 height 35
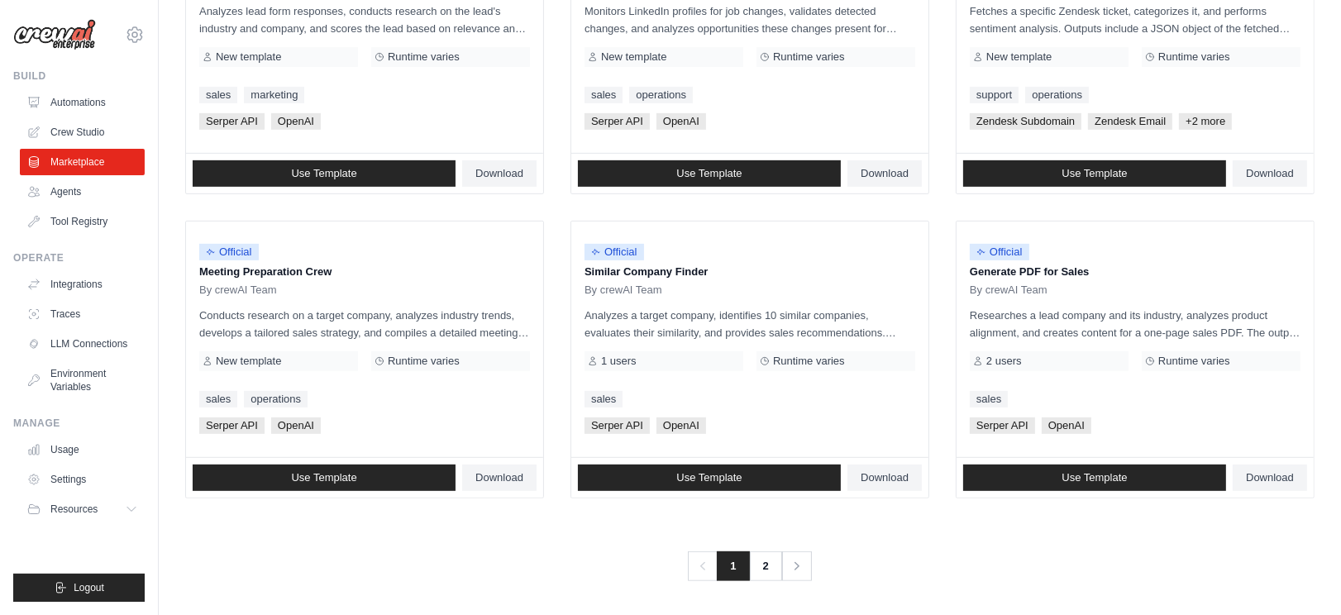
click at [566, 542] on div "Previous 1 2 Next" at bounding box center [749, 557] width 1129 height 50
click at [565, 542] on div "Previous 1 2 Next" at bounding box center [749, 557] width 1129 height 50
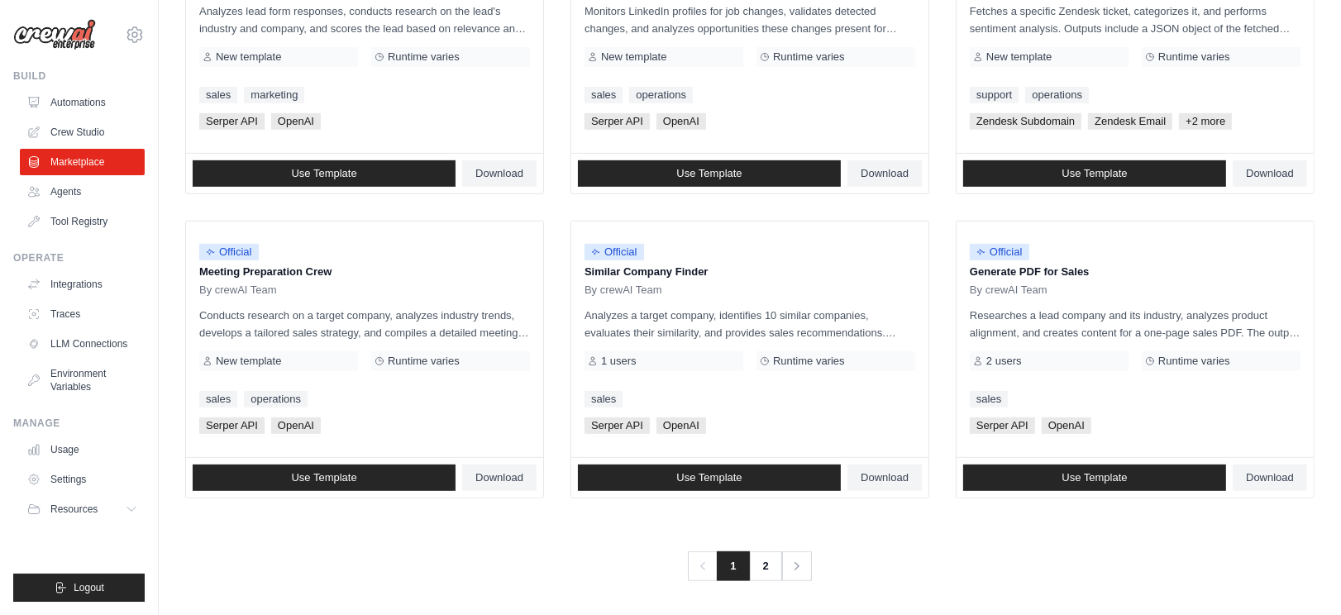
click at [565, 542] on div "Previous 1 2 Next" at bounding box center [749, 557] width 1129 height 50
click at [551, 541] on div "Previous 1 2 Next" at bounding box center [749, 557] width 1129 height 50
click at [555, 540] on div "Previous 1 2 Next" at bounding box center [749, 557] width 1129 height 50
click at [577, 552] on div "Previous 1 2 Next" at bounding box center [749, 557] width 1129 height 50
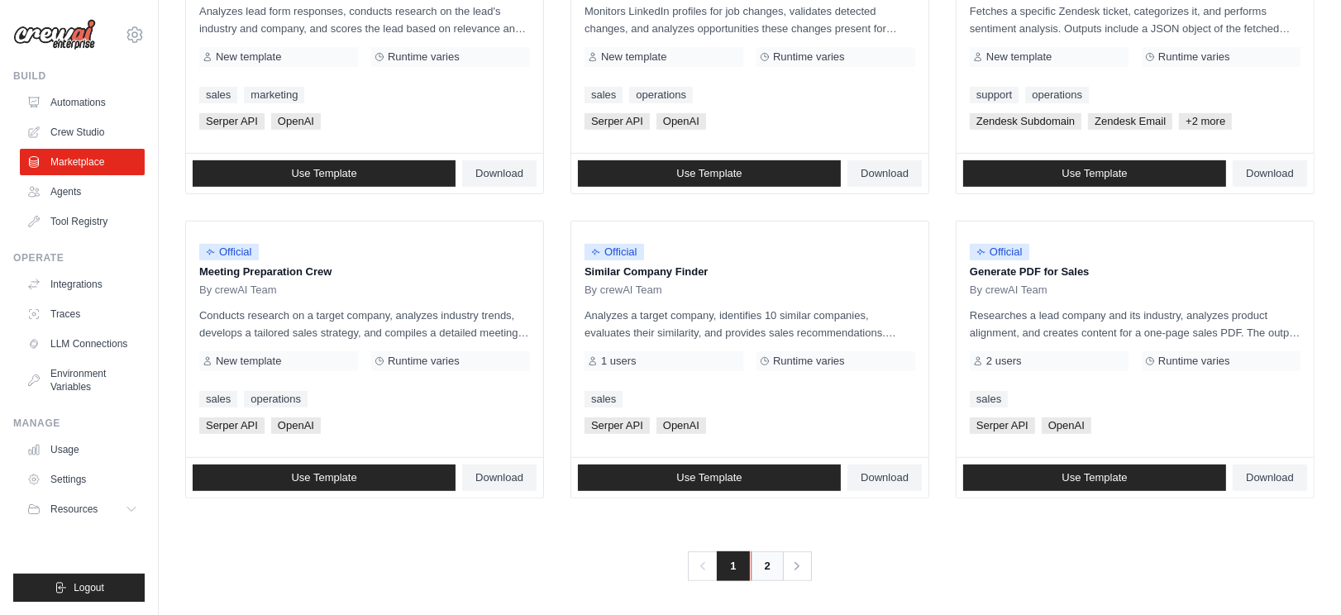
click at [758, 570] on link "2" at bounding box center [767, 566] width 33 height 30
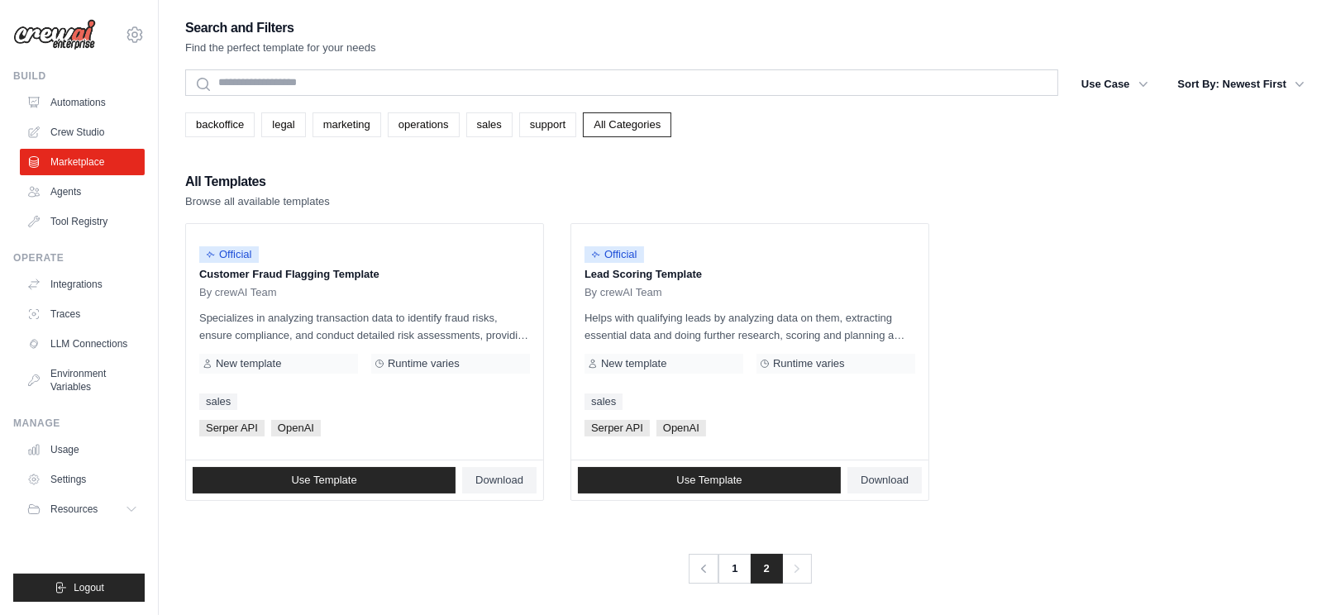
click at [474, 563] on div "Previous 1 2 Next" at bounding box center [749, 559] width 1129 height 50
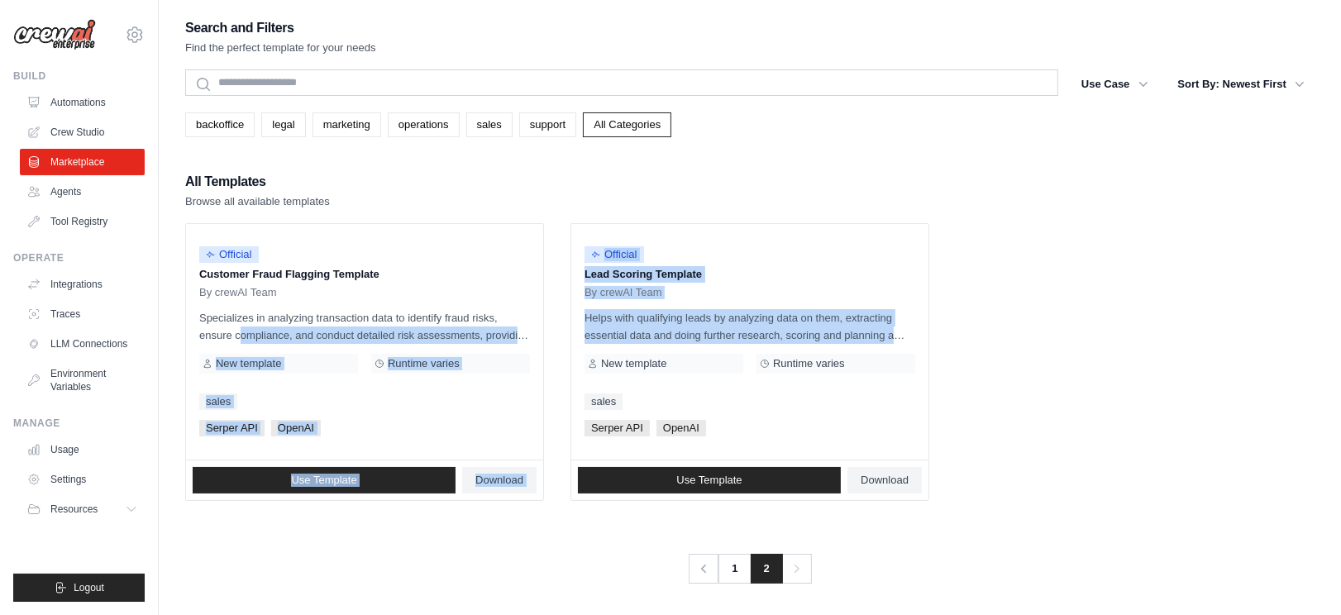
drag, startPoint x: 915, startPoint y: 333, endPoint x: 544, endPoint y: 316, distance: 371.6
click at [544, 316] on ul "Official Customer Fraud Flagging Template By crewAI Team Specializes in analyzi…" at bounding box center [749, 362] width 1129 height 278
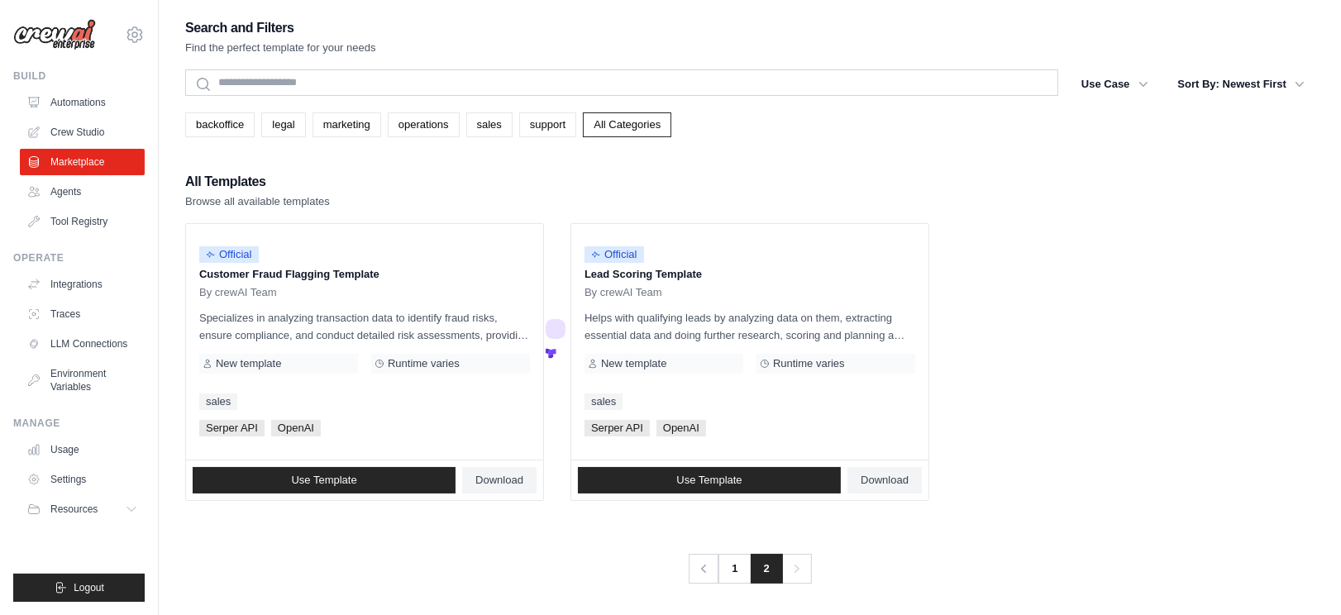
click at [1057, 362] on ul "Official Customer Fraud Flagging Template By crewAI Team Specializes in analyzi…" at bounding box center [749, 362] width 1129 height 278
click at [610, 251] on span "Official" at bounding box center [615, 254] width 60 height 17
click at [352, 116] on link "marketing" at bounding box center [347, 124] width 69 height 25
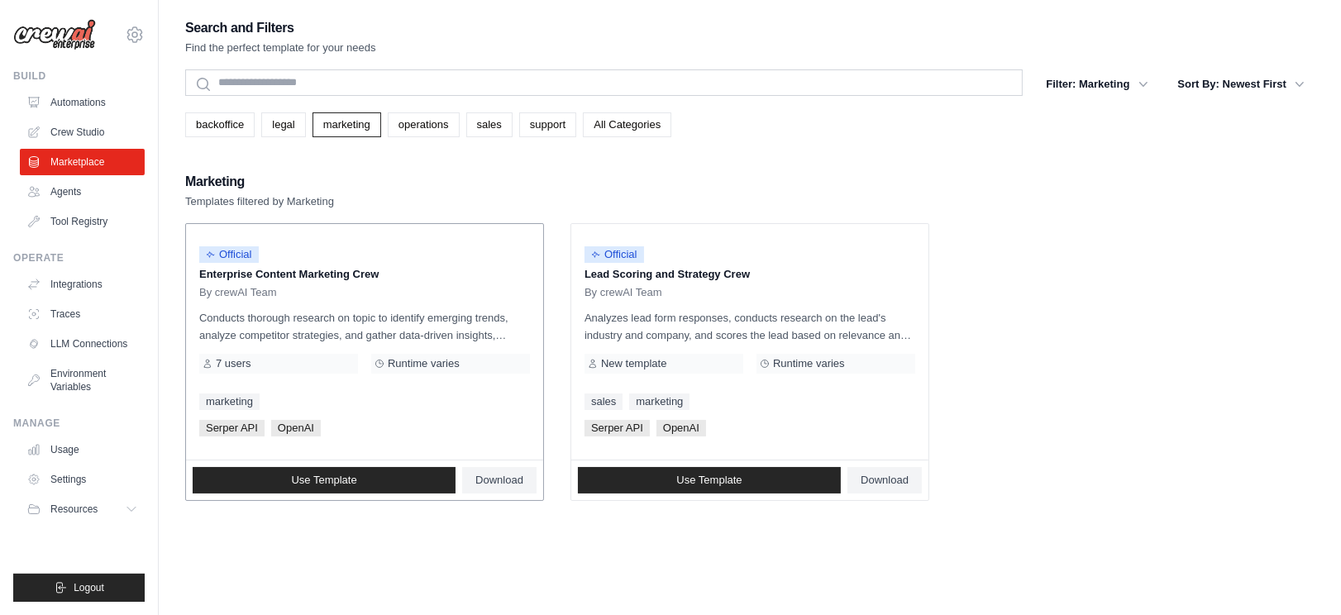
click at [314, 368] on div "7 users" at bounding box center [278, 364] width 159 height 20
click at [1082, 245] on ul "Official Enterprise Content Marketing Crew By crewAI Team Conducts thorough res…" at bounding box center [749, 362] width 1129 height 278
click at [62, 190] on link "Agents" at bounding box center [83, 192] width 125 height 26
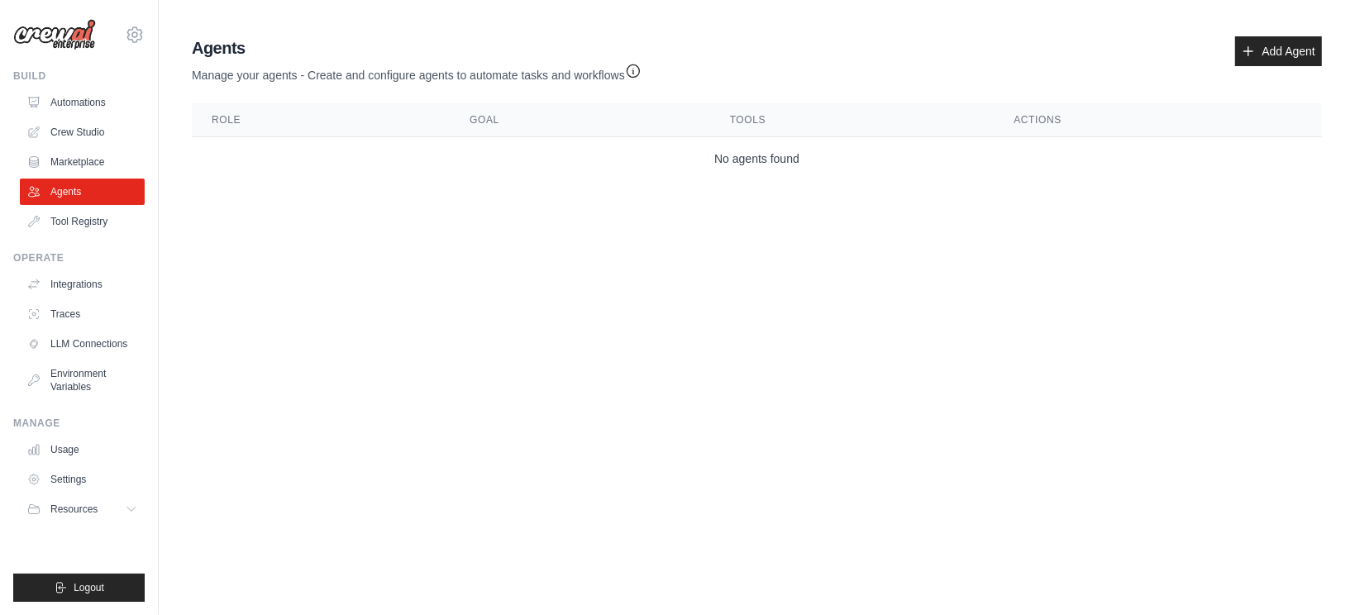
click at [74, 130] on link "Crew Studio" at bounding box center [82, 132] width 125 height 26
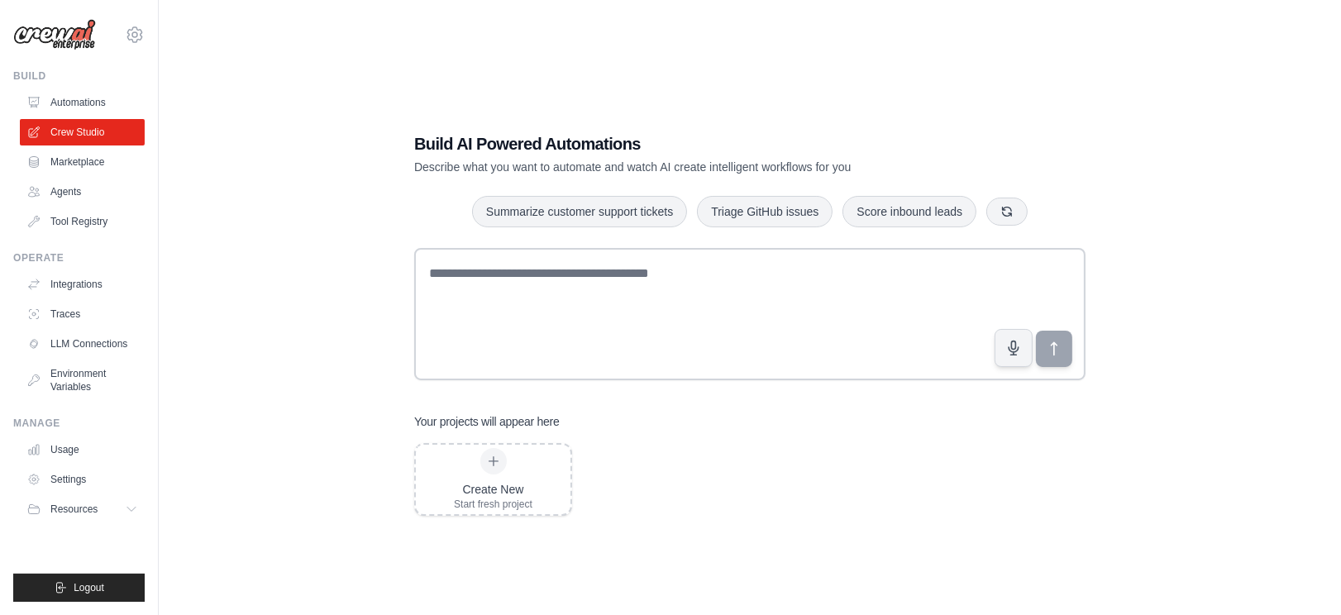
click at [1126, 164] on div "Build AI Powered Automations Describe what you want to automate and watch AI cr…" at bounding box center [749, 324] width 1129 height 615
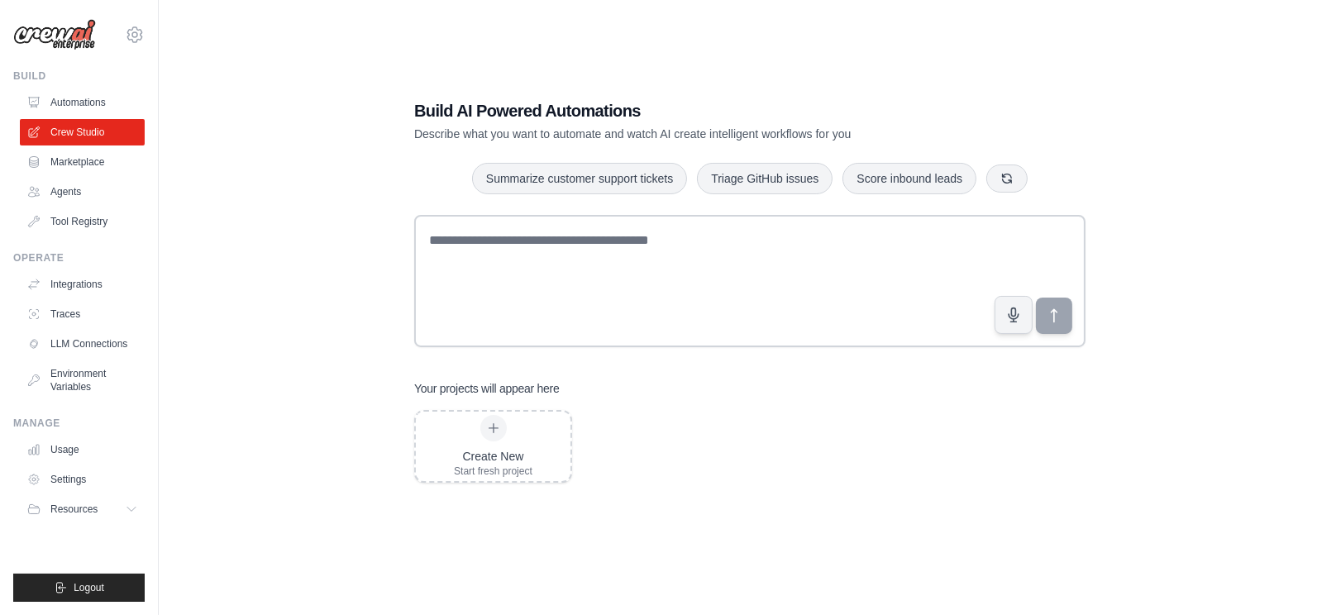
click at [765, 411] on div "Create New Start fresh project" at bounding box center [749, 446] width 671 height 73
click at [313, 415] on div "Build AI Powered Automations Describe what you want to automate and watch AI cr…" at bounding box center [749, 290] width 1129 height 615
click at [309, 418] on div "Build AI Powered Automations Describe what you want to automate and watch AI cr…" at bounding box center [749, 290] width 1129 height 615
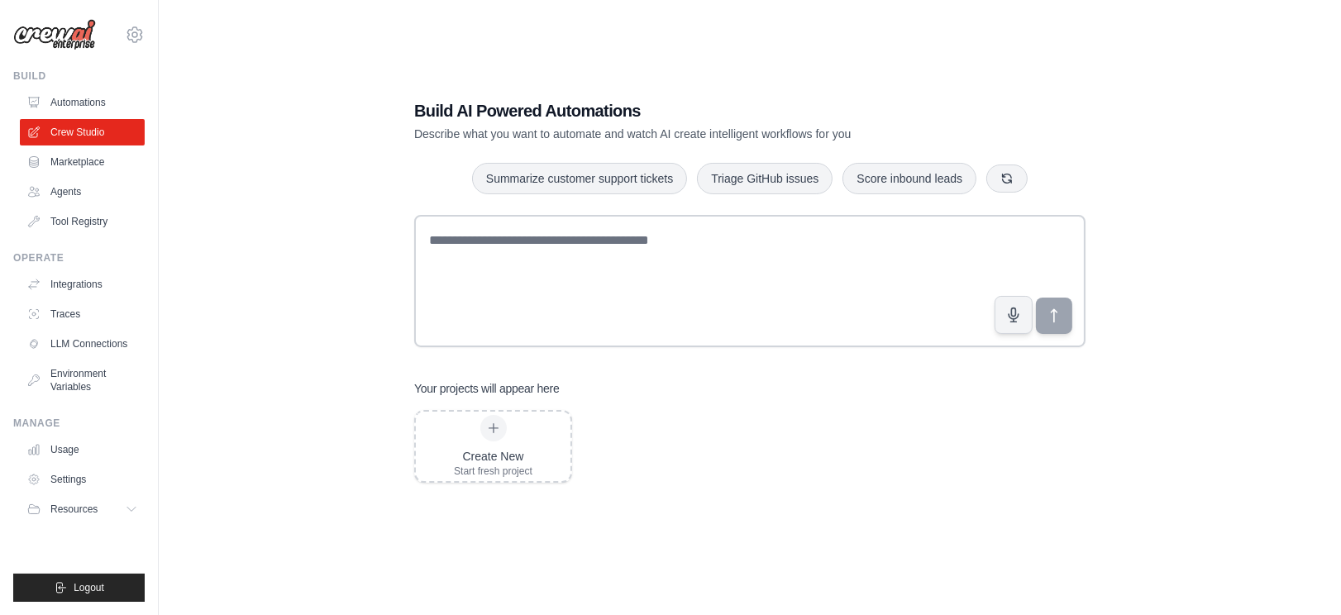
click at [309, 418] on div "Build AI Powered Automations Describe what you want to automate and watch AI cr…" at bounding box center [749, 290] width 1129 height 615
click at [77, 227] on link "Tool Registry" at bounding box center [83, 221] width 125 height 26
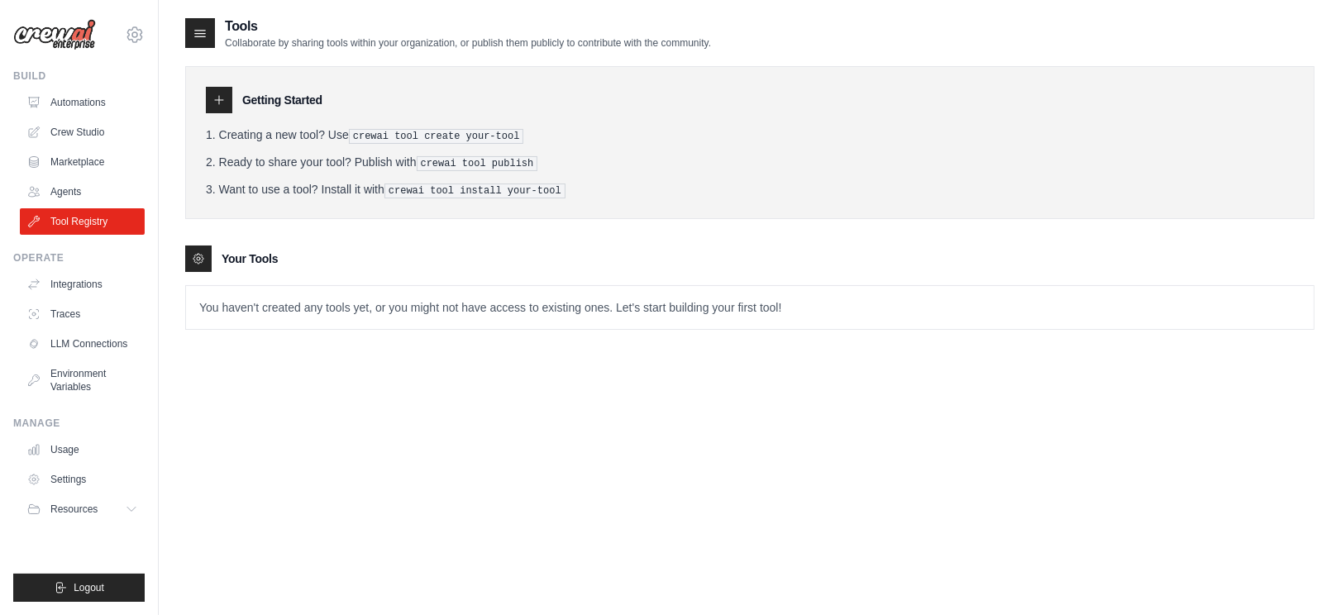
click at [354, 235] on div "Getting Started Creating a new tool? Use crewai tool create your-tool Ready to …" at bounding box center [749, 190] width 1129 height 280
click at [84, 290] on link "Integrations" at bounding box center [83, 284] width 125 height 26
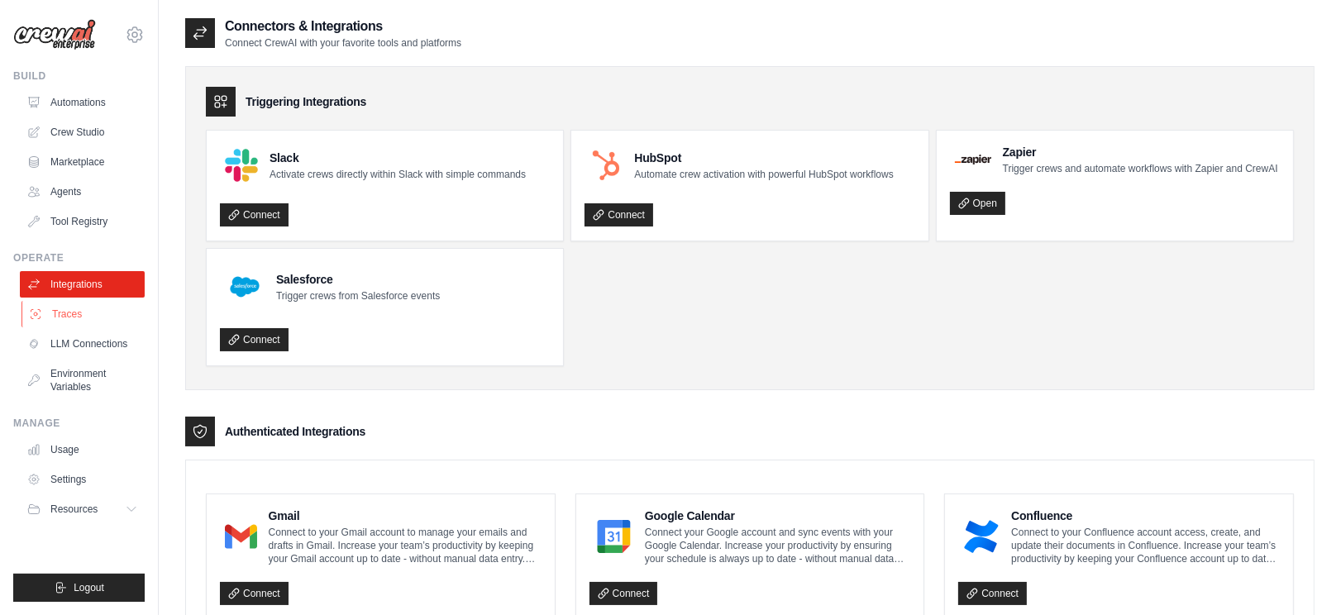
click at [80, 317] on link "Traces" at bounding box center [83, 314] width 125 height 26
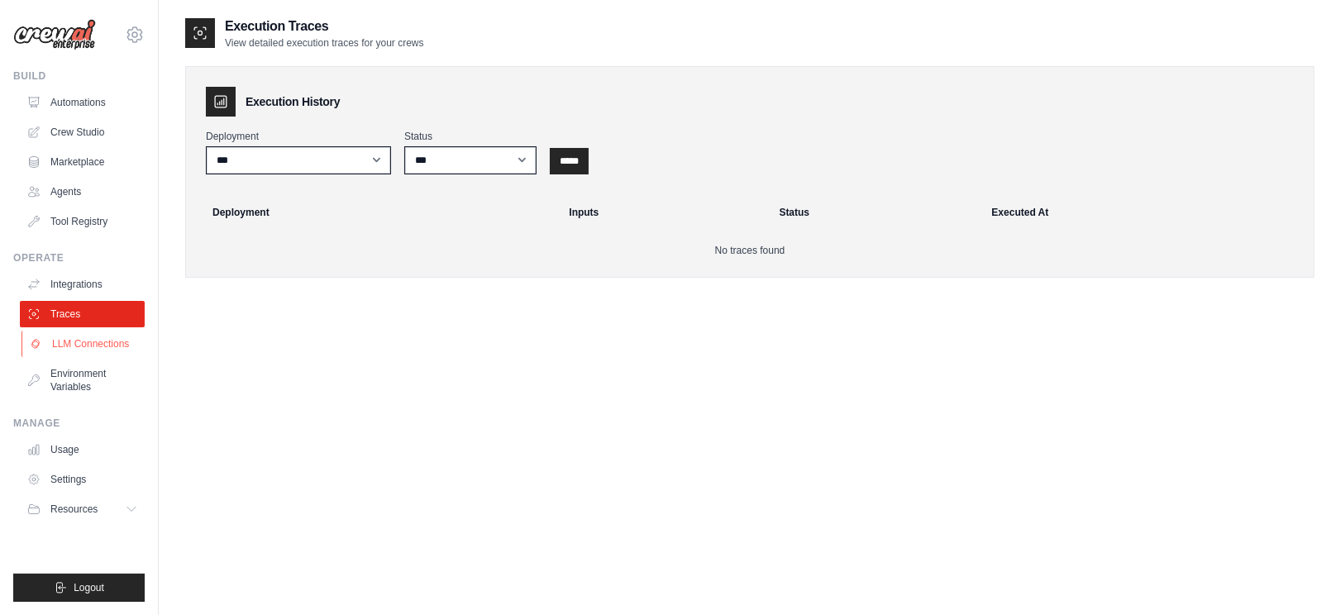
click at [77, 349] on link "LLM Connections" at bounding box center [83, 344] width 125 height 26
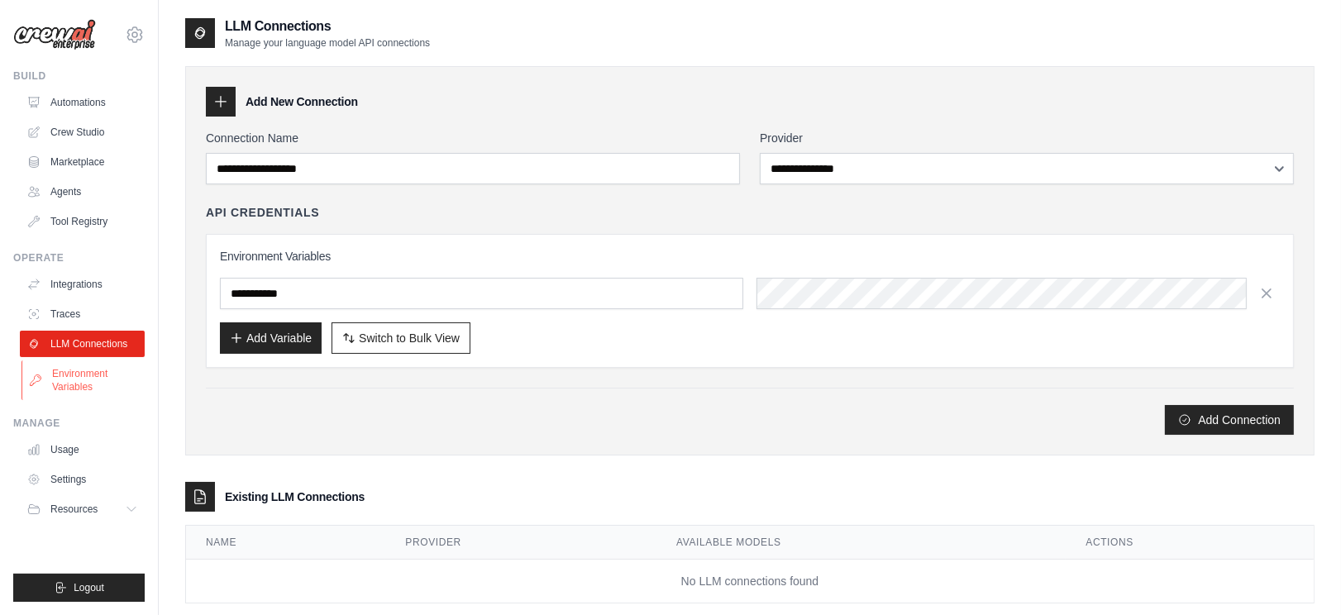
click at [88, 377] on link "Environment Variables" at bounding box center [83, 380] width 125 height 40
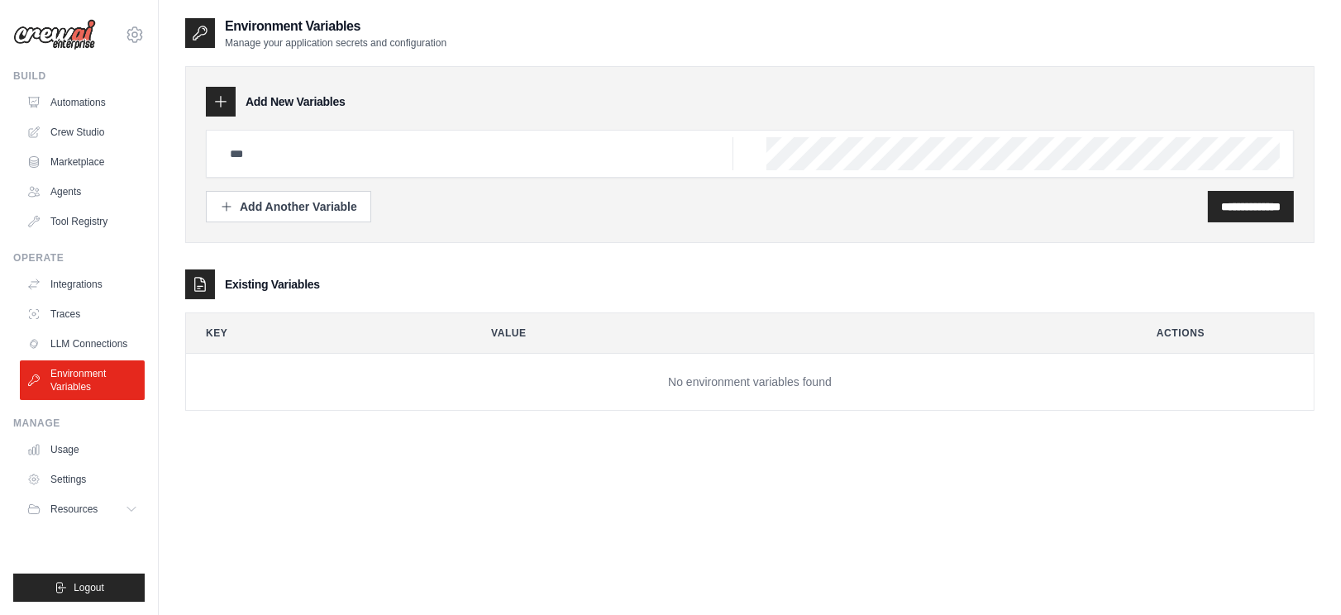
click at [346, 481] on div "**********" at bounding box center [749, 324] width 1129 height 615
click at [589, 483] on div "**********" at bounding box center [749, 324] width 1129 height 615
click at [90, 448] on link "Usage" at bounding box center [83, 450] width 125 height 26
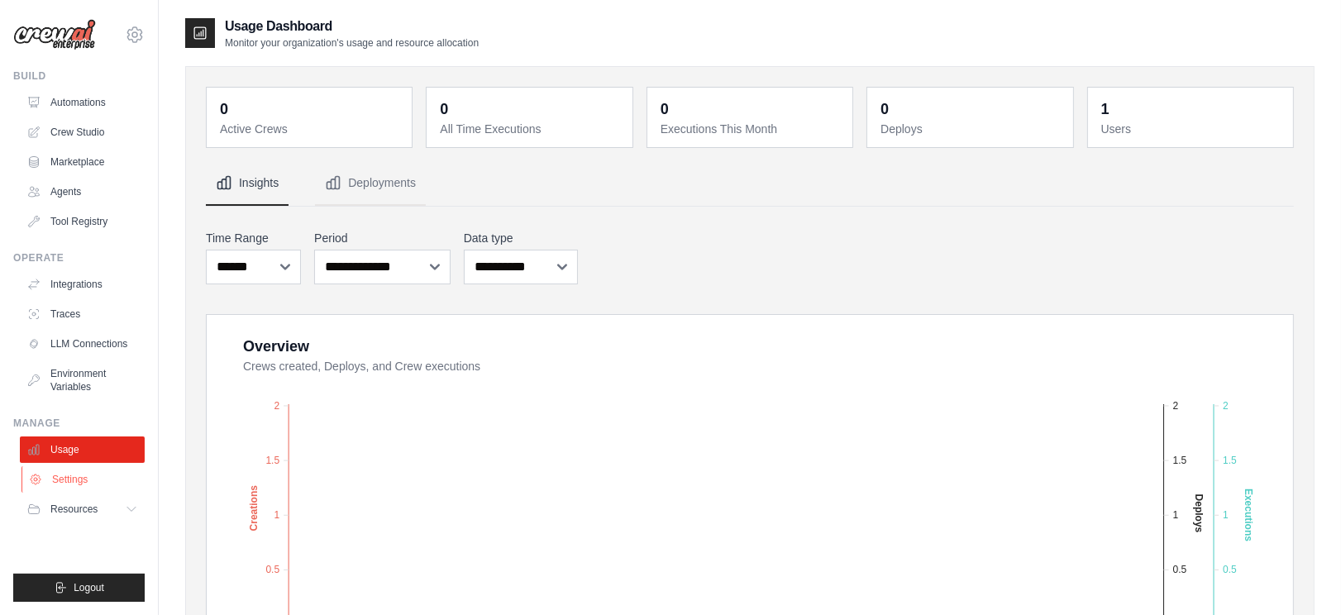
click at [74, 478] on link "Settings" at bounding box center [83, 479] width 125 height 26
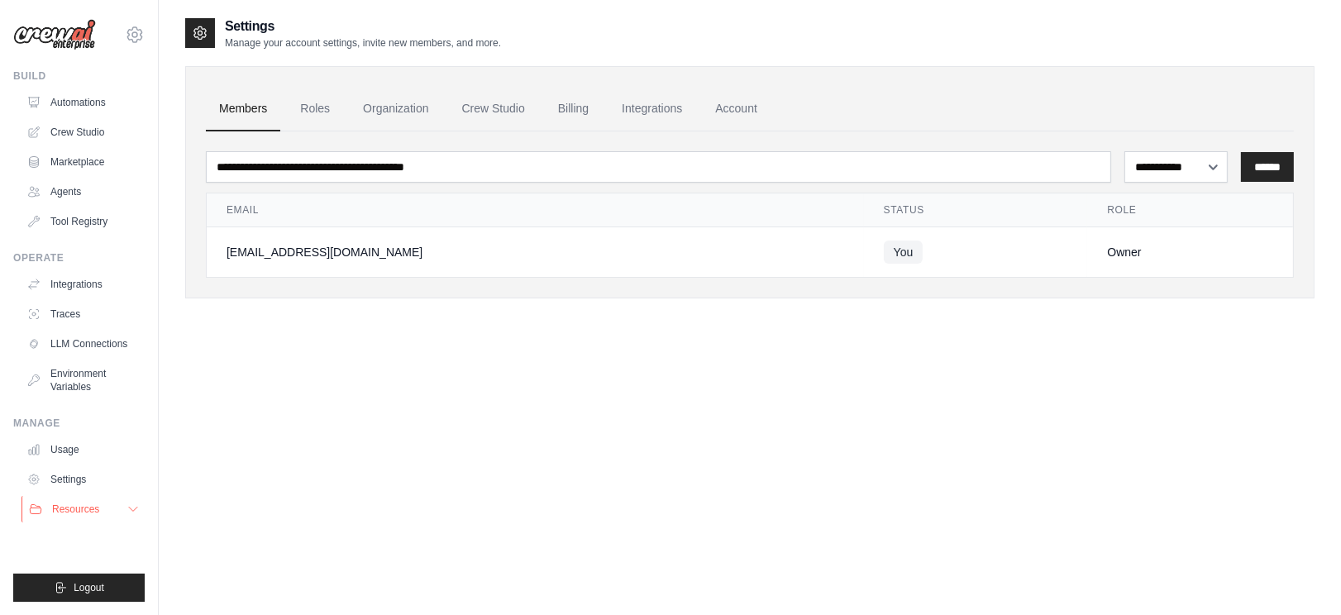
click at [73, 521] on button "Resources" at bounding box center [83, 509] width 125 height 26
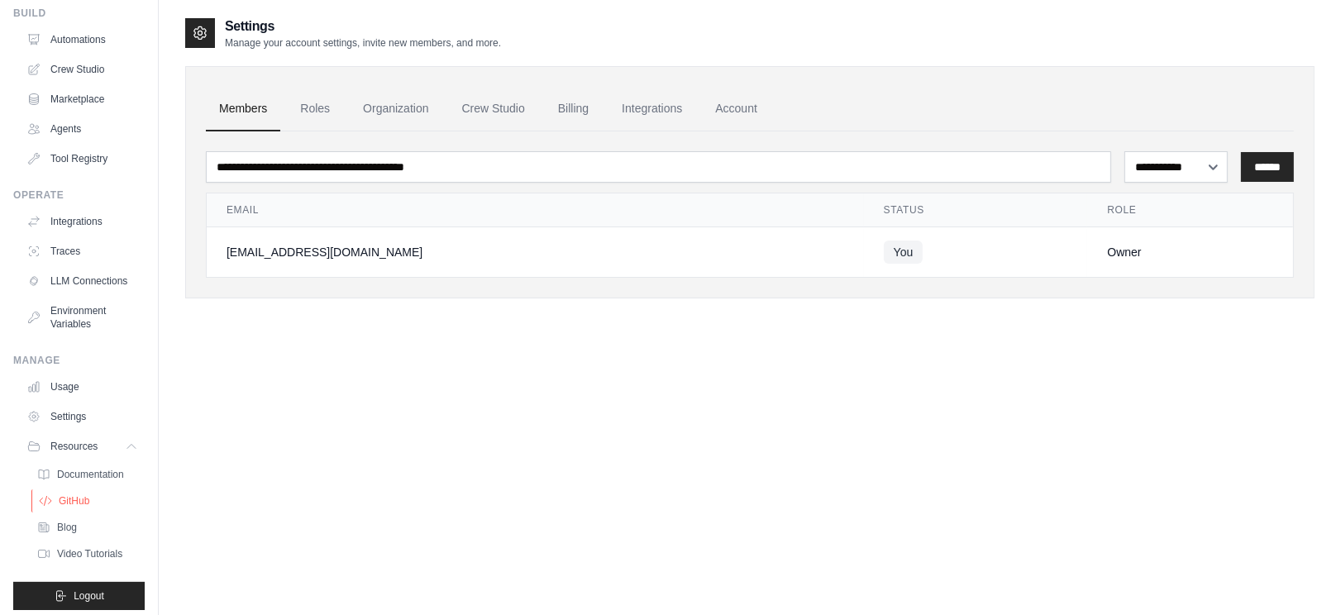
scroll to position [97, 0]
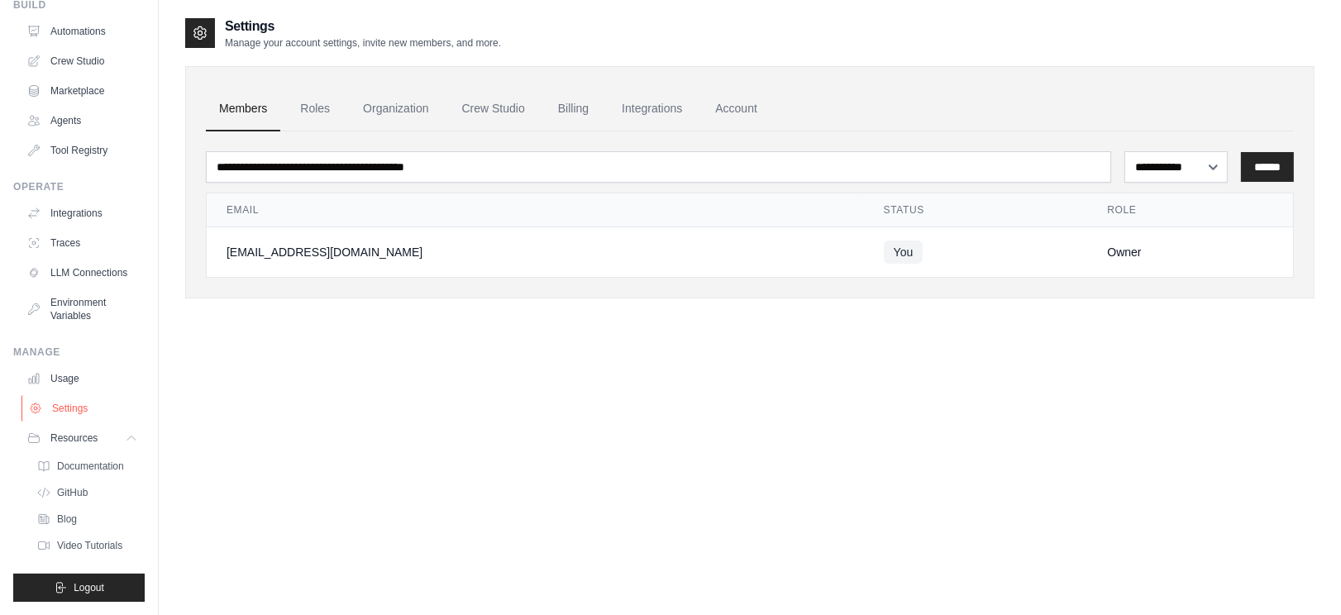
click at [70, 404] on link "Settings" at bounding box center [83, 408] width 125 height 26
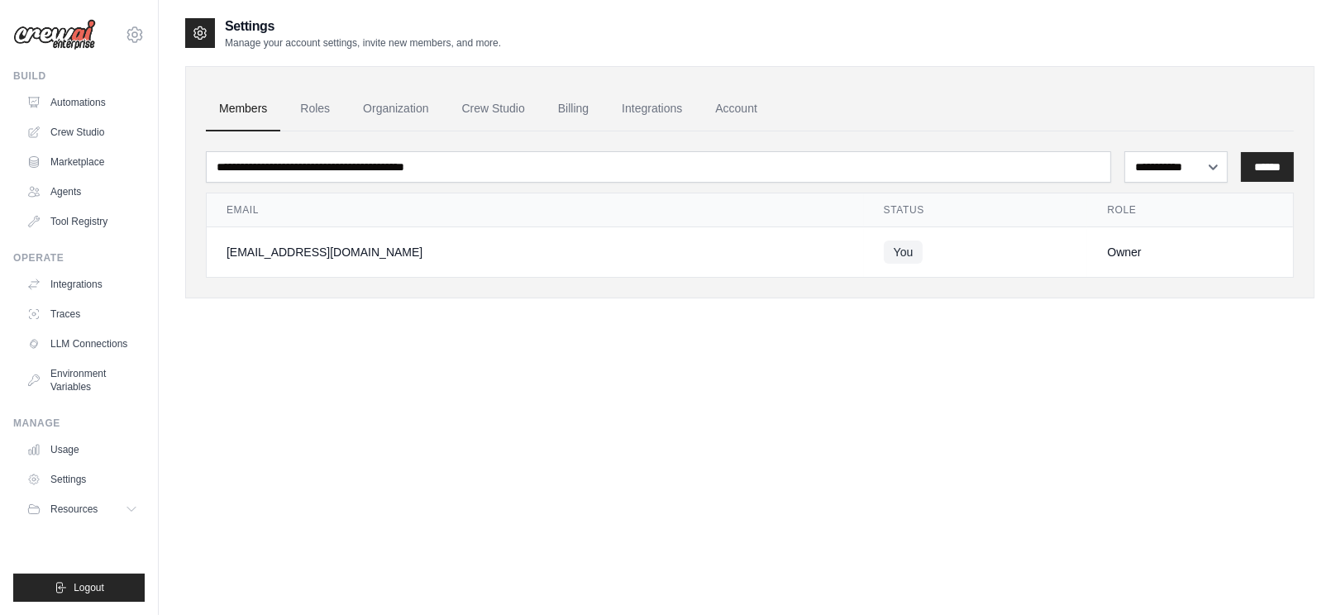
click at [425, 440] on div "**********" at bounding box center [749, 324] width 1129 height 615
